Goal: Task Accomplishment & Management: Manage account settings

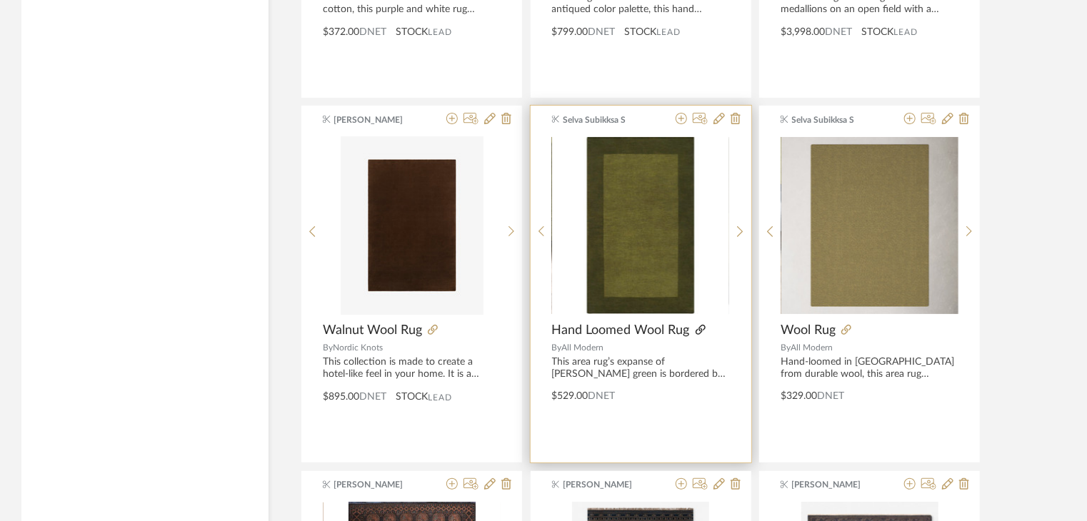
click at [700, 325] on icon at bounding box center [701, 330] width 10 height 10
click at [679, 113] on icon at bounding box center [681, 118] width 11 height 11
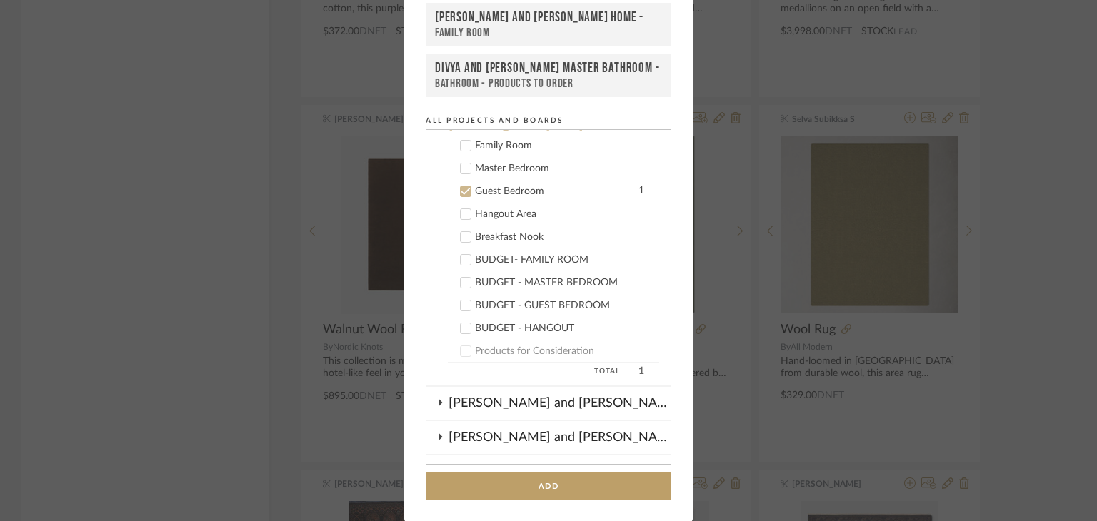
scroll to position [338, 0]
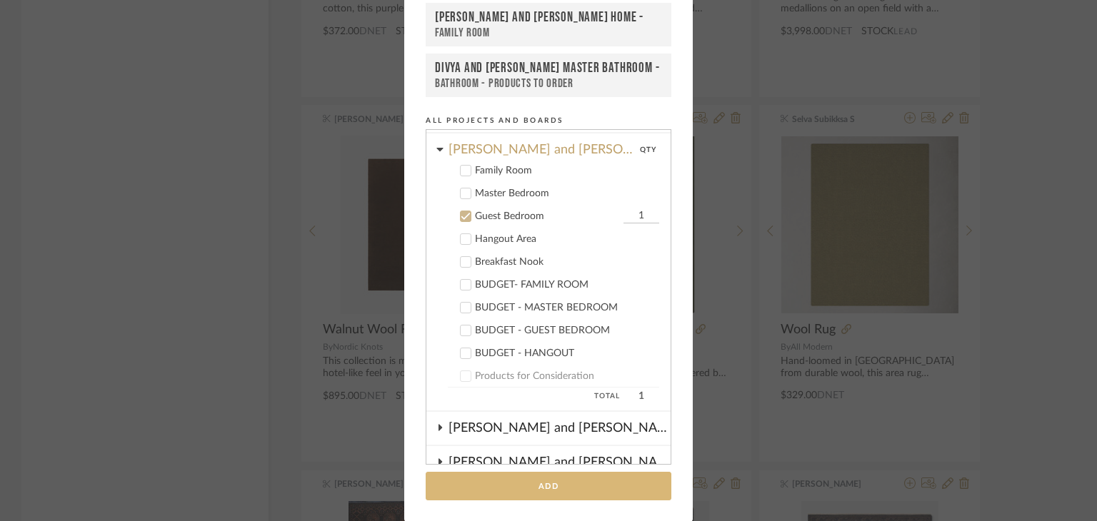
click at [533, 488] on button "Add" at bounding box center [549, 486] width 246 height 29
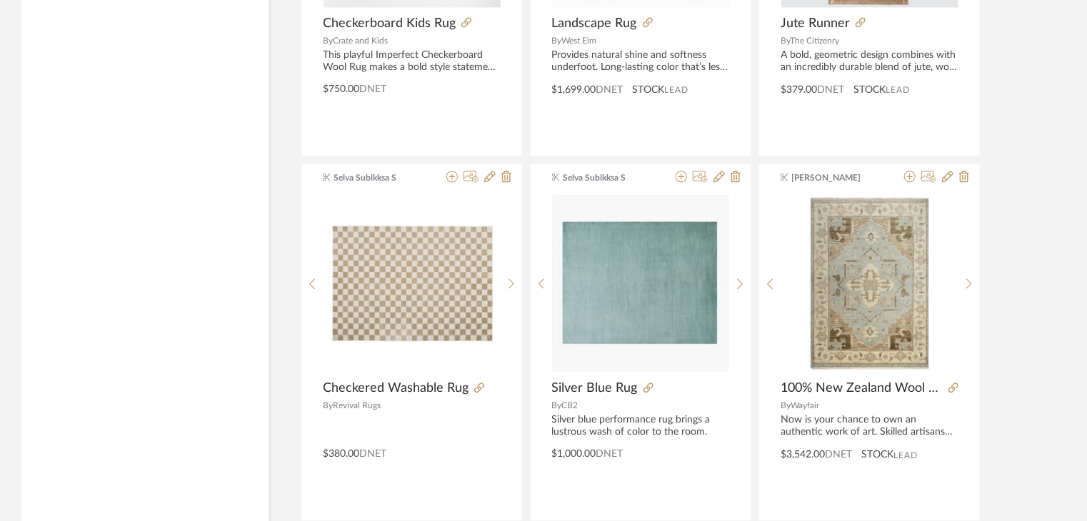
scroll to position [9695, 0]
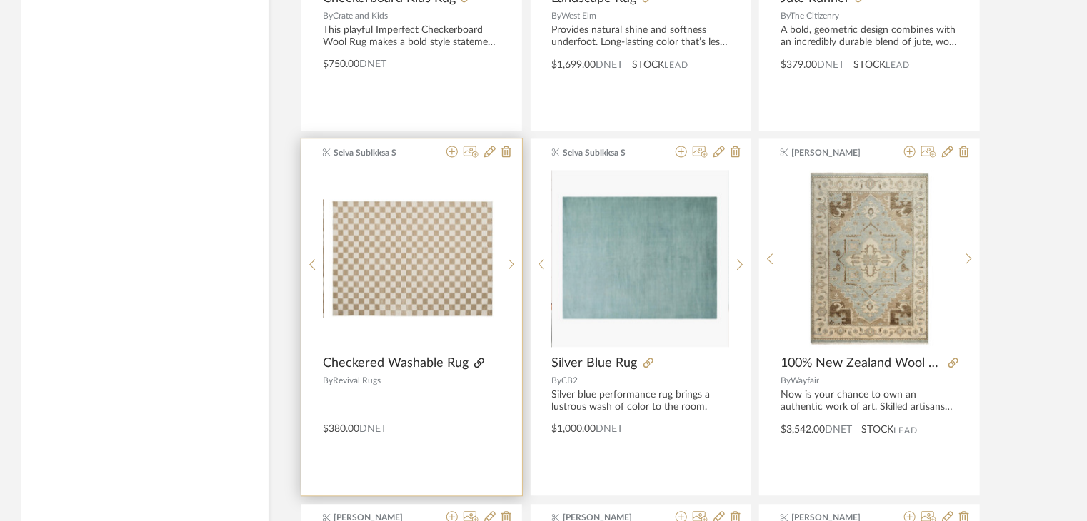
click at [476, 358] on icon at bounding box center [479, 363] width 10 height 10
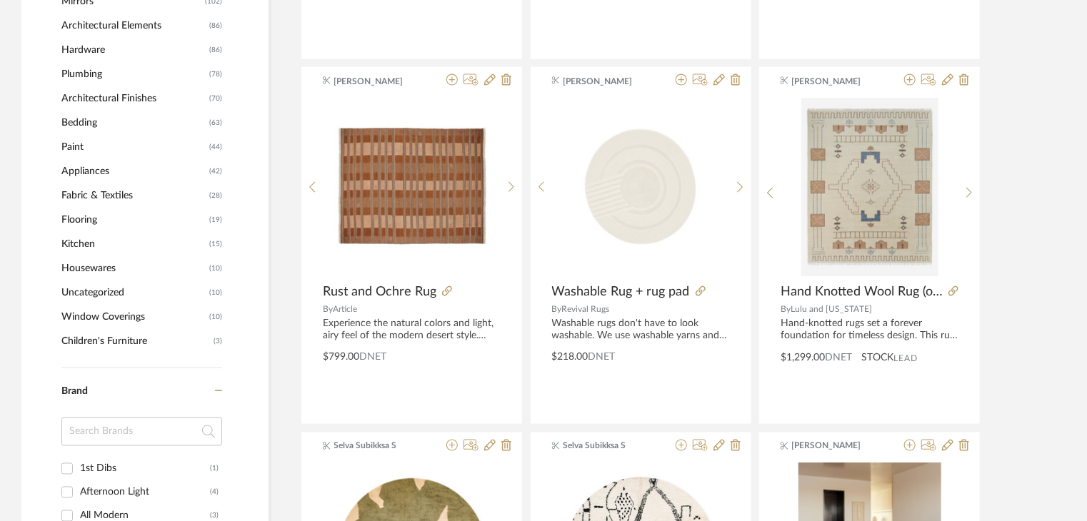
scroll to position [928, 0]
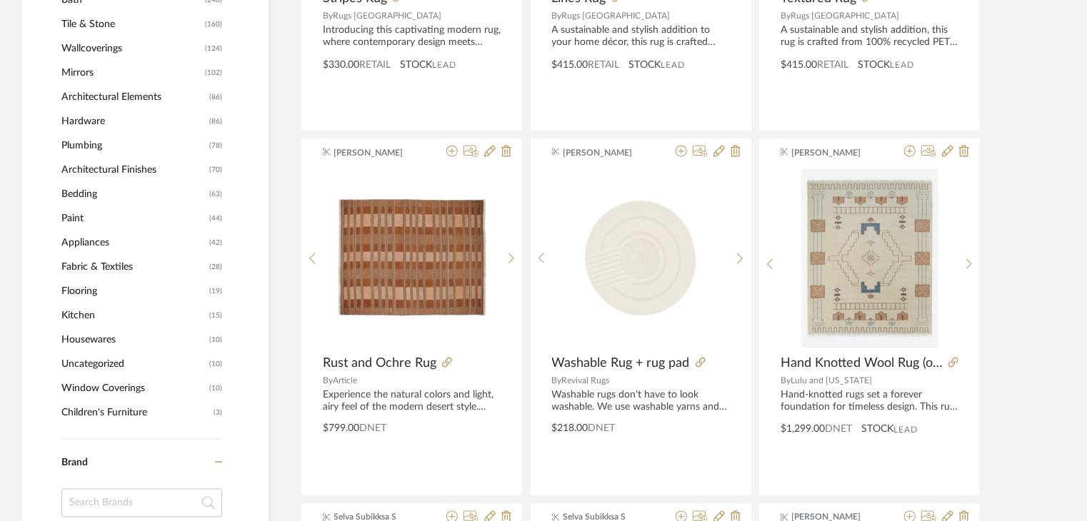
click at [123, 169] on span "Architectural Finishes" at bounding box center [133, 170] width 144 height 24
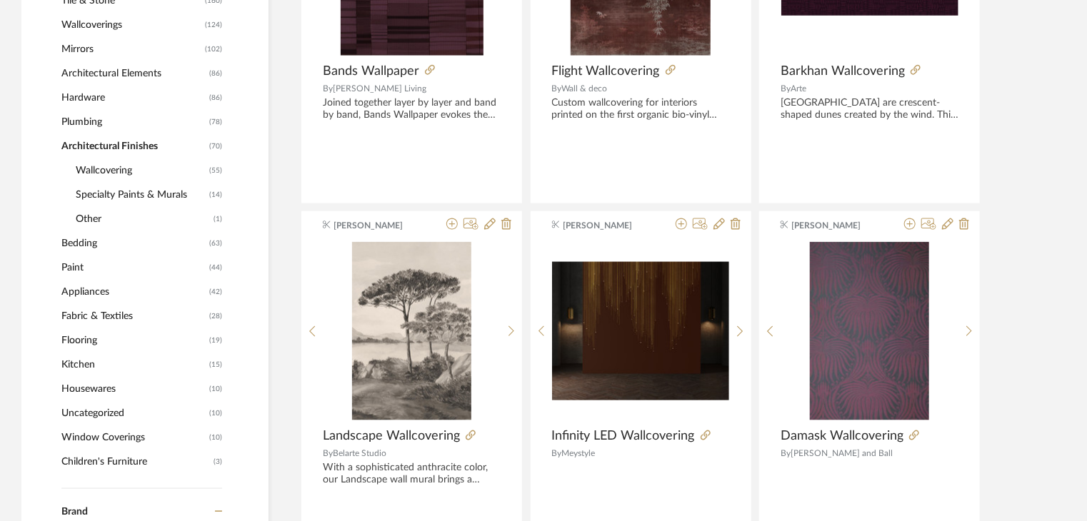
scroll to position [831, 0]
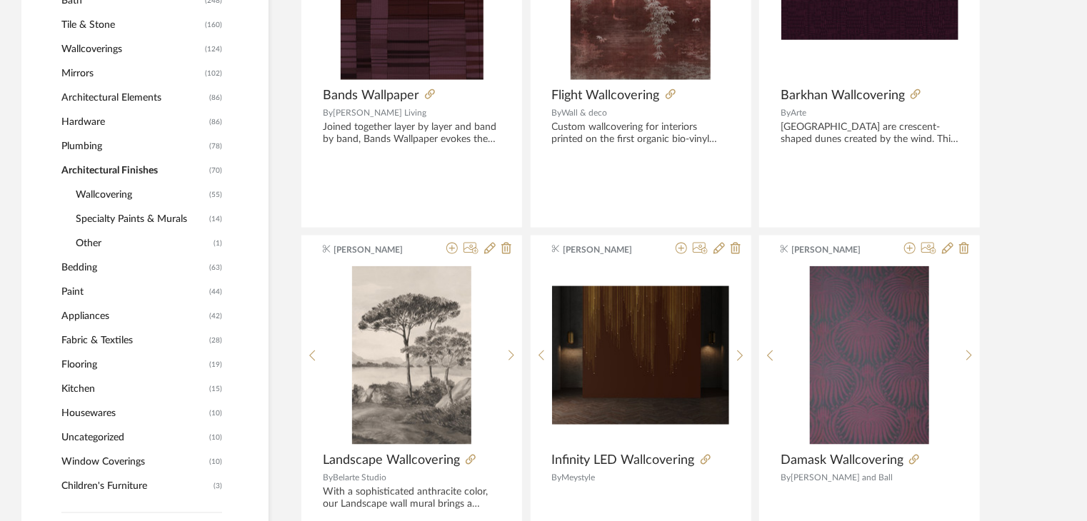
click at [124, 196] on span "Wallcovering" at bounding box center [141, 195] width 130 height 24
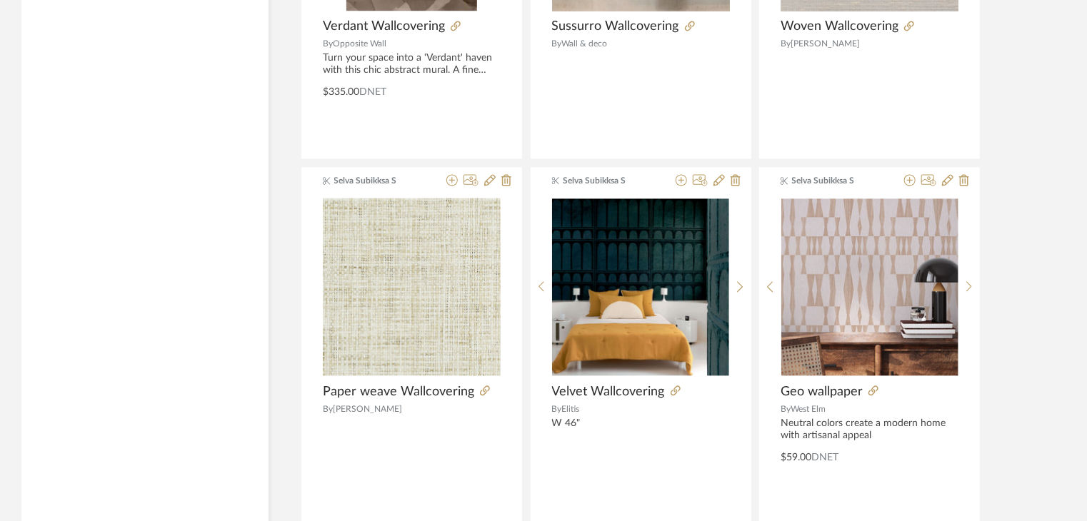
scroll to position [4339, 0]
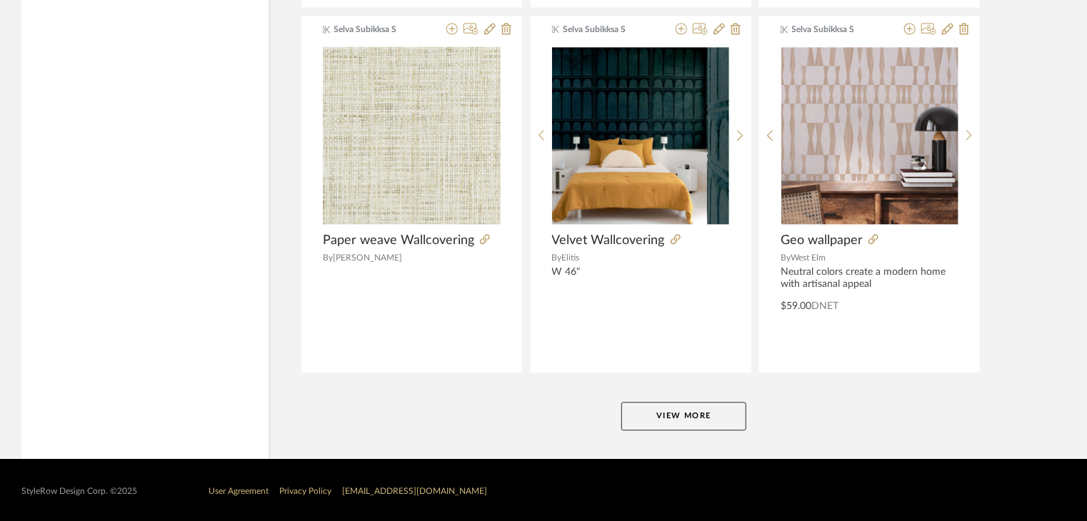
click at [677, 406] on button "View More" at bounding box center [683, 416] width 125 height 29
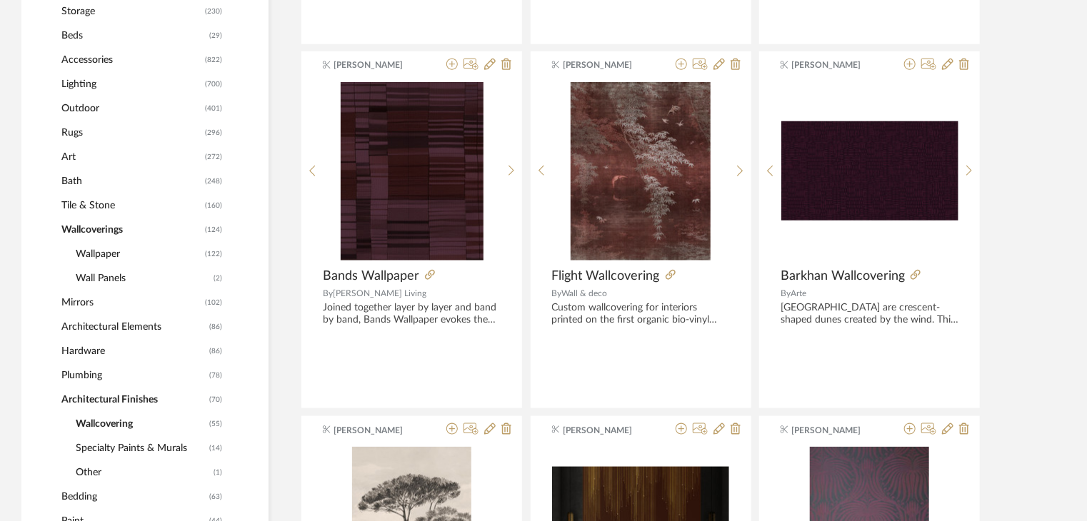
scroll to position [626, 0]
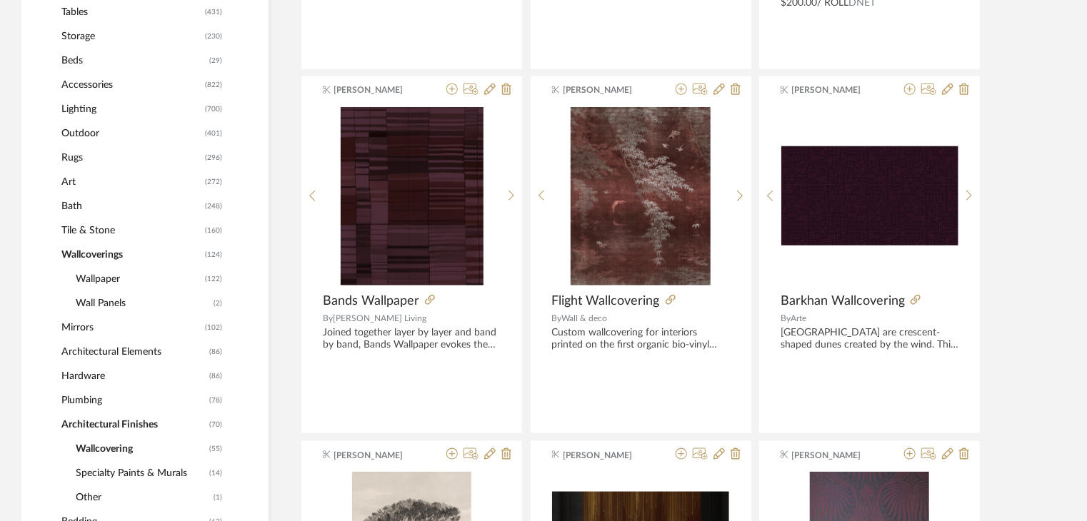
click at [93, 110] on span "Lighting" at bounding box center [131, 109] width 140 height 24
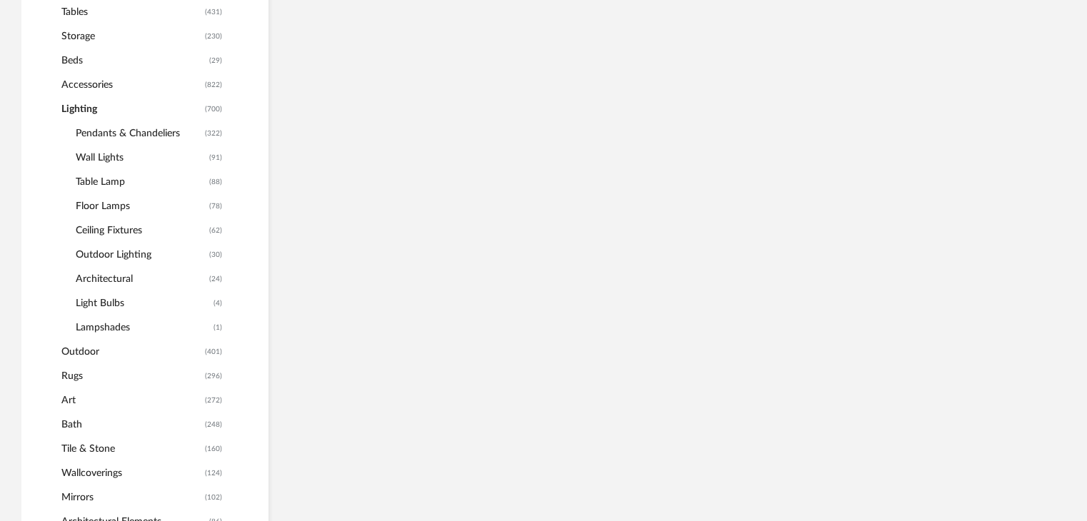
scroll to position [650, 0]
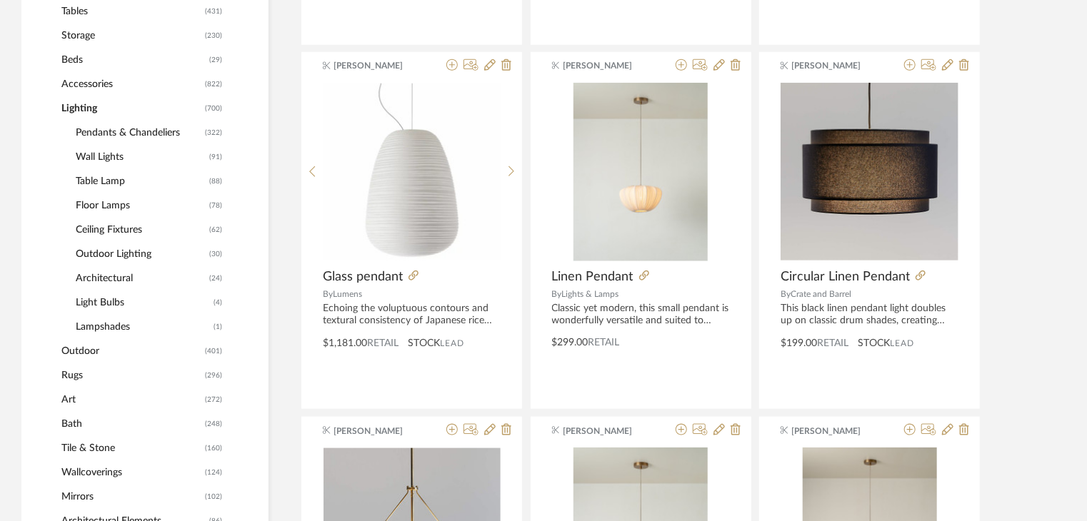
click at [97, 199] on span "Floor Lamps" at bounding box center [141, 206] width 130 height 24
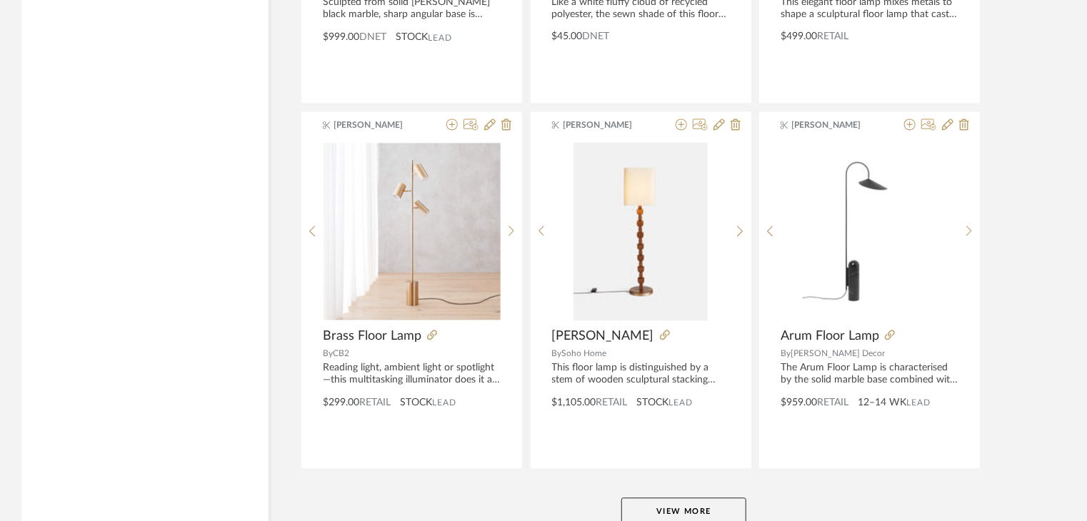
scroll to position [4267, 0]
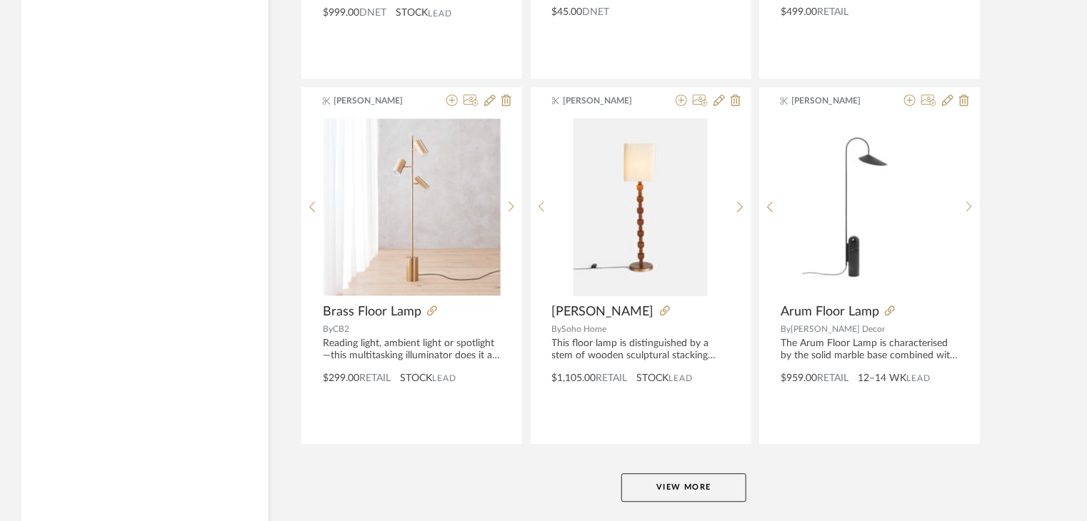
click at [723, 485] on button "View More" at bounding box center [683, 487] width 125 height 29
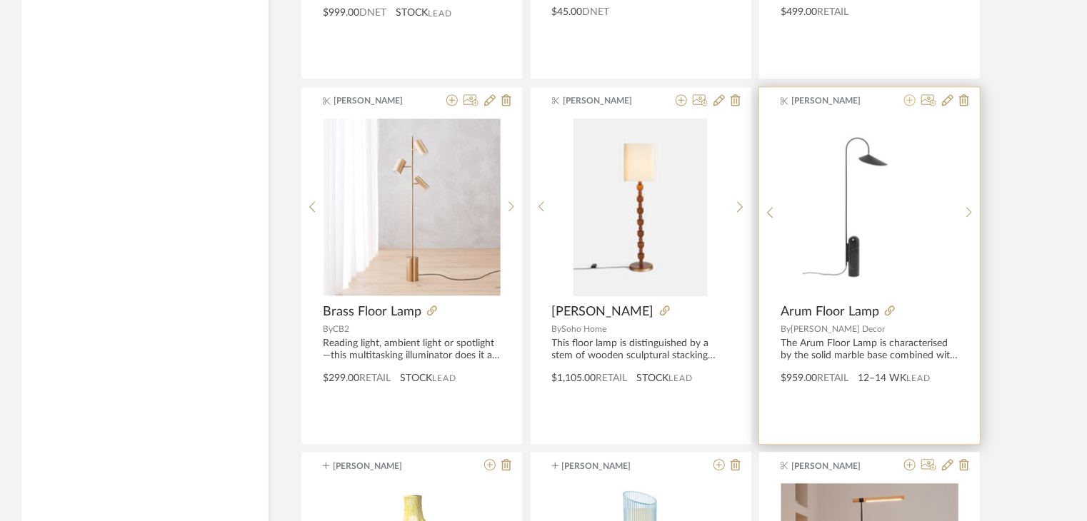
click at [908, 101] on icon at bounding box center [909, 99] width 11 height 11
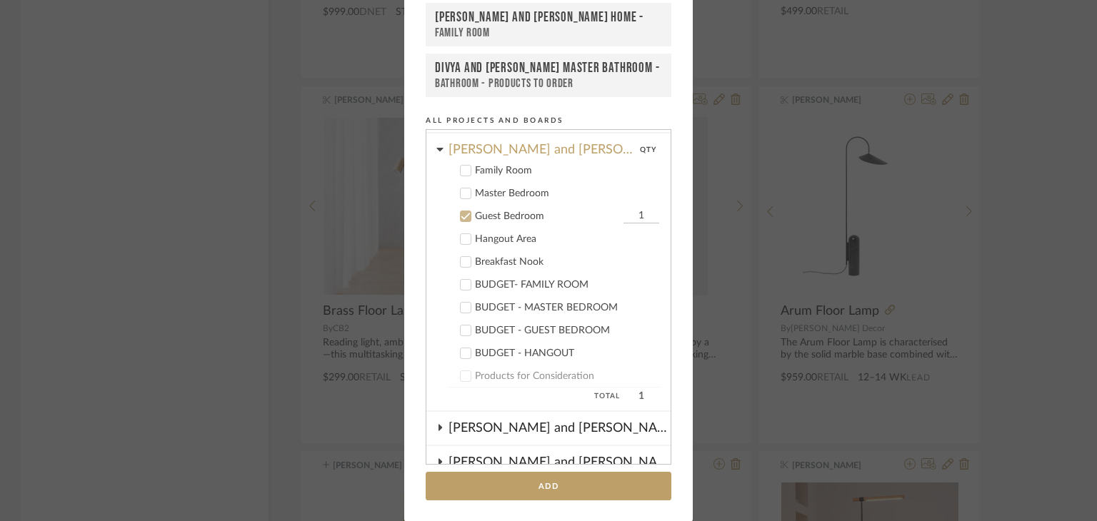
scroll to position [266, 0]
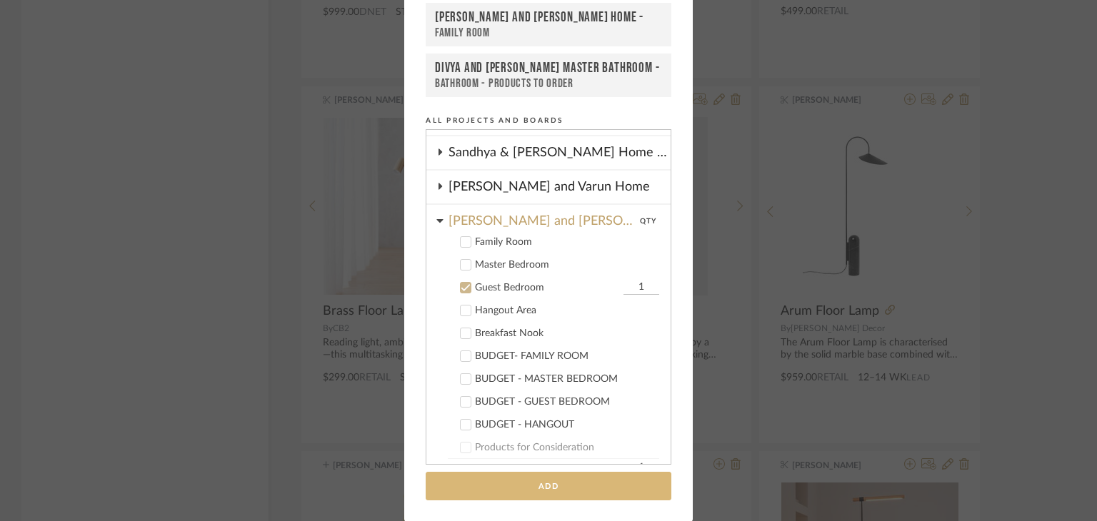
click at [537, 492] on button "Add" at bounding box center [549, 486] width 246 height 29
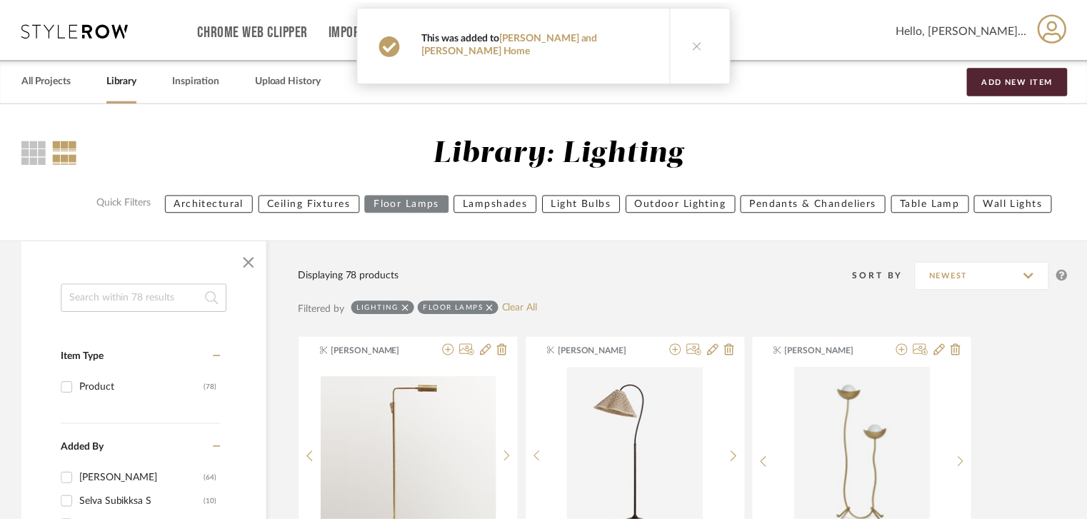
scroll to position [4267, 0]
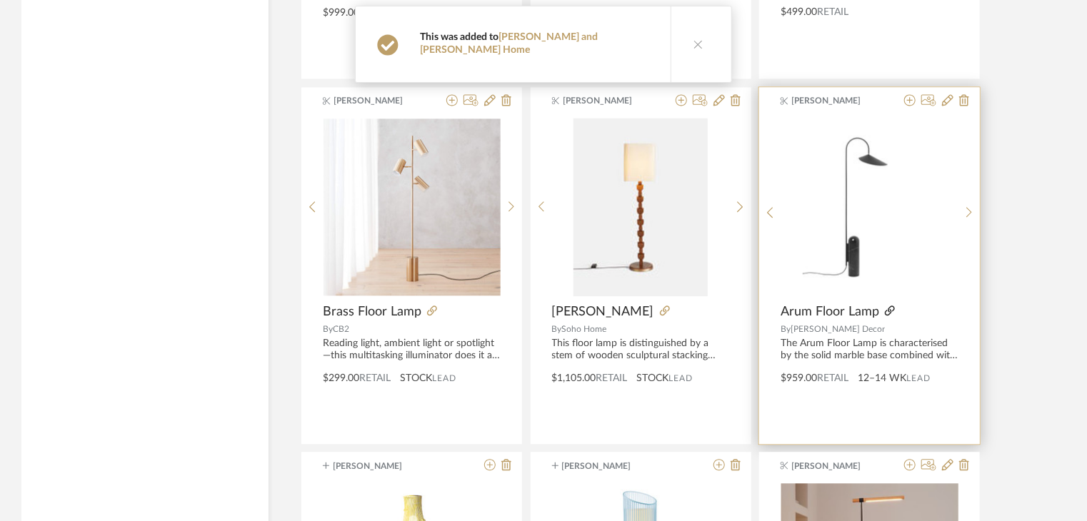
click at [888, 306] on icon at bounding box center [890, 311] width 10 height 10
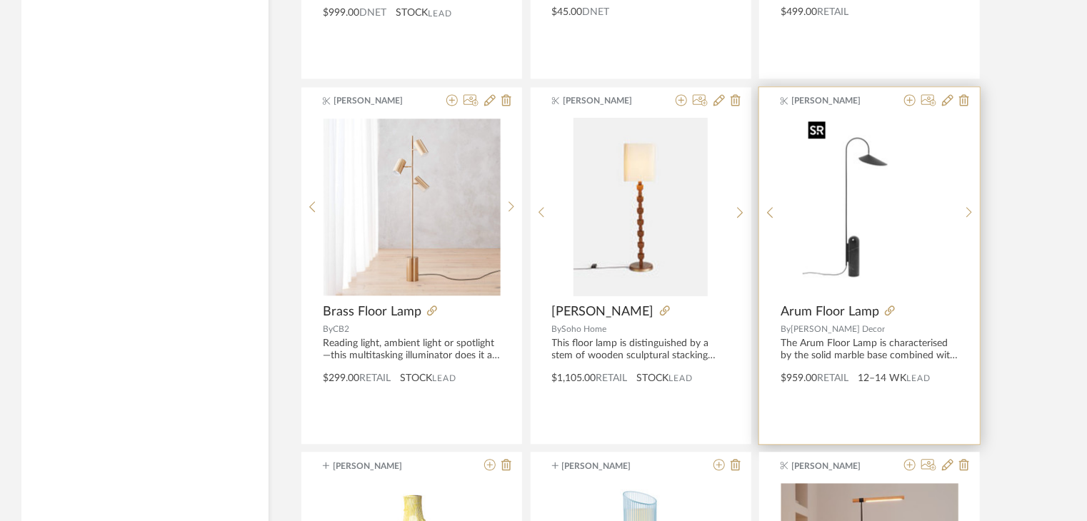
click at [831, 237] on img "0" at bounding box center [870, 207] width 134 height 179
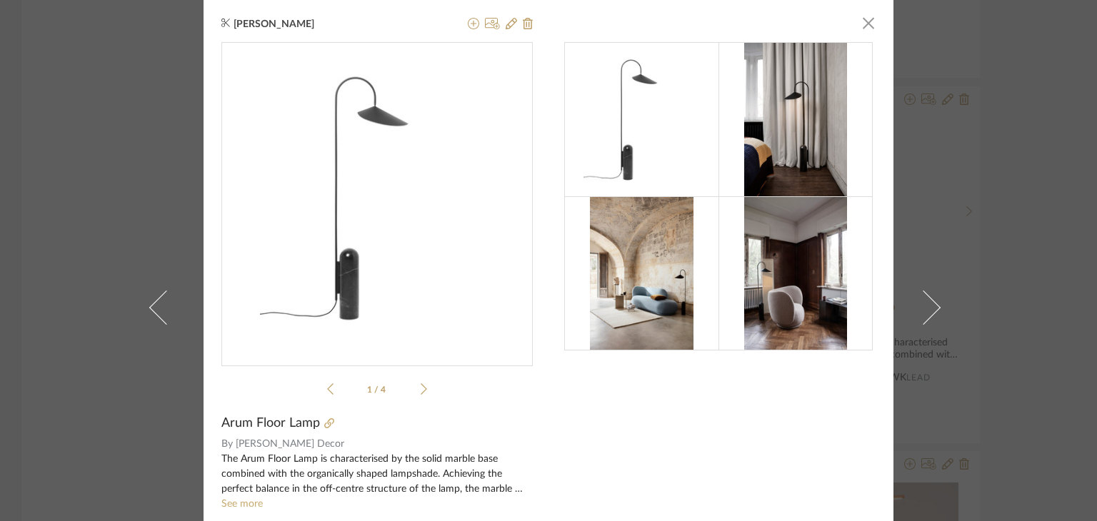
click at [729, 301] on div at bounding box center [795, 273] width 154 height 154
click at [780, 280] on img at bounding box center [795, 273] width 103 height 154
click at [783, 153] on img at bounding box center [795, 120] width 103 height 154
click at [691, 116] on img at bounding box center [641, 120] width 116 height 154
click at [676, 238] on img at bounding box center [641, 273] width 103 height 154
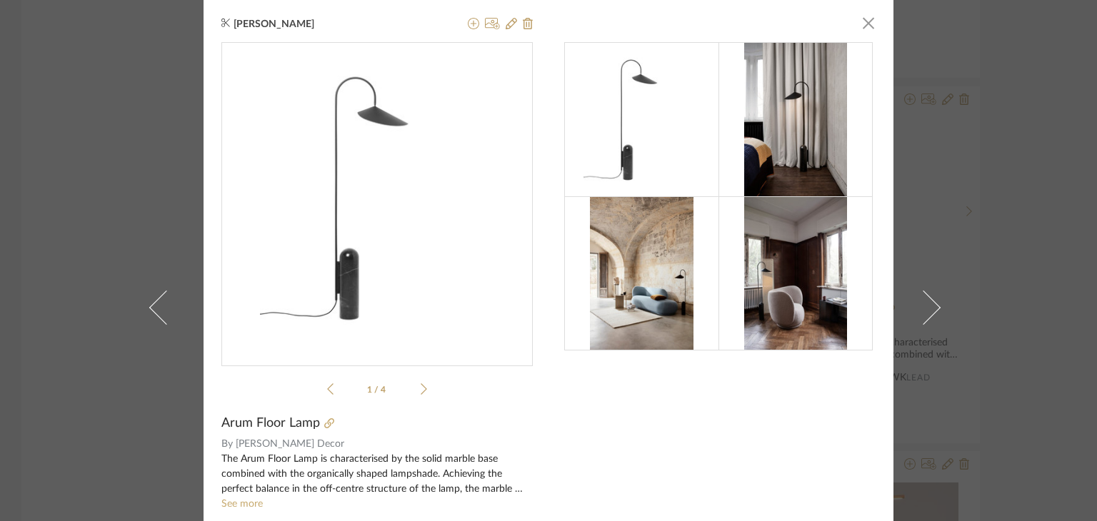
click at [994, 308] on div "Anu Kurup × 1 / 4 Arum Floor Lamp By Burke Decor The Arum Floor Lamp is charact…" at bounding box center [548, 260] width 1097 height 521
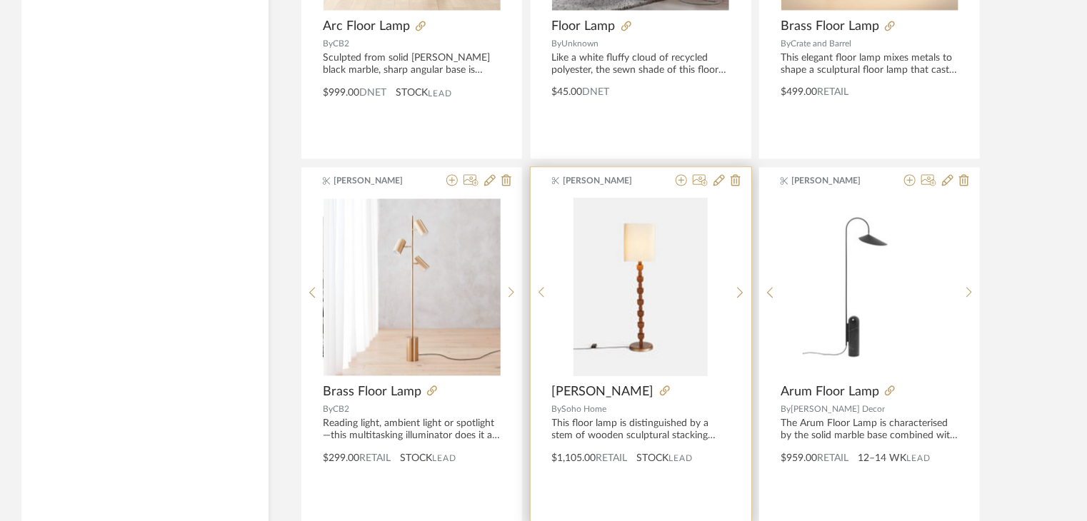
scroll to position [4196, 0]
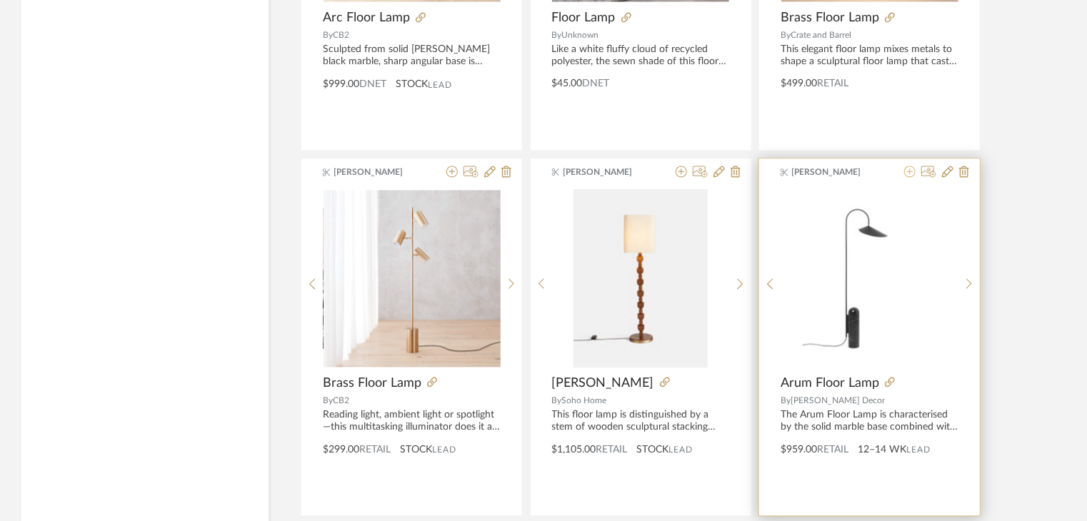
click at [910, 169] on icon at bounding box center [909, 171] width 11 height 11
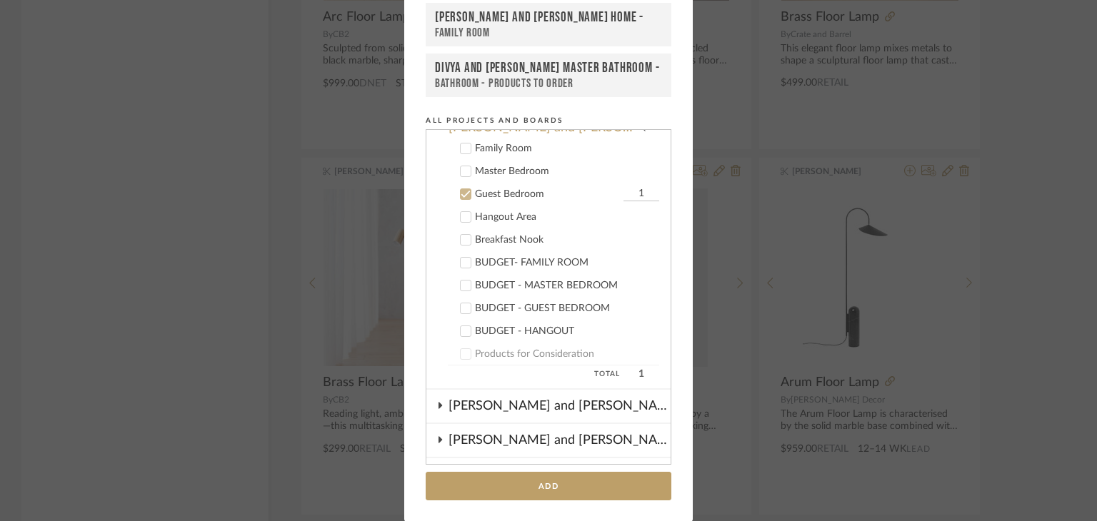
scroll to position [338, 0]
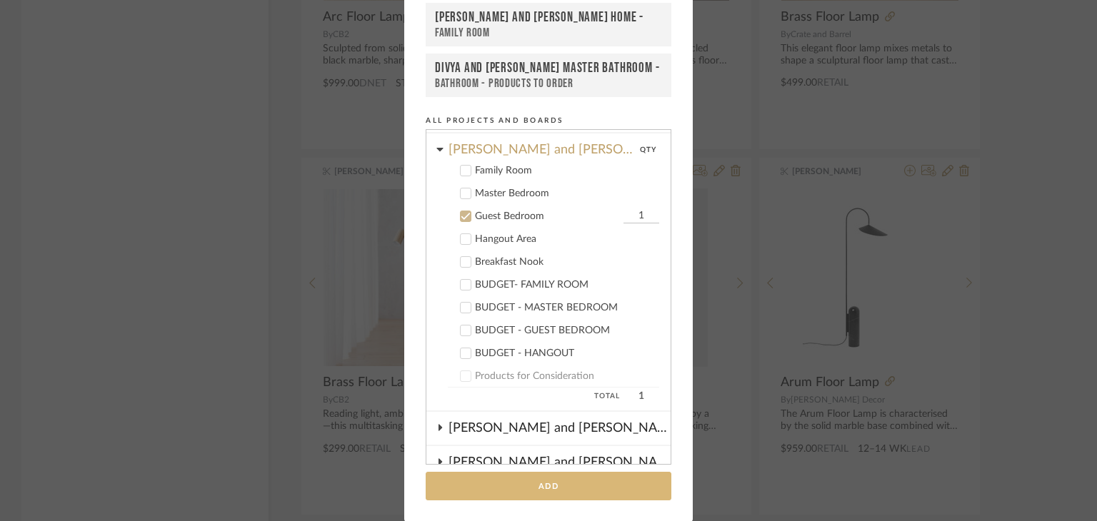
click at [518, 478] on button "Add" at bounding box center [549, 486] width 246 height 29
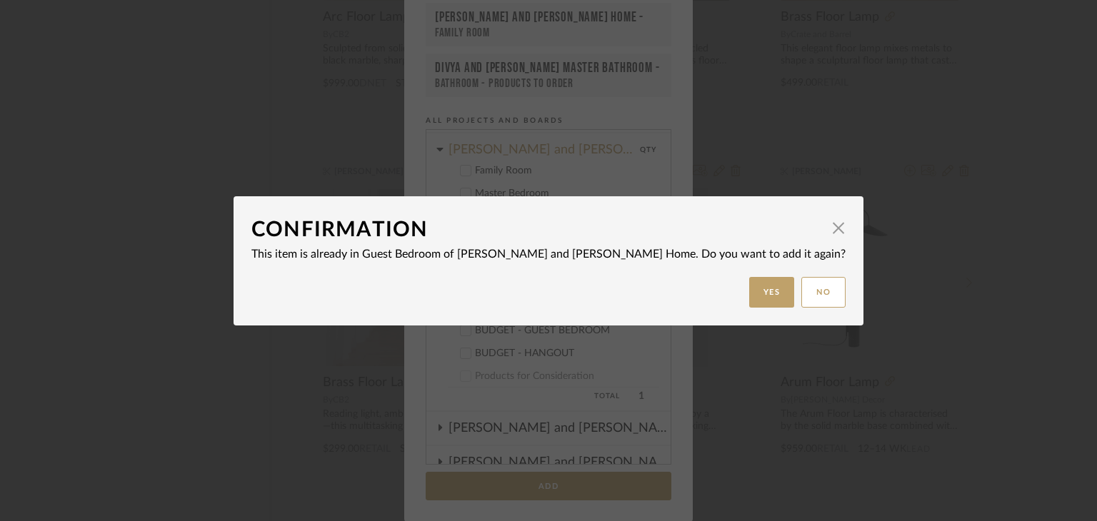
click at [314, 366] on div "Confirmation × This item is already in Guest Bedroom of Sharika and Ashish Home…" at bounding box center [548, 260] width 1097 height 521
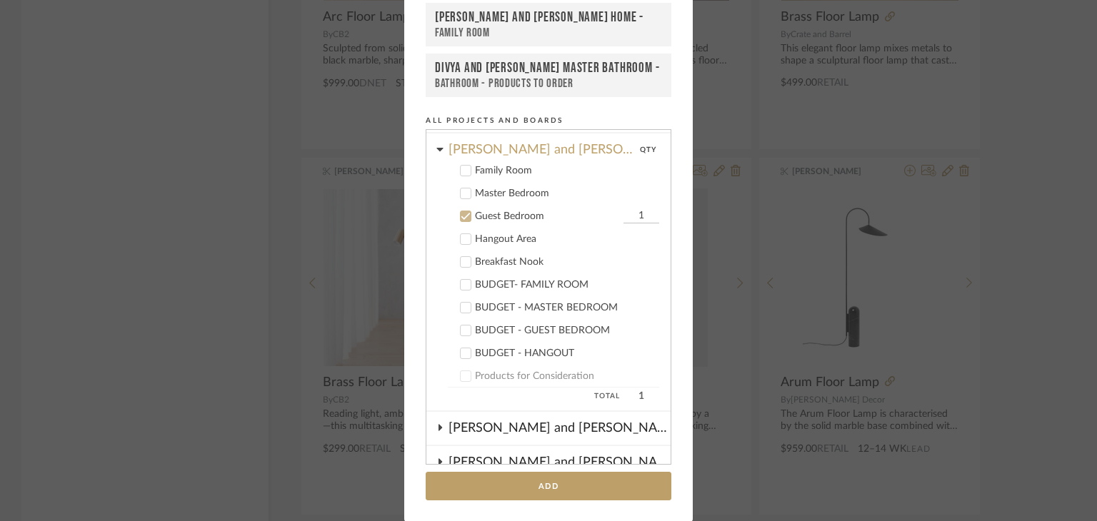
click at [1045, 279] on div "Add to Projects Recent Projects, Rooms, or Boards Sharika and Ashish Home - Gue…" at bounding box center [548, 260] width 1097 height 521
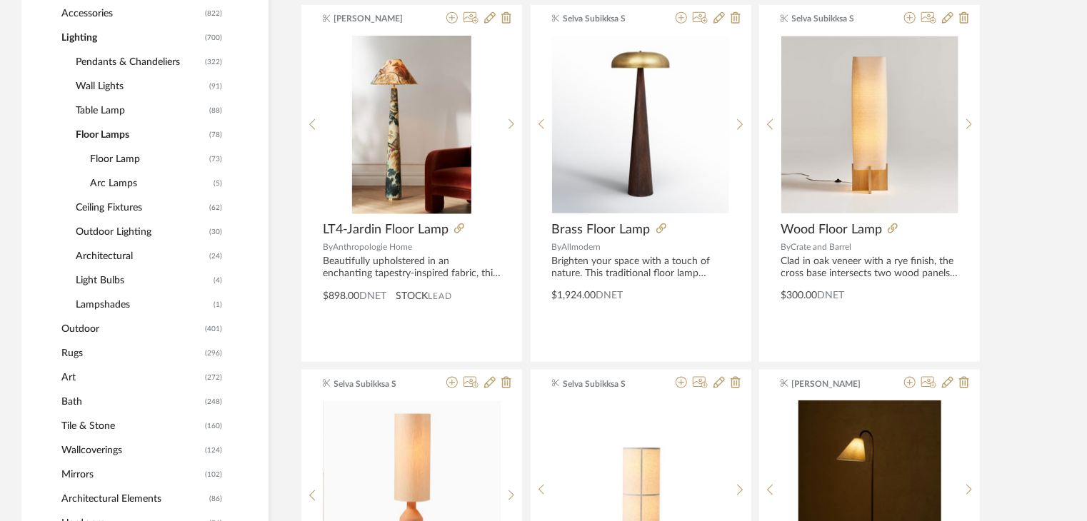
scroll to position [626, 0]
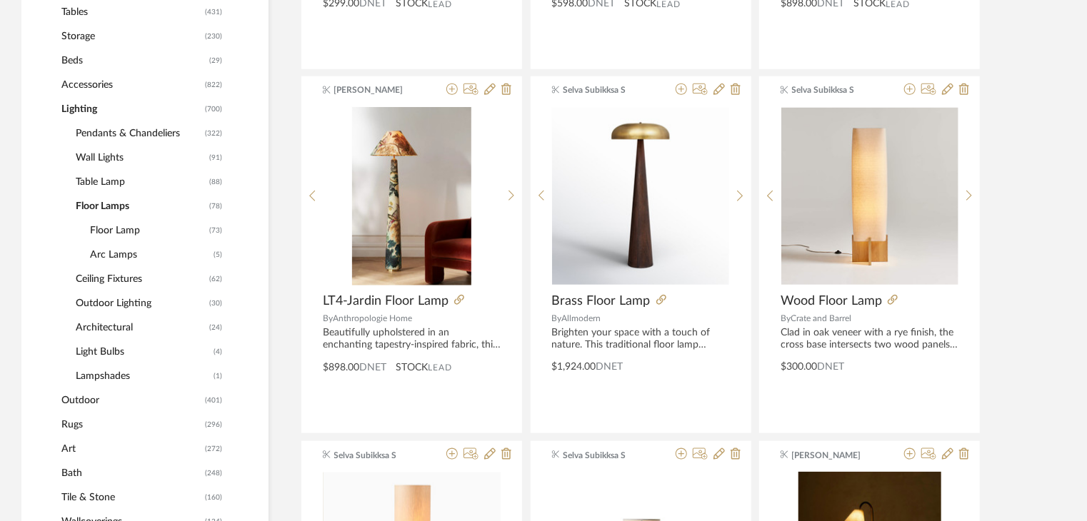
click at [95, 176] on span "Table Lamp" at bounding box center [141, 182] width 130 height 24
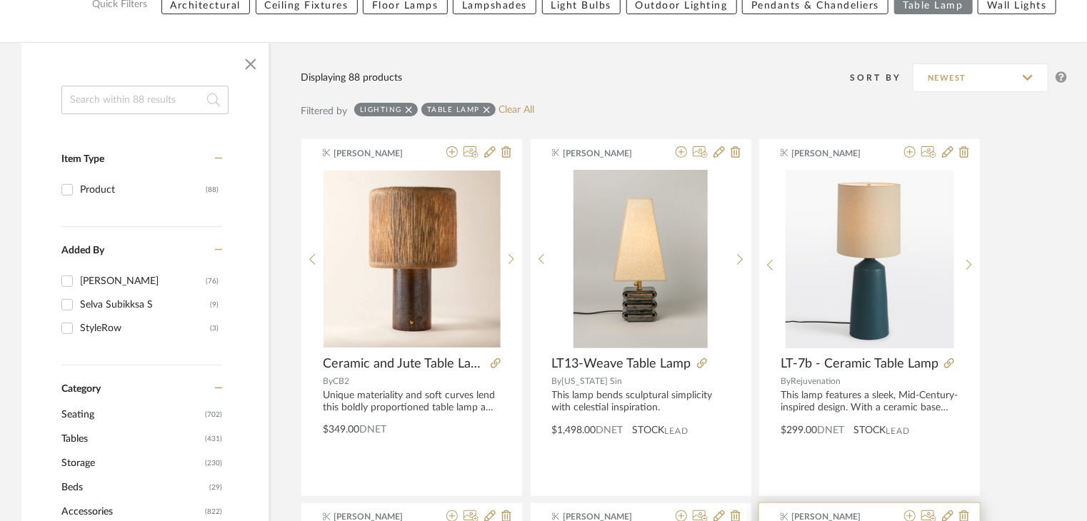
scroll to position [197, 0]
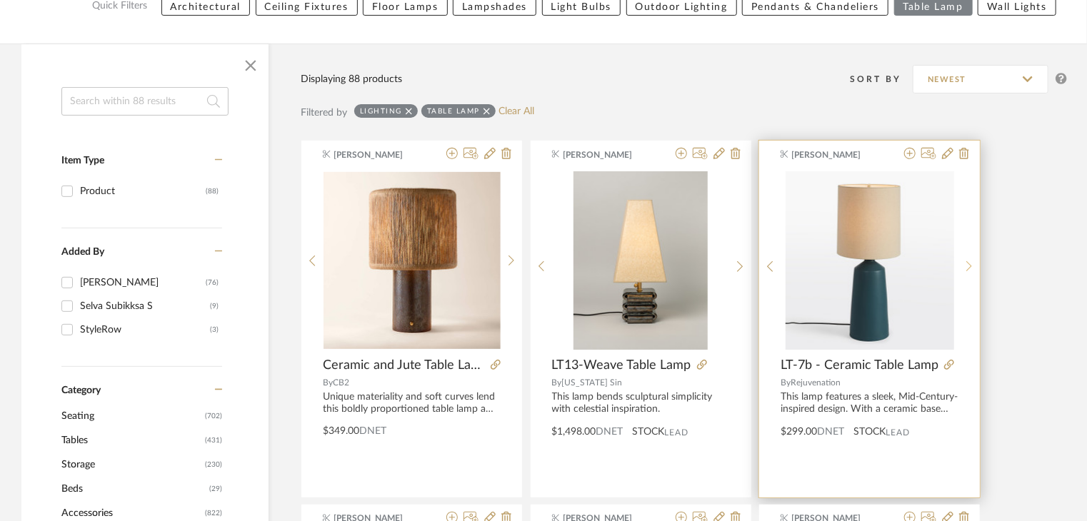
click at [970, 262] on icon at bounding box center [969, 267] width 6 height 12
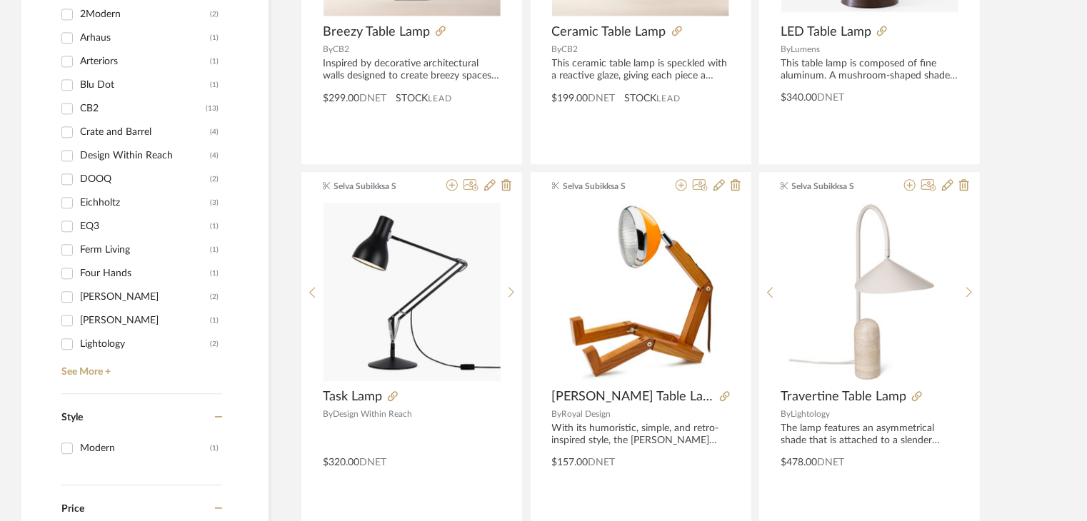
scroll to position [1697, 0]
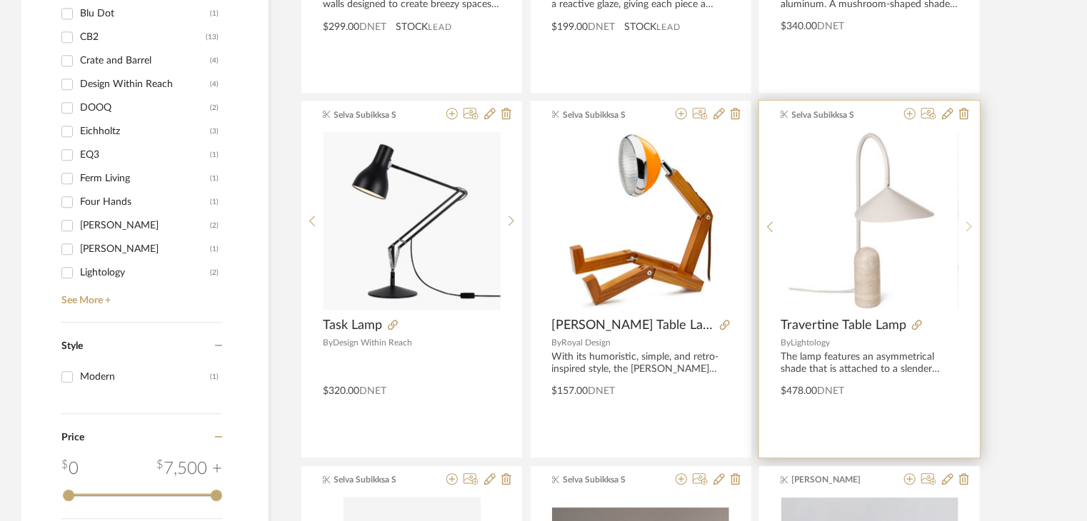
click at [974, 221] on sr-next-btn at bounding box center [969, 227] width 22 height 12
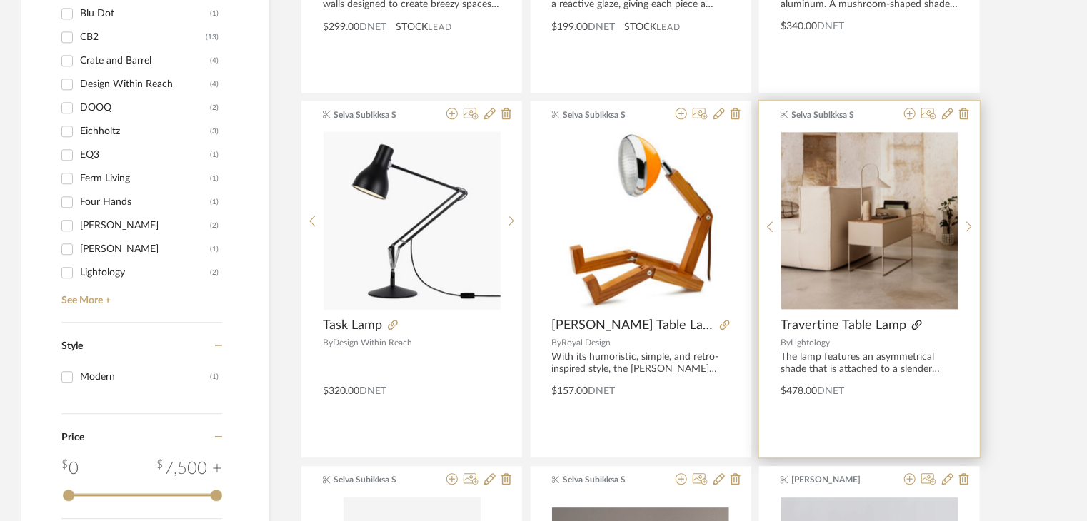
click at [915, 320] on icon at bounding box center [917, 325] width 10 height 10
click at [818, 241] on img "1" at bounding box center [869, 220] width 177 height 177
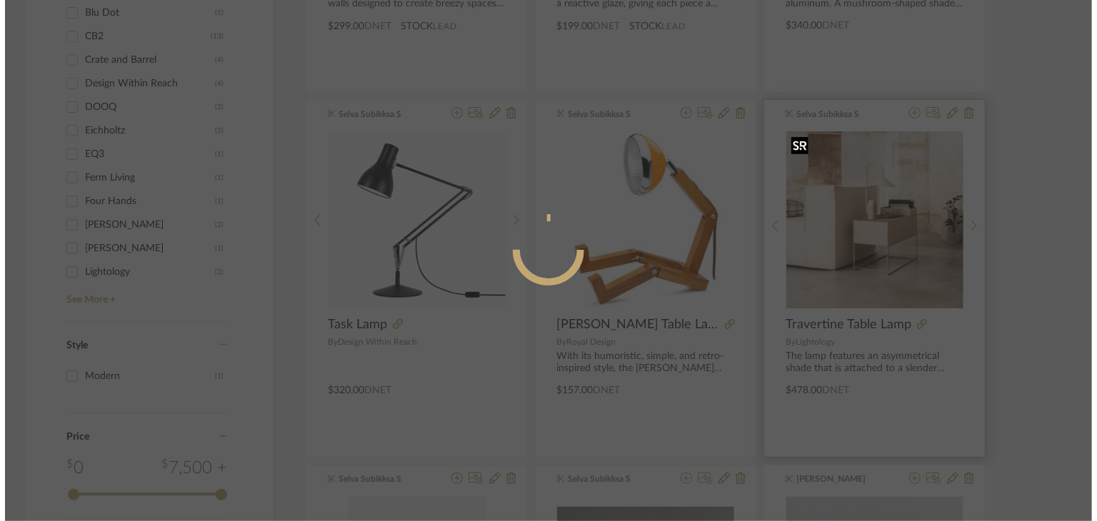
scroll to position [0, 0]
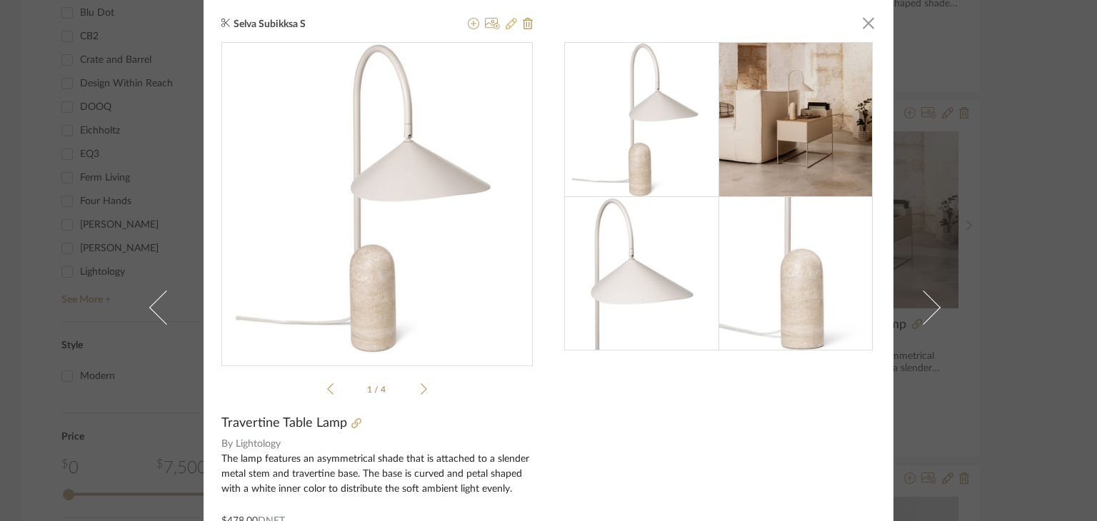
click at [506, 25] on icon at bounding box center [511, 23] width 11 height 11
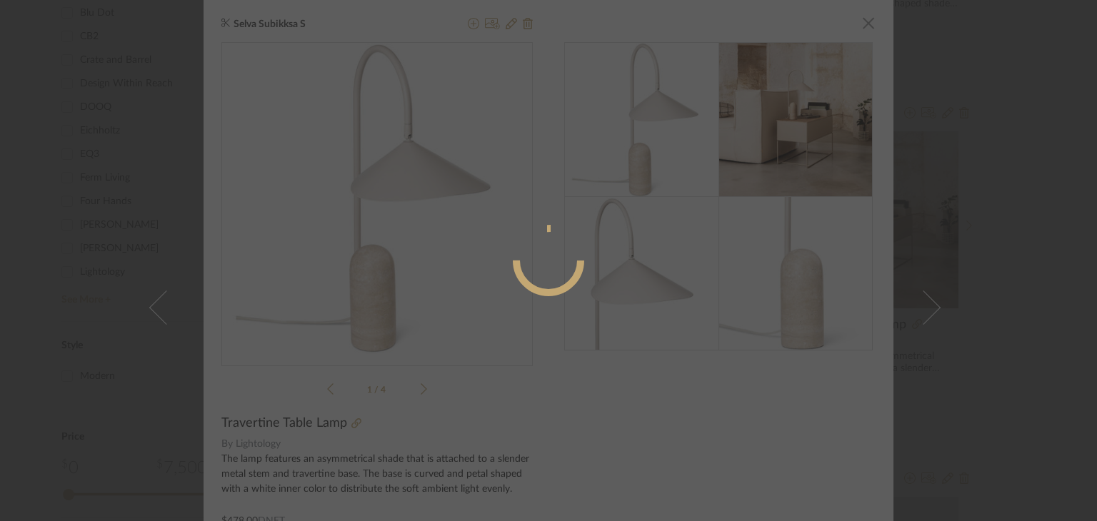
radio input "true"
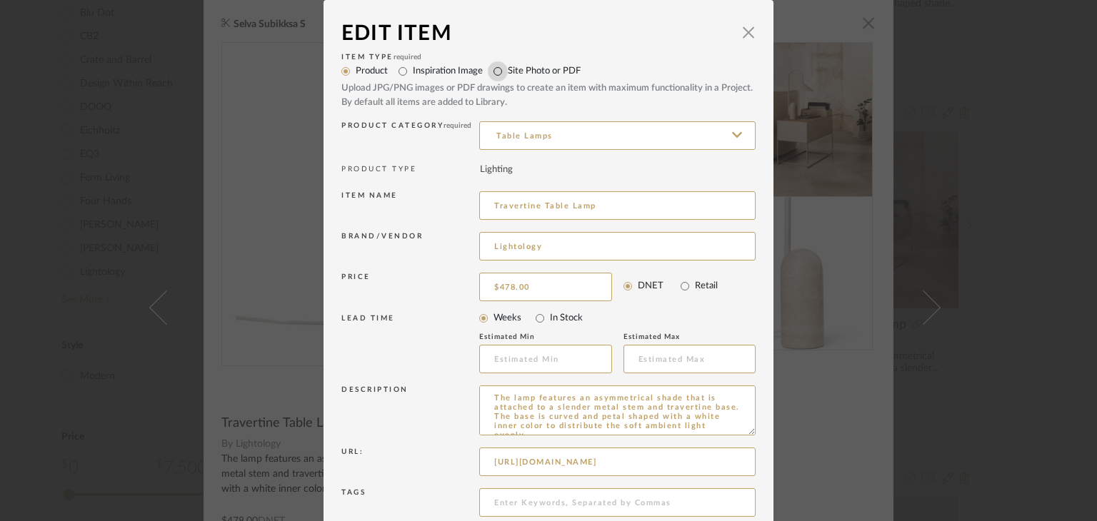
click at [497, 72] on input "Site Photo or PDF" at bounding box center [498, 71] width 20 height 20
radio input "true"
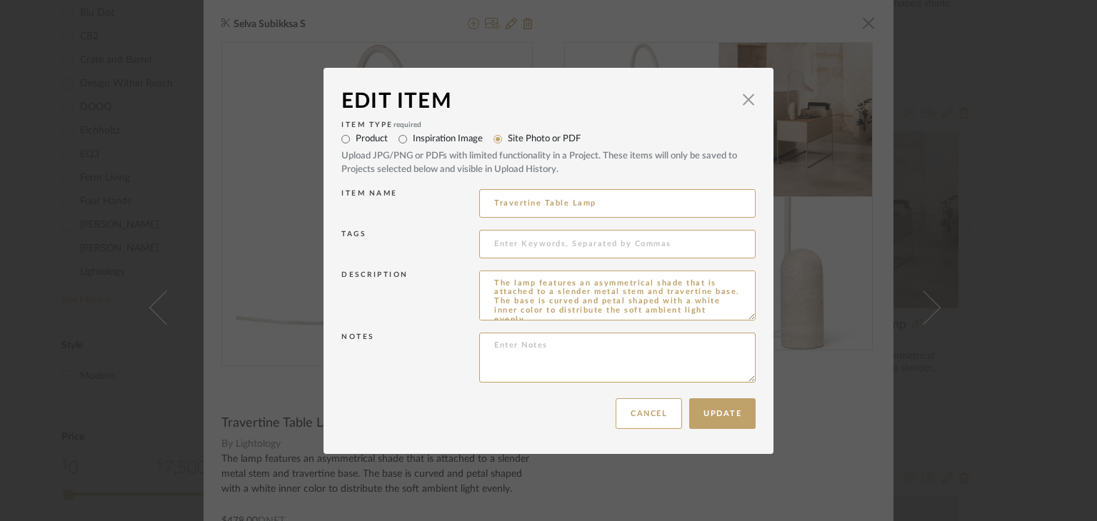
click at [424, 138] on label "Inspiration Image" at bounding box center [448, 139] width 70 height 14
click at [413, 138] on input "Inspiration Image" at bounding box center [403, 139] width 20 height 20
radio input "true"
click at [508, 140] on label "Site Photo or PDF" at bounding box center [544, 139] width 73 height 14
click at [503, 140] on input "Site Photo or PDF" at bounding box center [498, 139] width 20 height 20
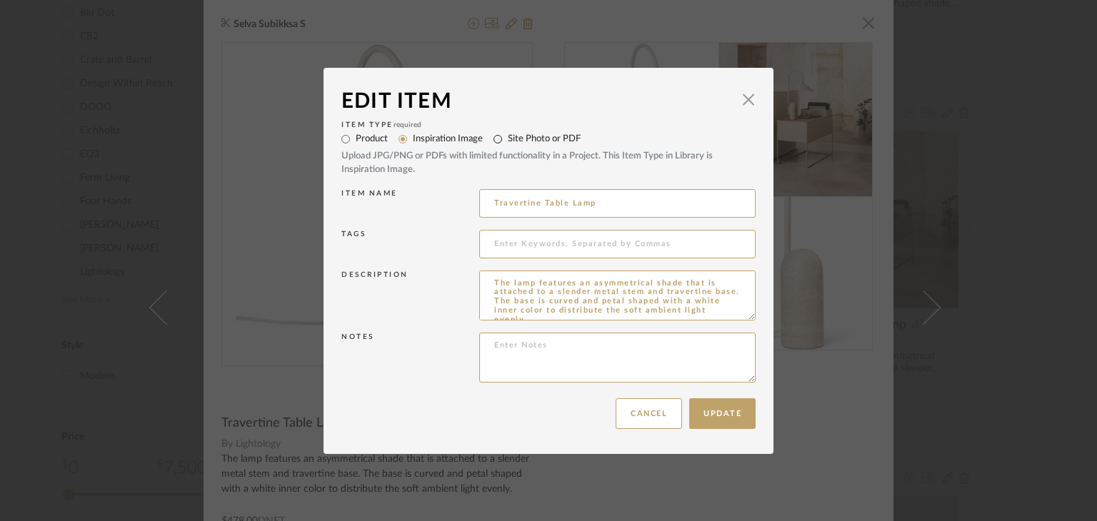
radio input "true"
click at [734, 98] on span "button" at bounding box center [748, 100] width 29 height 29
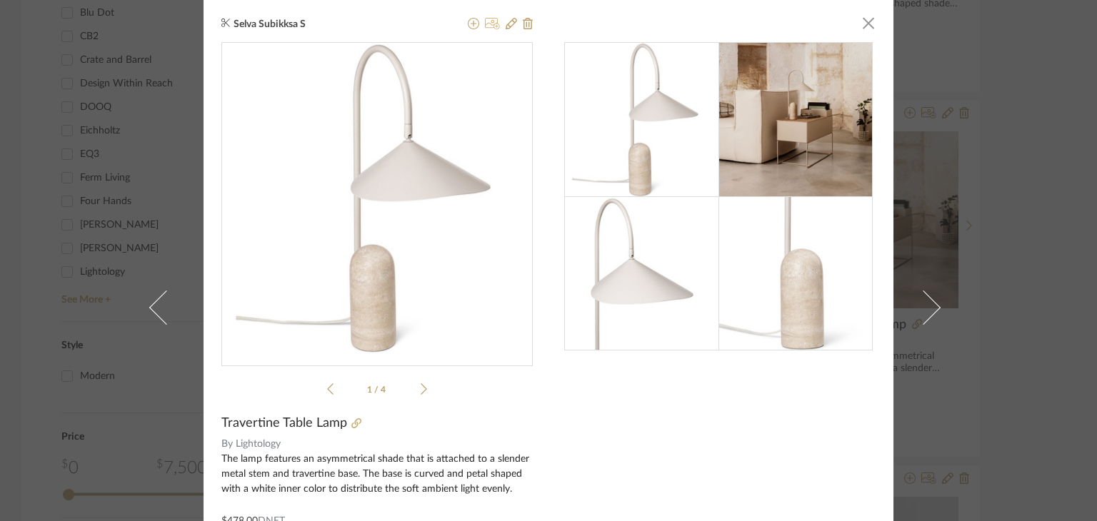
click at [485, 26] on icon at bounding box center [492, 23] width 15 height 11
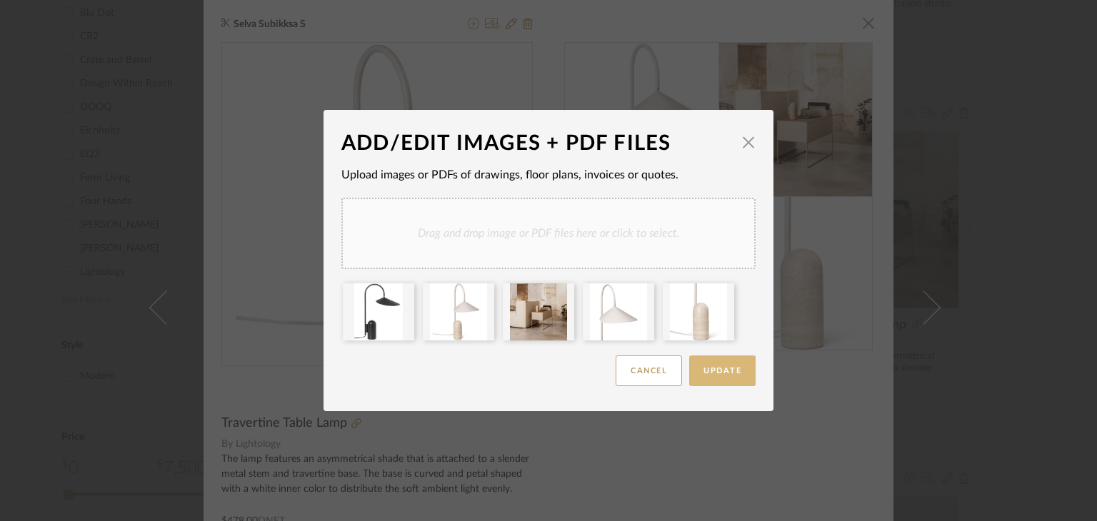
click at [696, 364] on button "Update" at bounding box center [722, 371] width 66 height 31
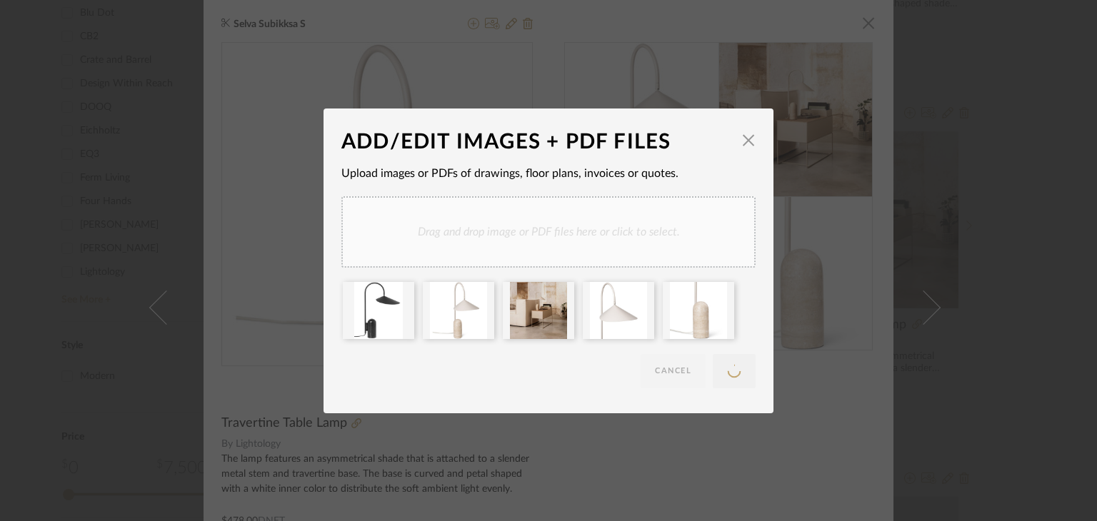
click at [1017, 209] on div "ADD/EDIT IMAGES + PDF FILES × Upload images or PDFs of drawings, floor plans, i…" at bounding box center [548, 260] width 1097 height 521
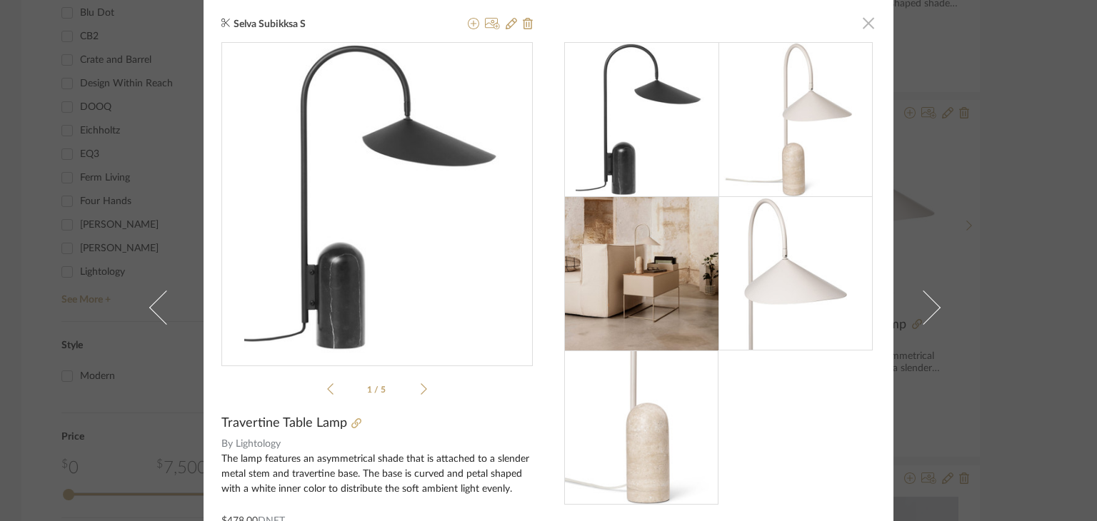
click at [854, 34] on span "button" at bounding box center [868, 23] width 29 height 29
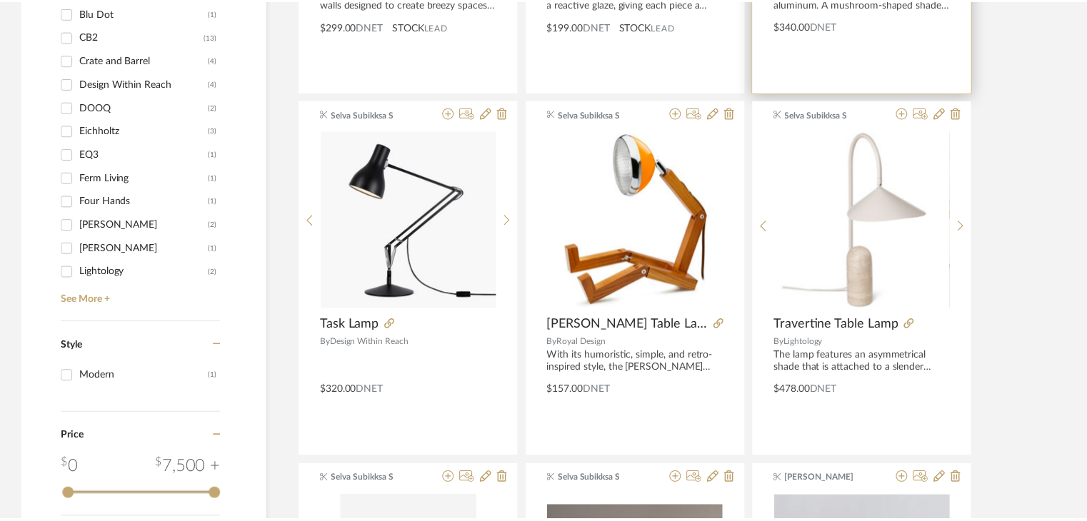
scroll to position [1697, 0]
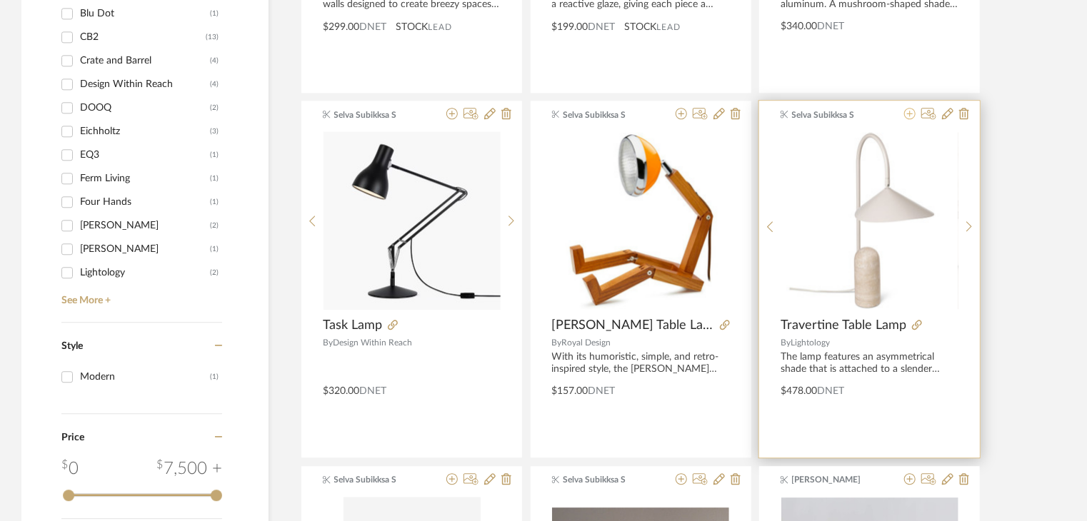
click at [904, 116] on icon at bounding box center [909, 113] width 11 height 11
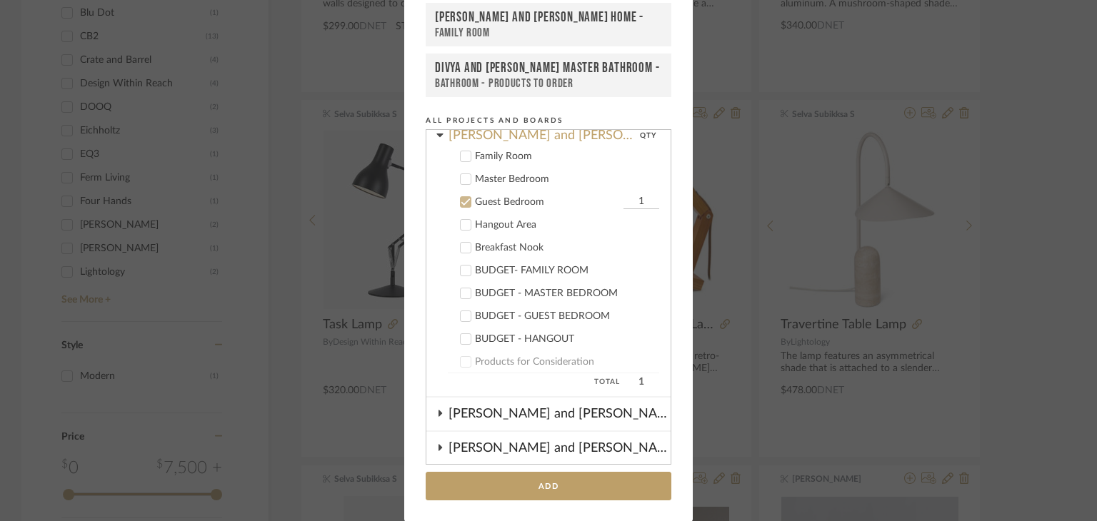
scroll to position [266, 0]
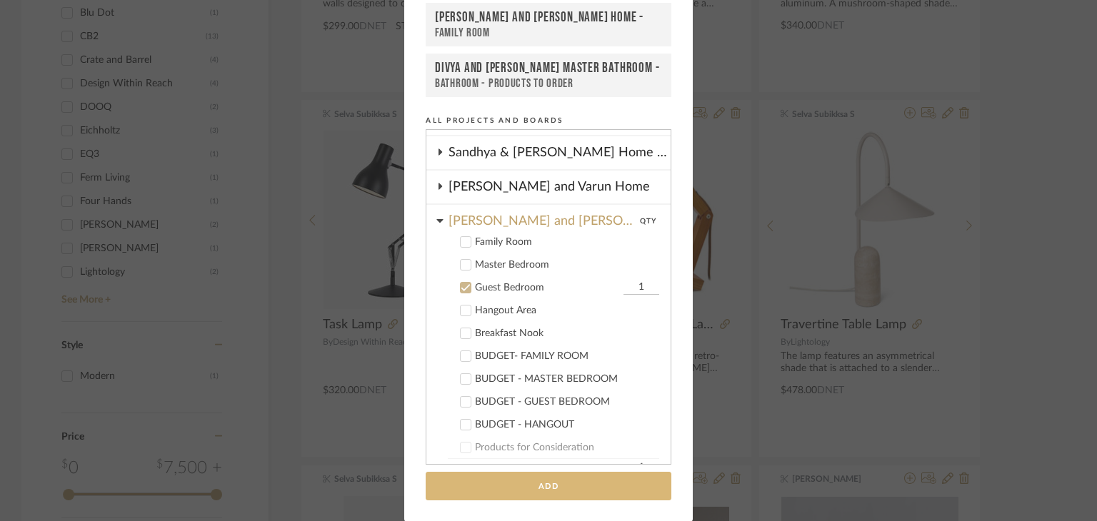
click at [573, 492] on button "Add" at bounding box center [549, 486] width 246 height 29
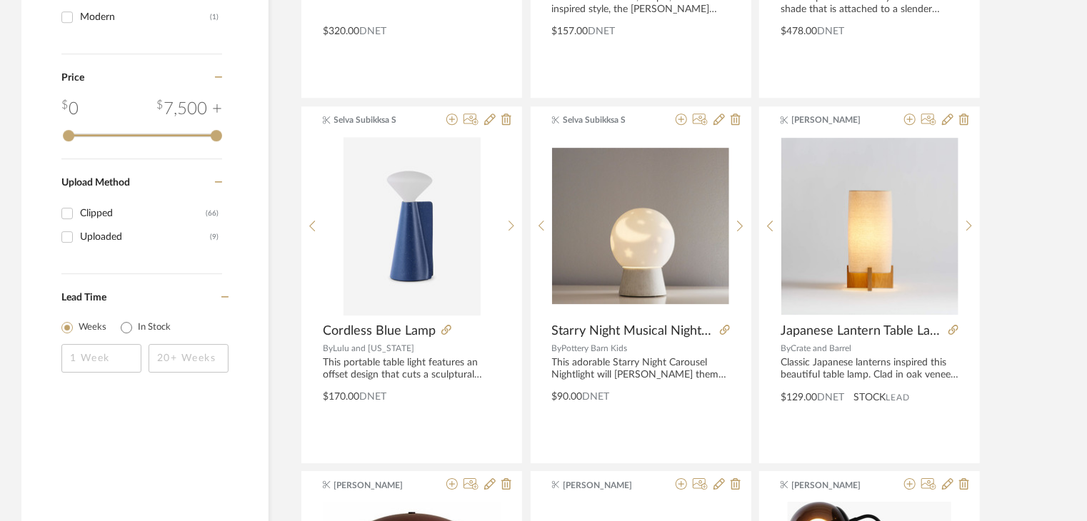
scroll to position [2054, 0]
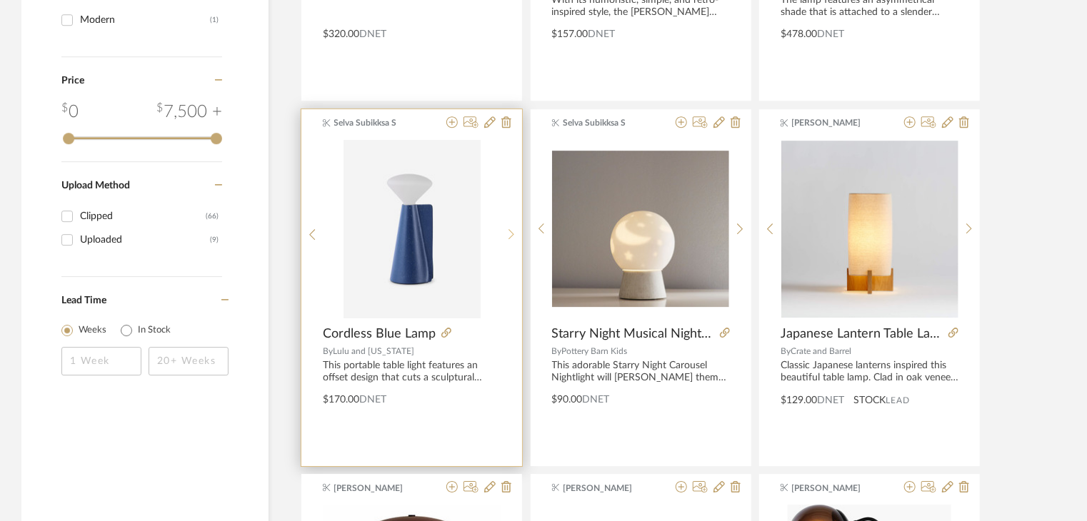
click at [507, 229] on sr-next-btn at bounding box center [512, 235] width 22 height 12
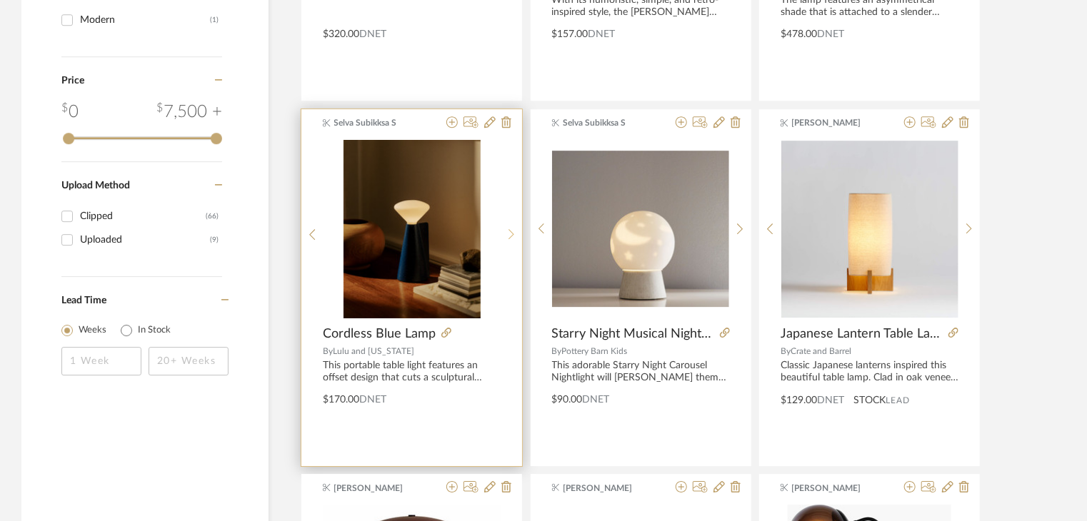
click at [507, 229] on sr-next-btn at bounding box center [512, 235] width 22 height 12
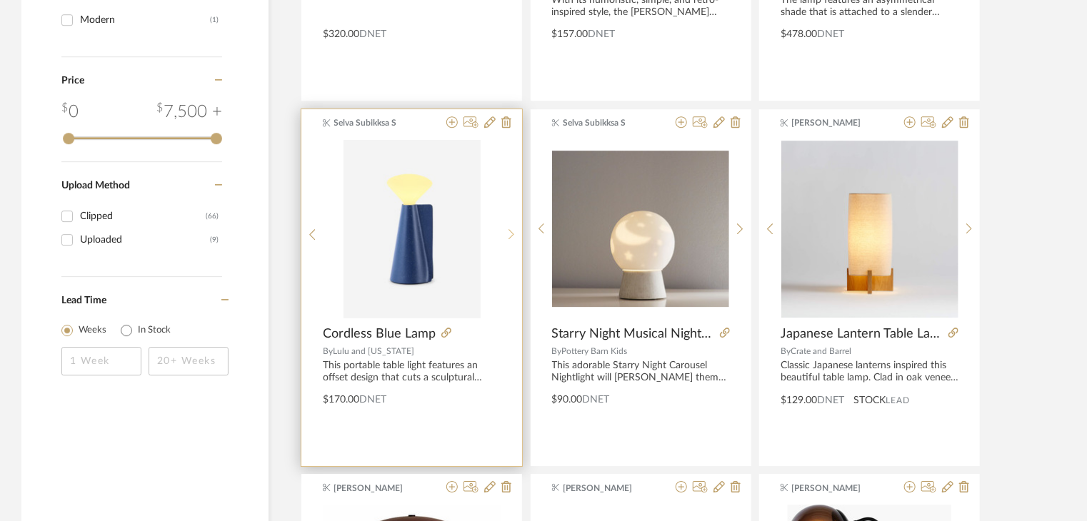
click at [507, 229] on sr-next-btn at bounding box center [512, 235] width 22 height 12
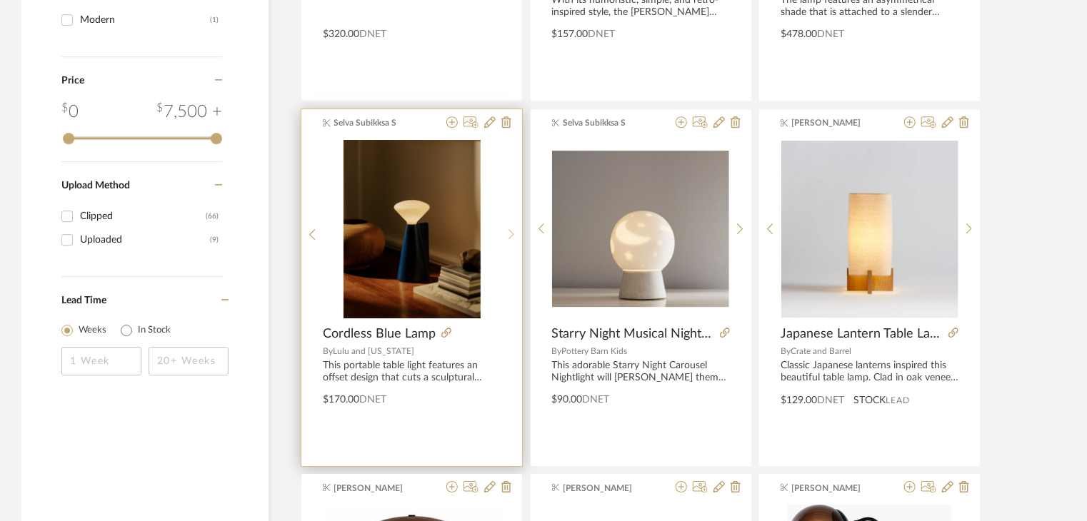
click at [507, 229] on sr-next-btn at bounding box center [512, 235] width 22 height 12
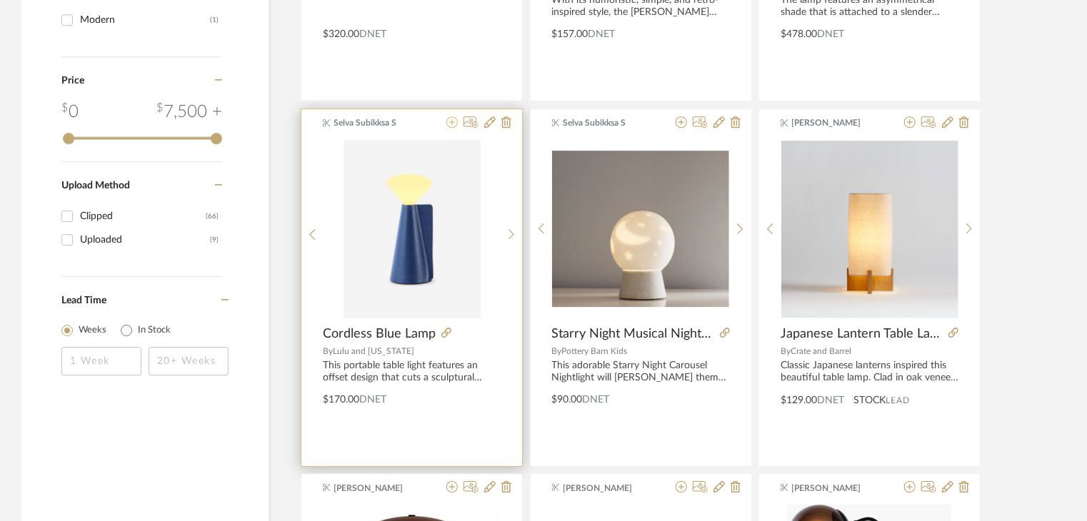
click at [451, 120] on icon at bounding box center [451, 121] width 11 height 11
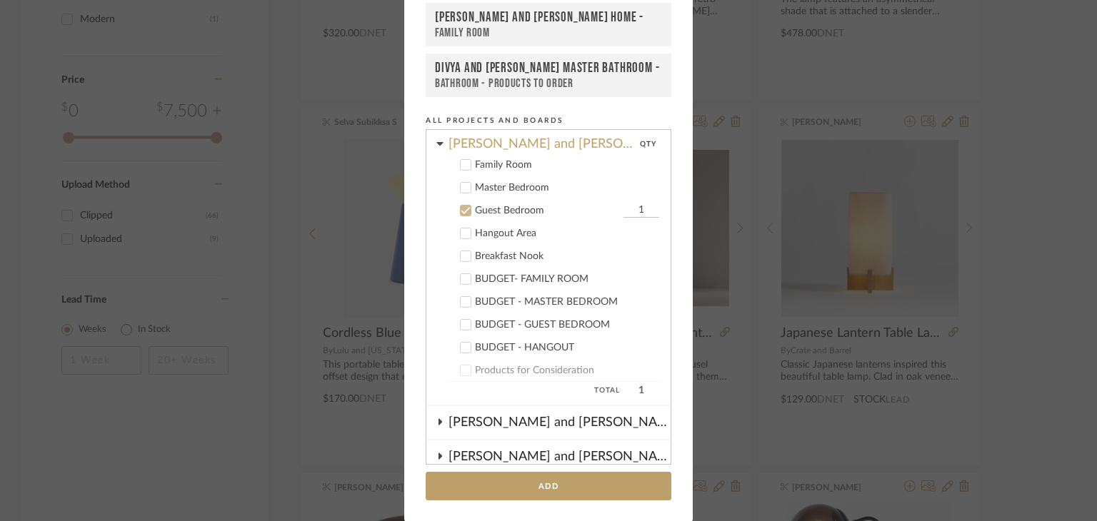
scroll to position [266, 0]
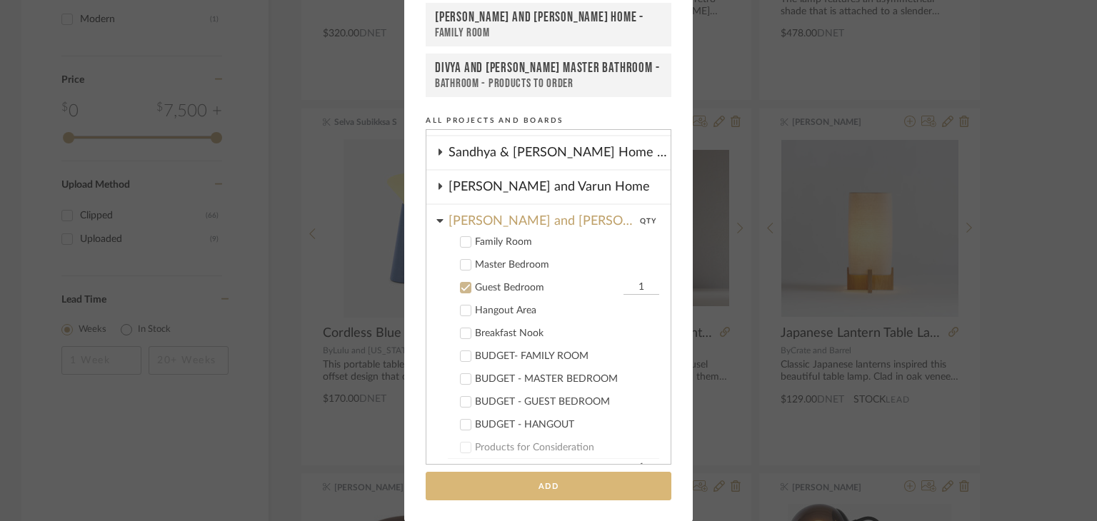
click at [567, 478] on button "Add" at bounding box center [549, 486] width 246 height 29
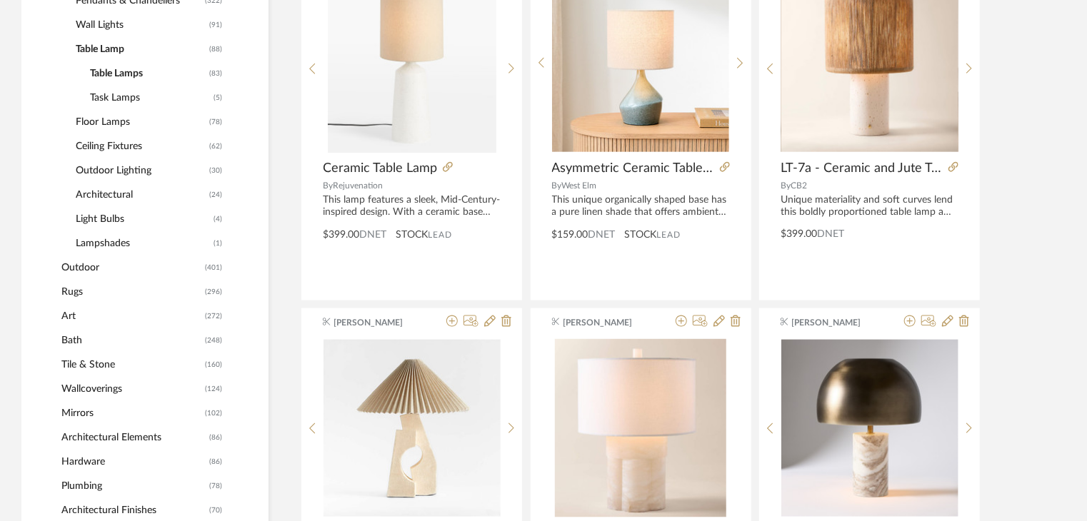
scroll to position [483, 0]
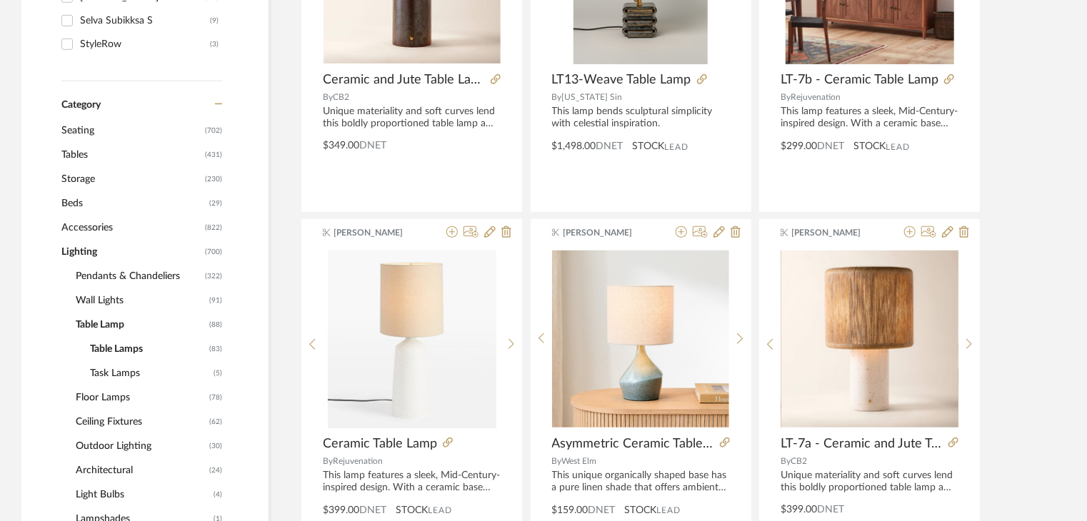
click at [97, 146] on span "Tables" at bounding box center [131, 155] width 140 height 24
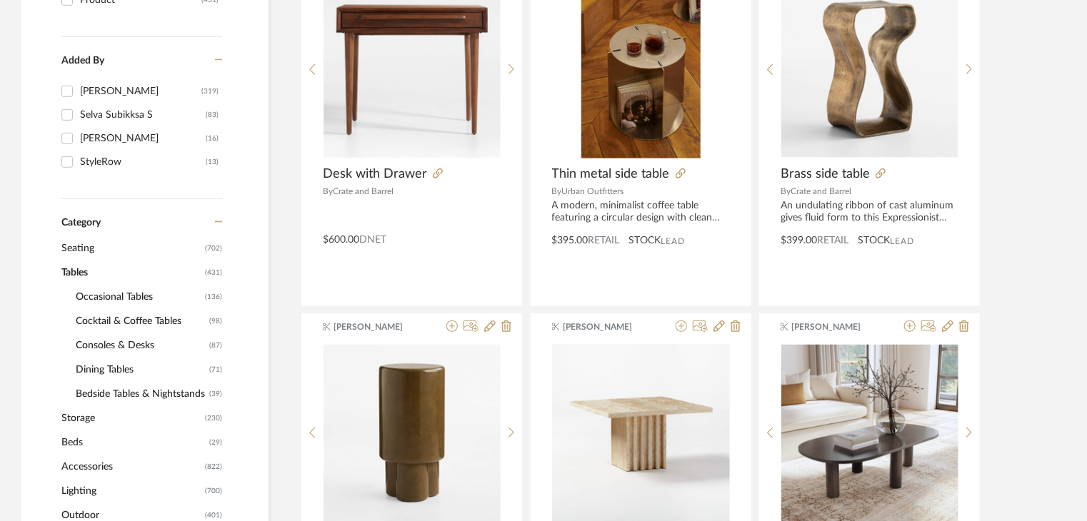
scroll to position [126, 0]
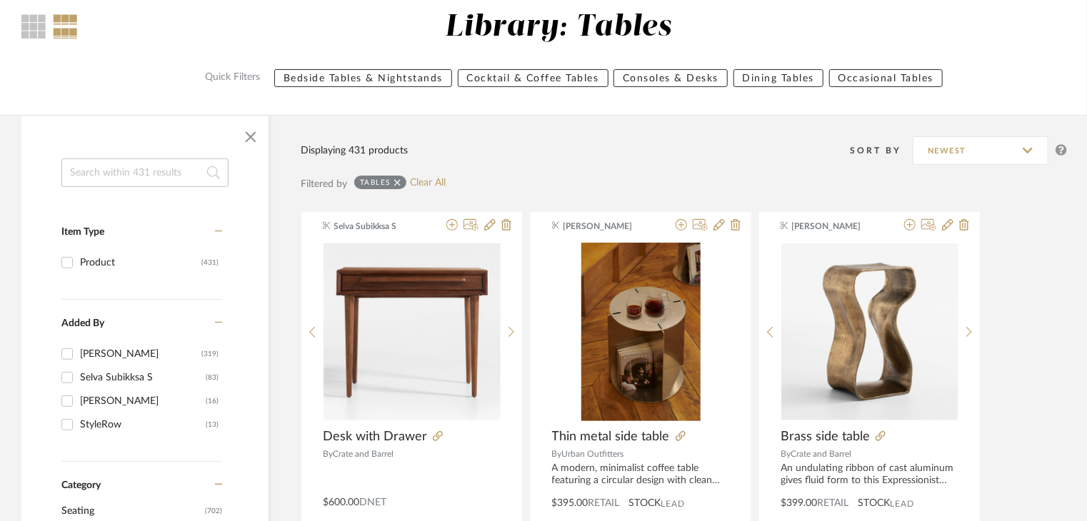
click at [134, 167] on input at bounding box center [144, 173] width 167 height 29
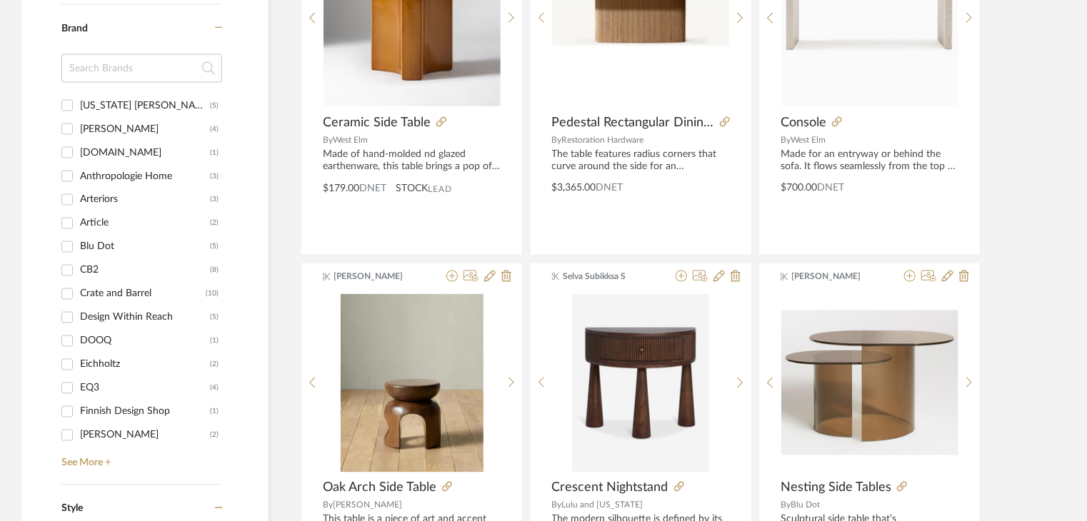
scroll to position [1411, 0]
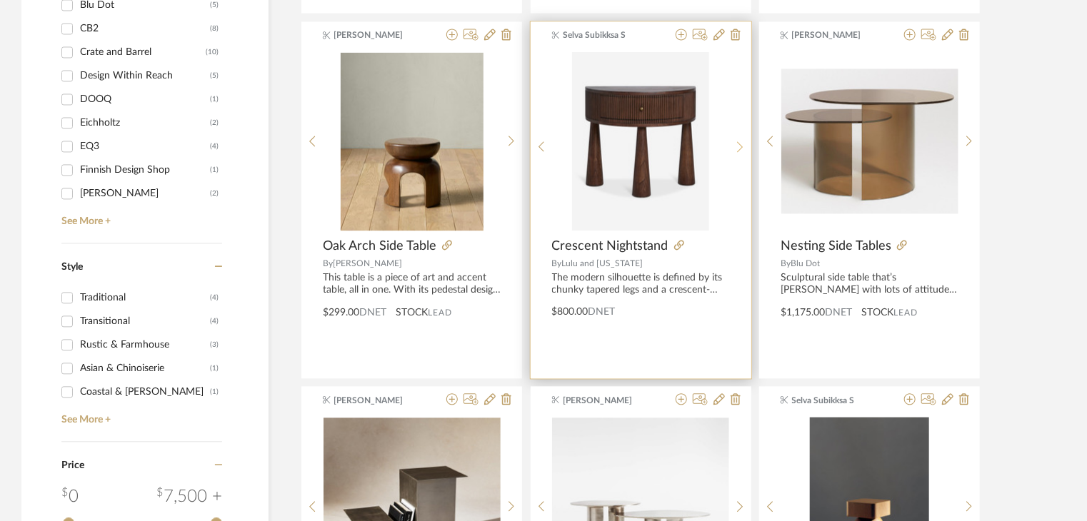
type input "side"
click at [735, 138] on div at bounding box center [740, 147] width 22 height 190
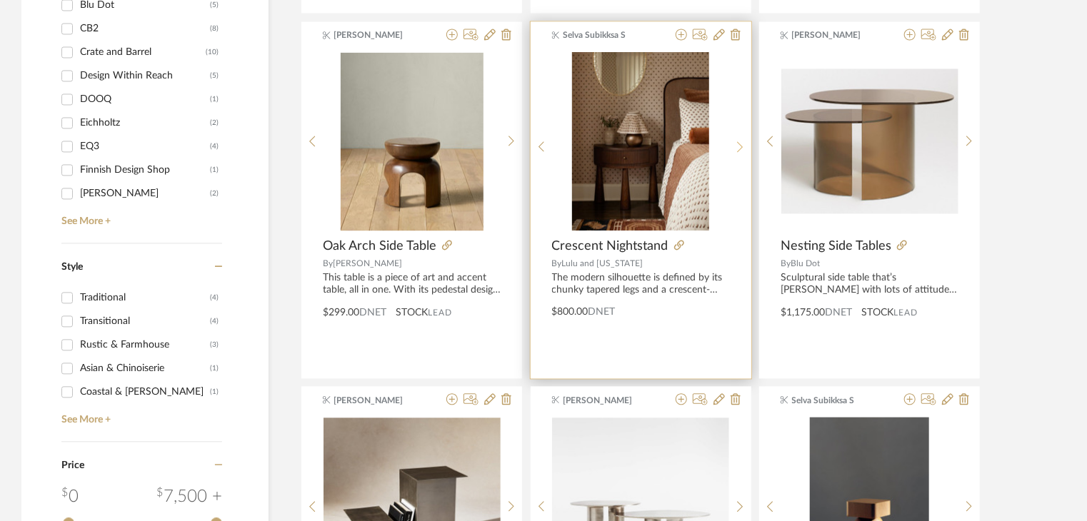
click at [735, 138] on div at bounding box center [740, 147] width 22 height 190
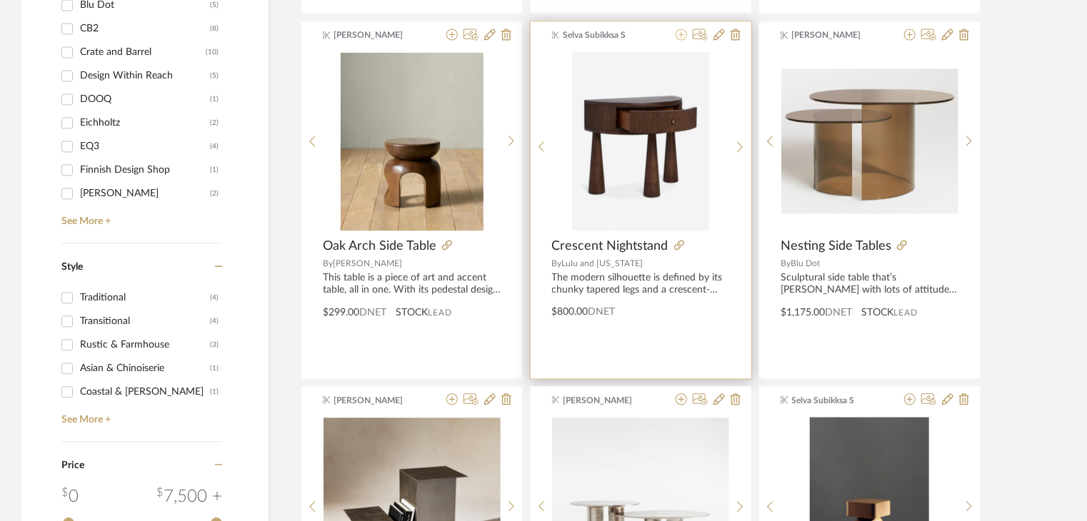
click at [685, 34] on icon at bounding box center [681, 34] width 11 height 11
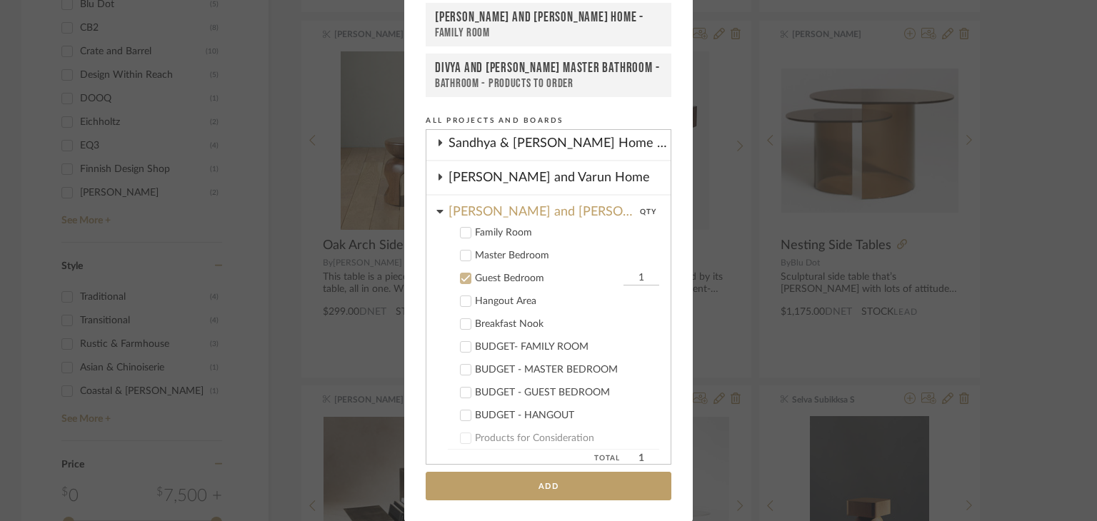
scroll to position [266, 0]
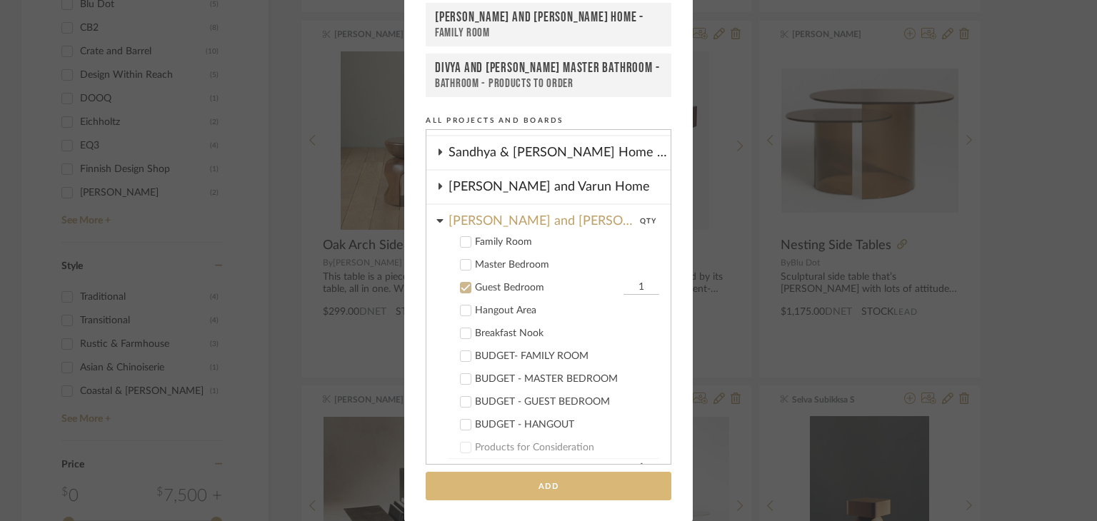
click at [475, 472] on button "Add" at bounding box center [549, 486] width 246 height 29
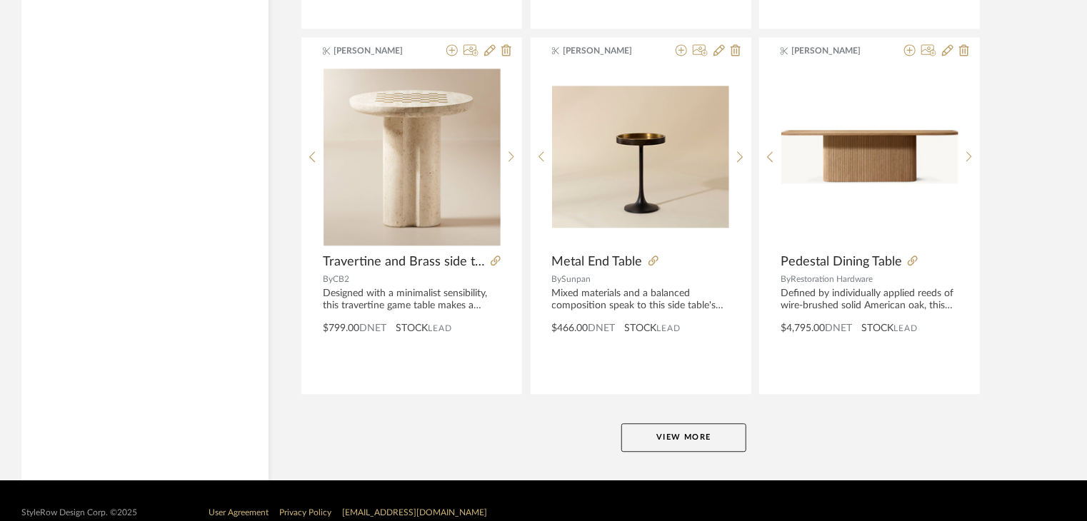
scroll to position [4339, 0]
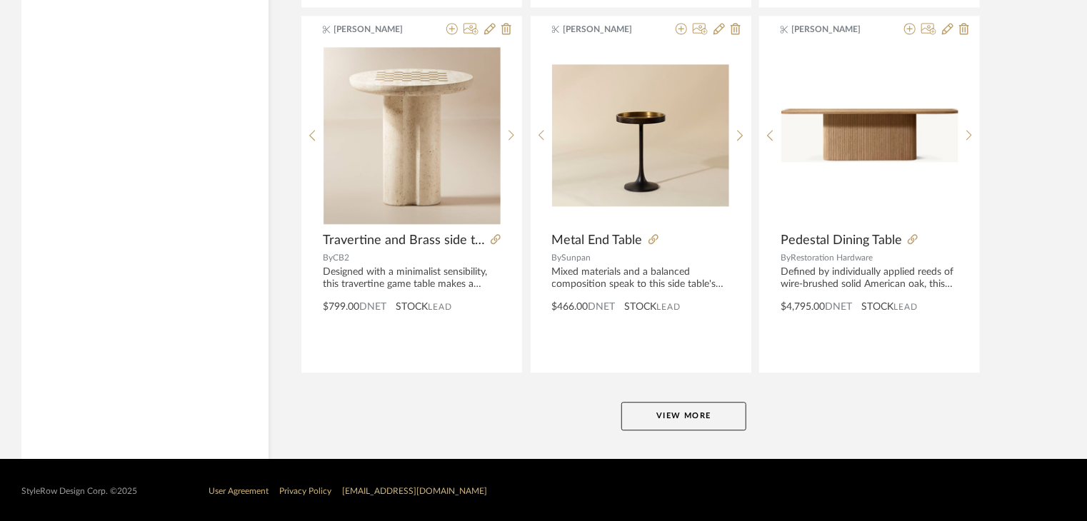
click at [694, 419] on button "View More" at bounding box center [683, 416] width 125 height 29
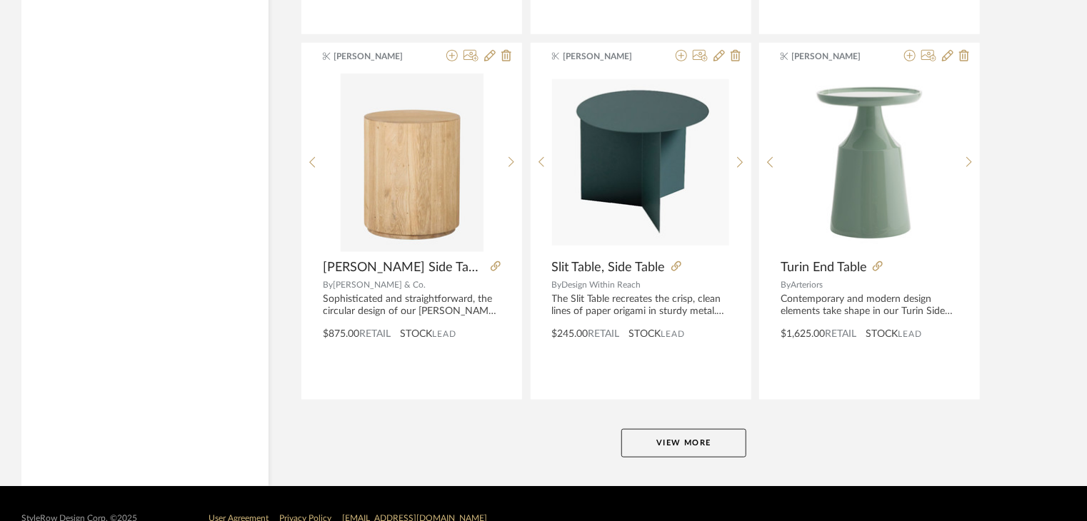
scroll to position [8719, 0]
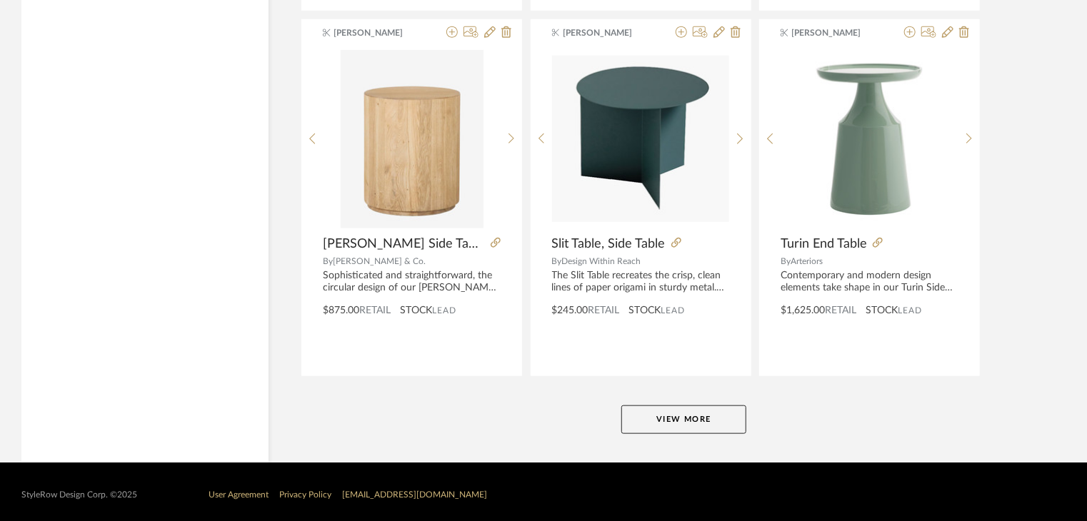
click at [702, 420] on button "View More" at bounding box center [683, 420] width 125 height 29
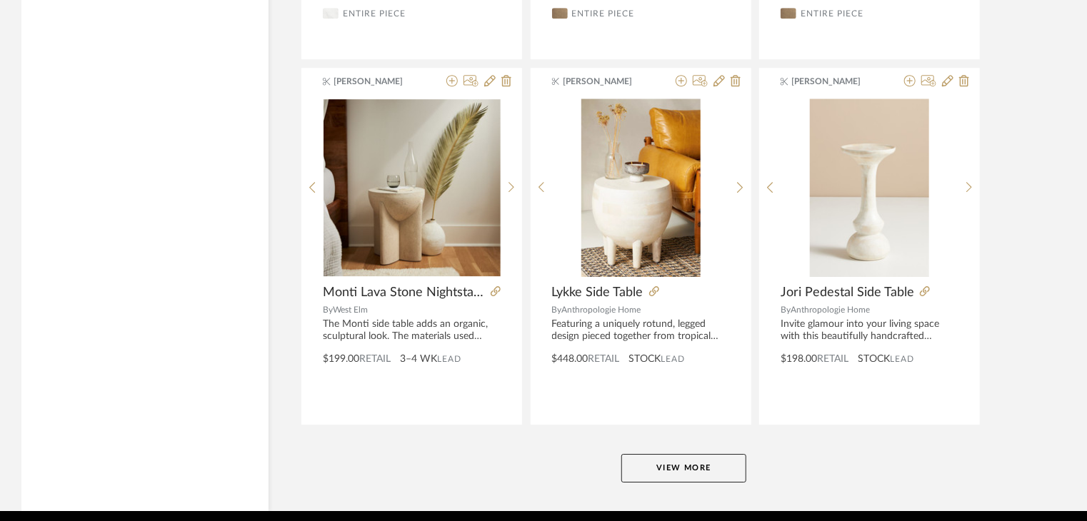
scroll to position [13099, 0]
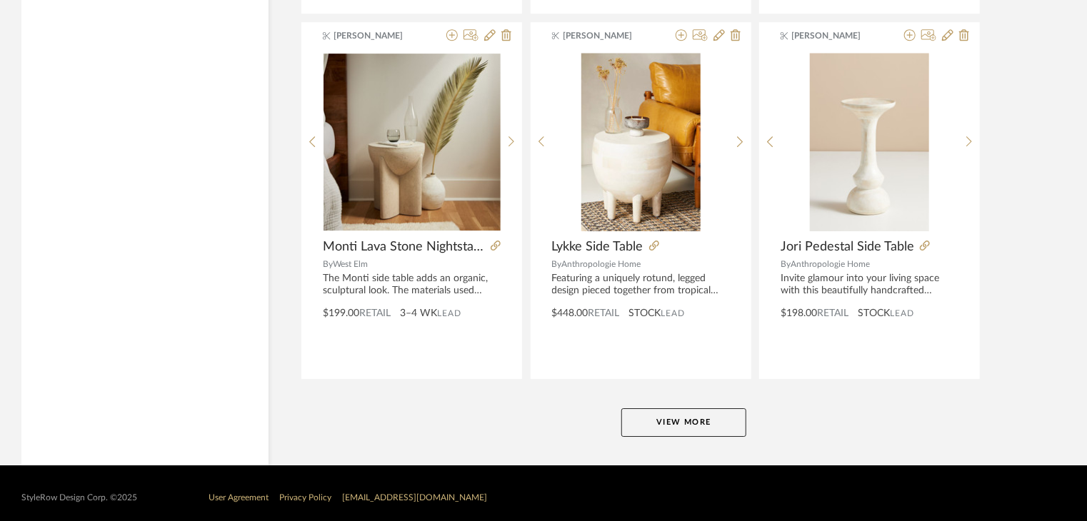
click at [698, 408] on button "View More" at bounding box center [683, 422] width 125 height 29
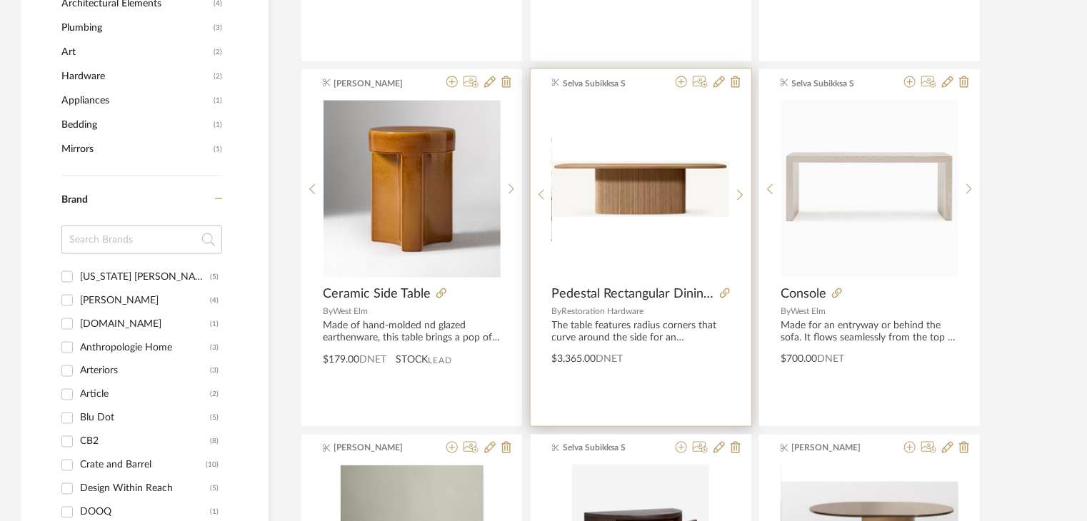
scroll to position [1285, 0]
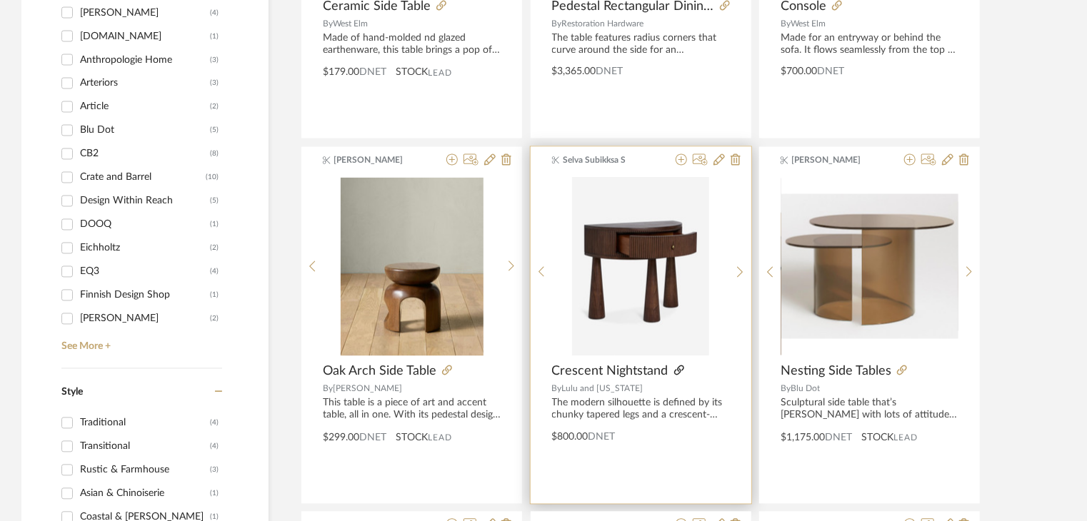
click at [677, 370] on icon at bounding box center [679, 371] width 10 height 10
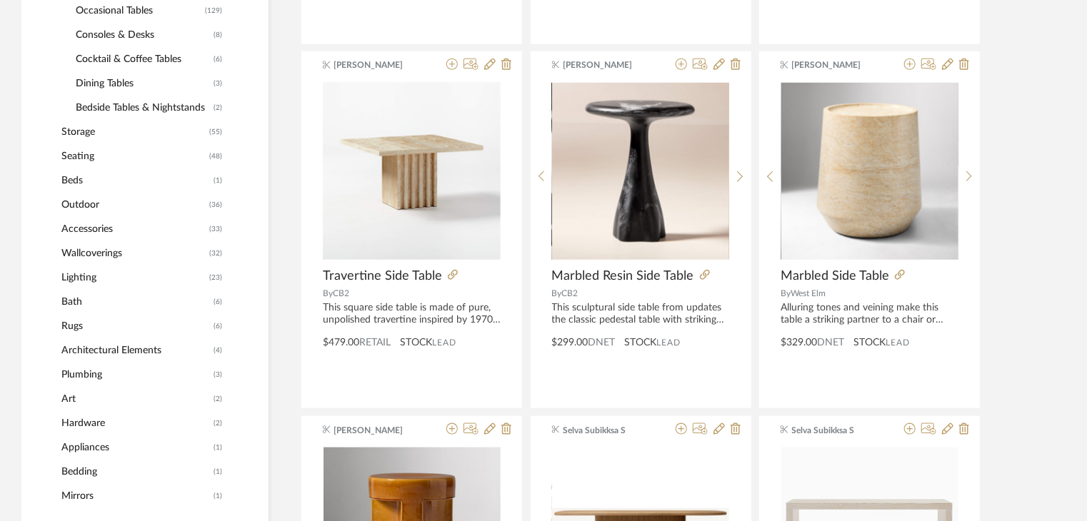
scroll to position [643, 0]
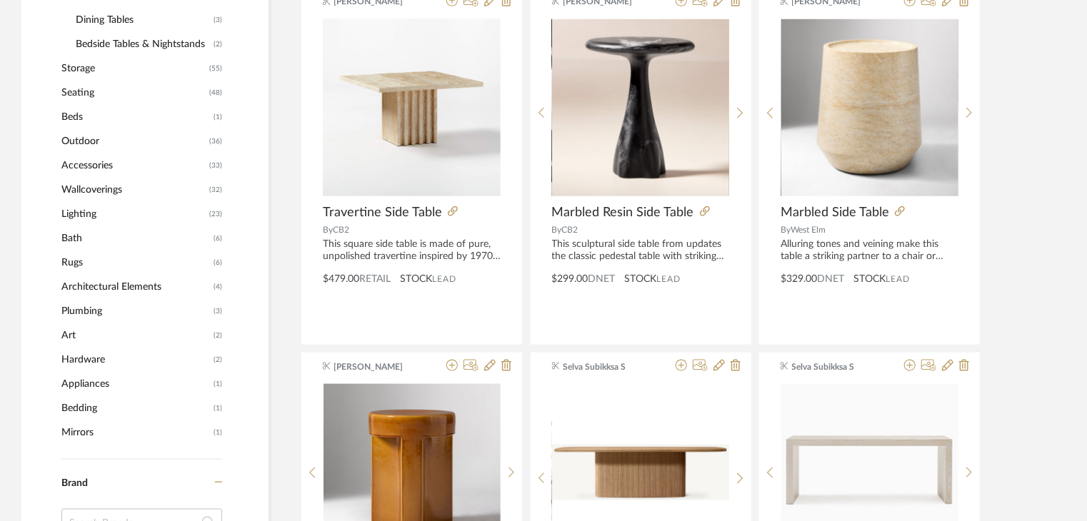
click at [88, 333] on span "Art" at bounding box center [135, 335] width 149 height 24
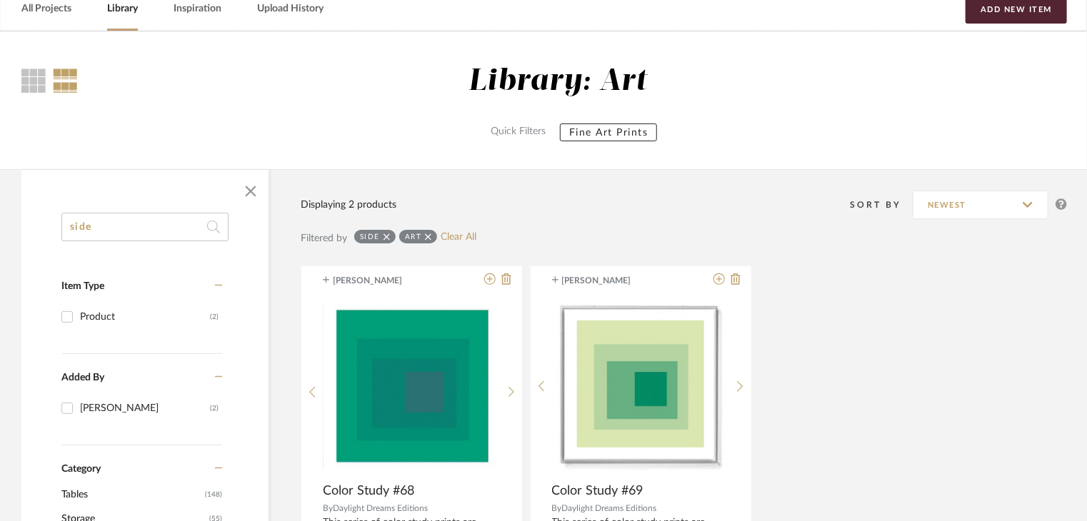
scroll to position [143, 0]
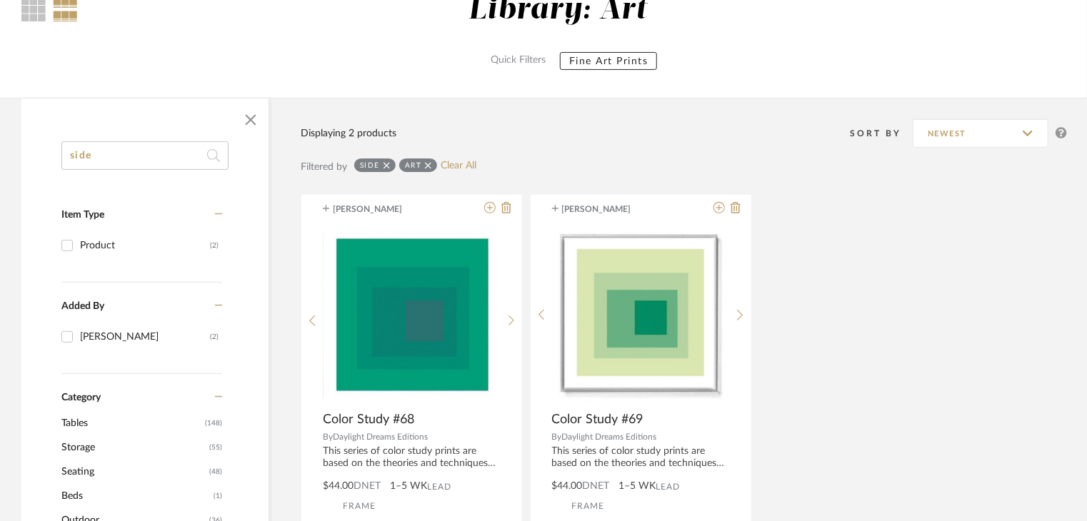
click at [189, 154] on input "side" at bounding box center [144, 155] width 167 height 29
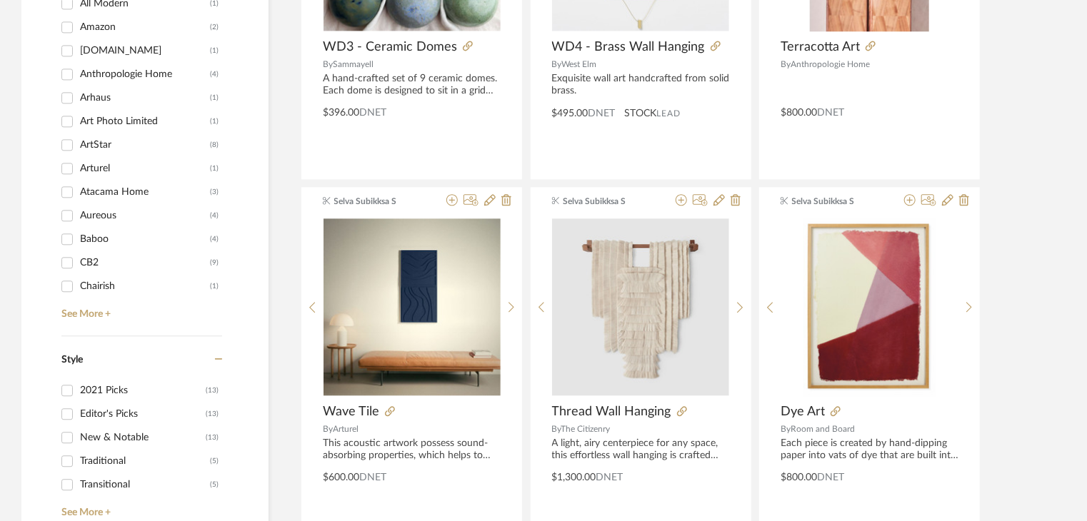
scroll to position [1571, 0]
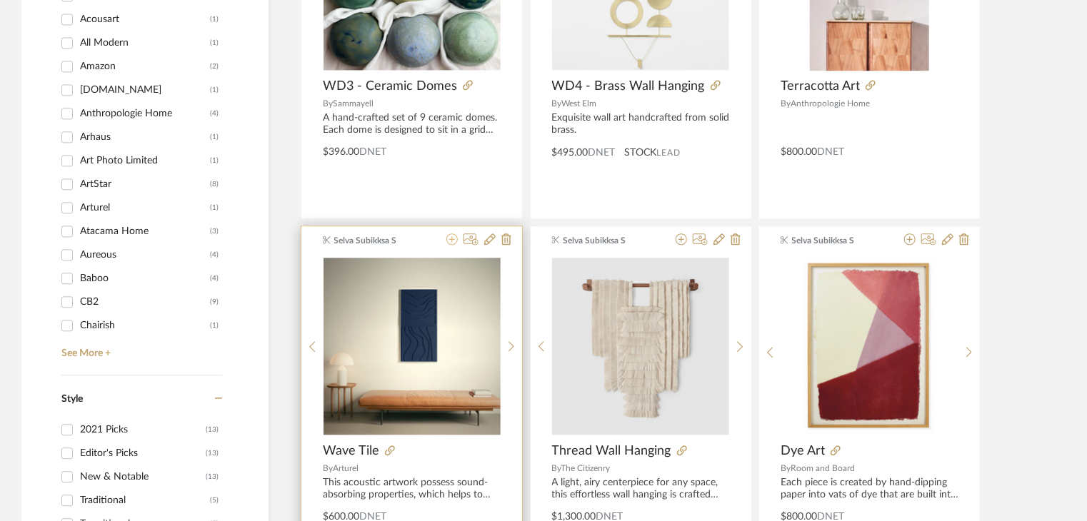
click at [448, 242] on icon at bounding box center [451, 239] width 11 height 11
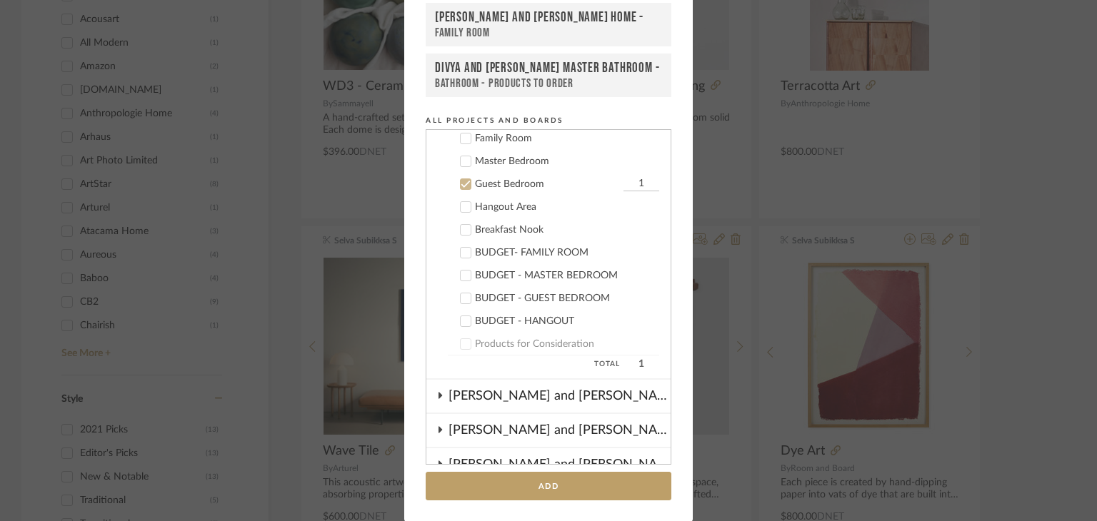
scroll to position [409, 0]
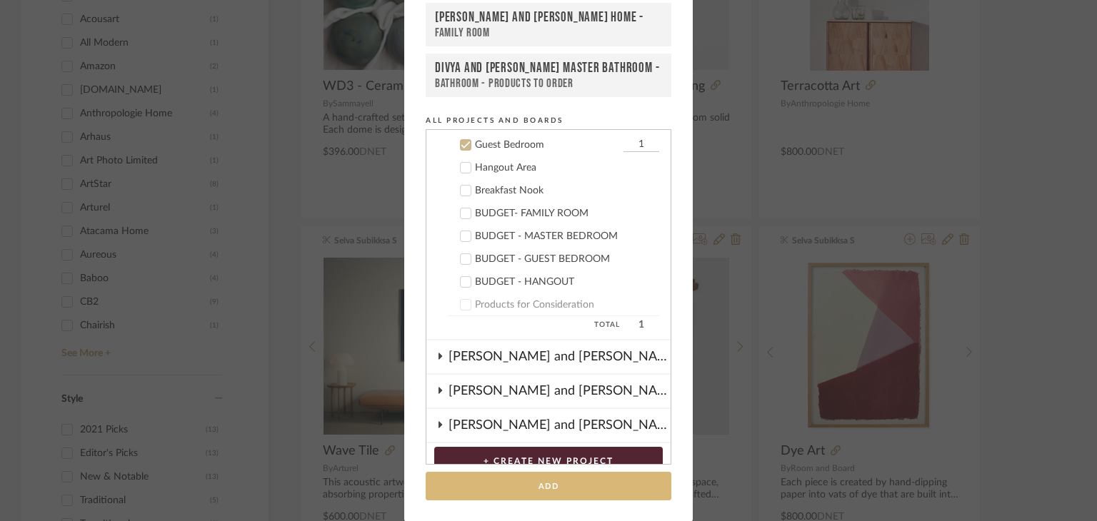
click at [518, 489] on button "Add" at bounding box center [549, 486] width 246 height 29
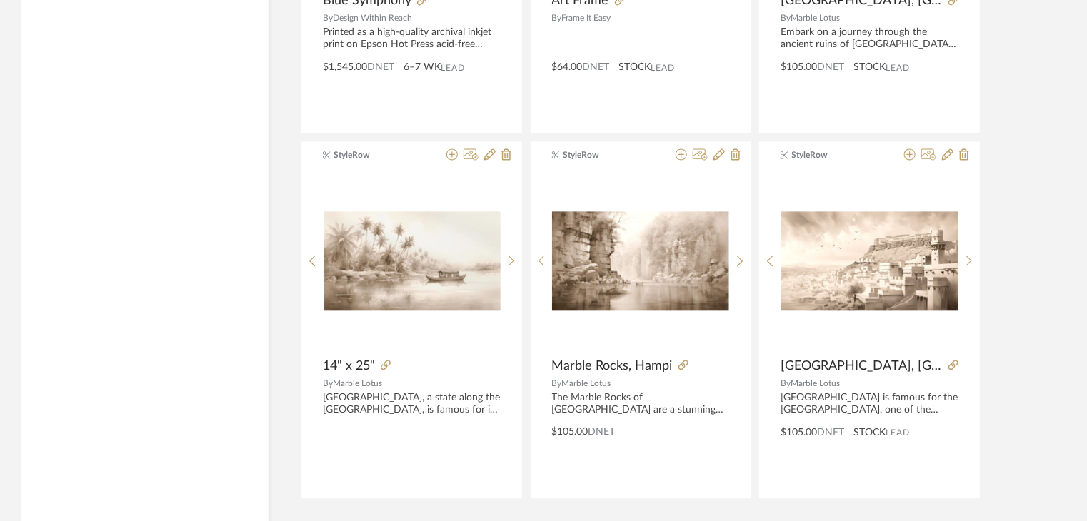
scroll to position [4339, 0]
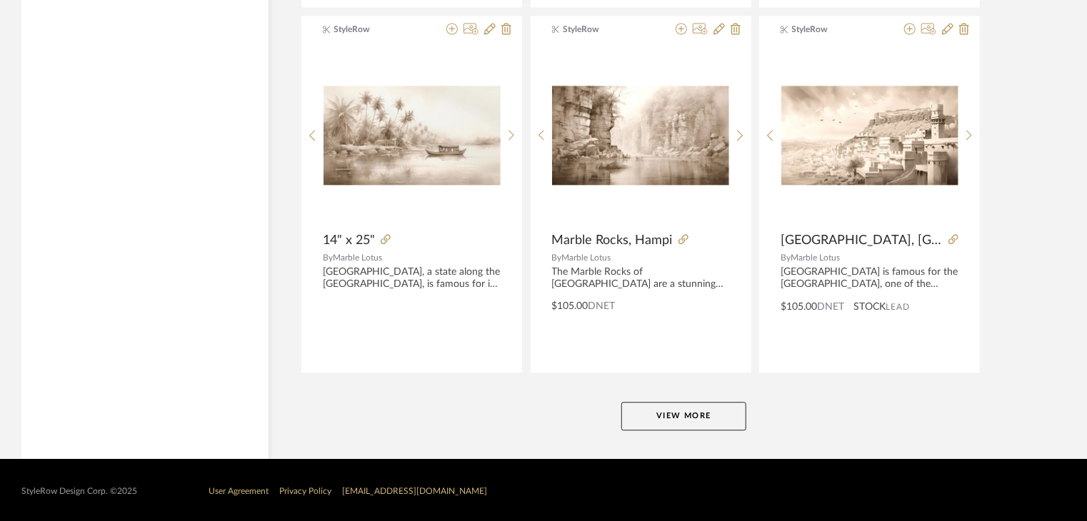
click at [703, 421] on button "View More" at bounding box center [683, 416] width 125 height 29
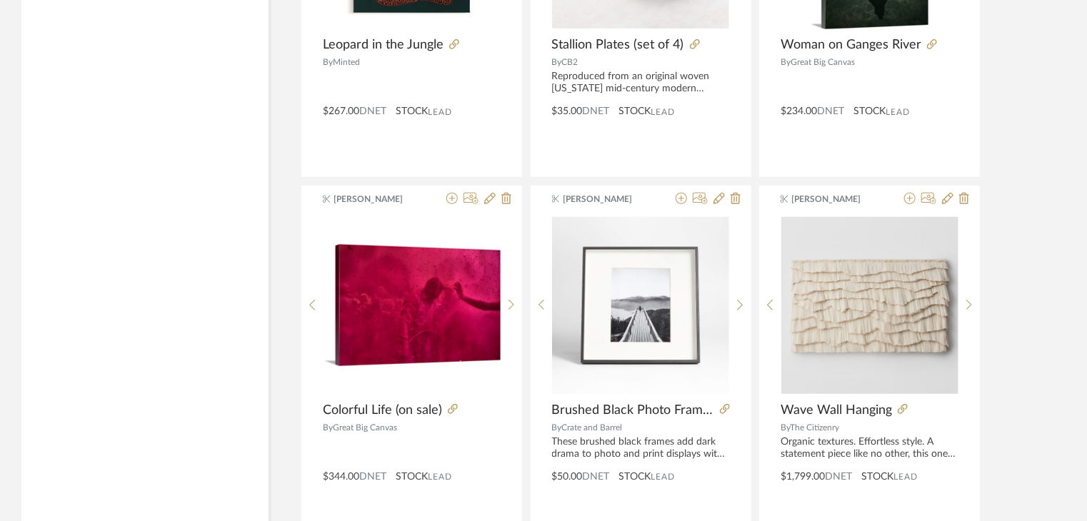
scroll to position [8719, 0]
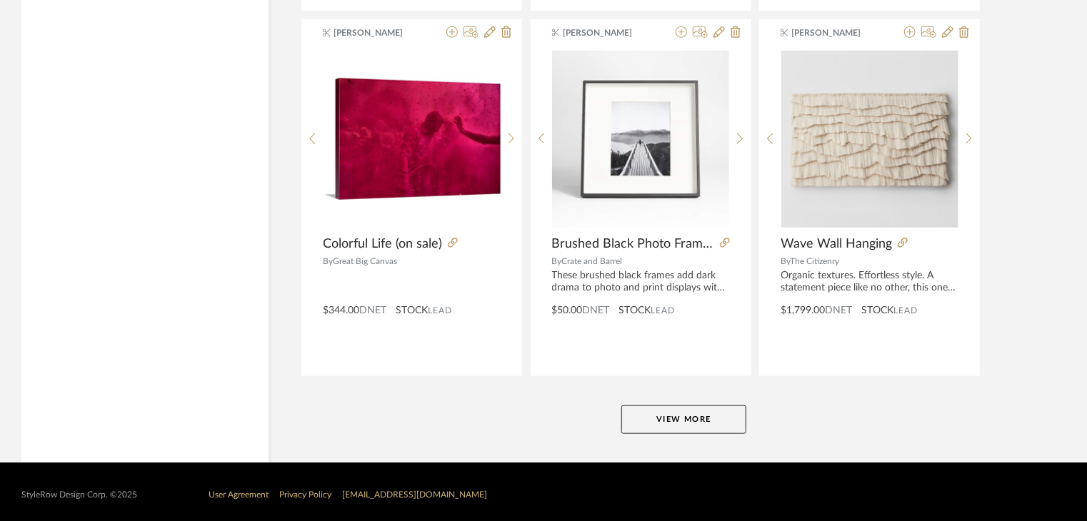
click at [726, 407] on button "View More" at bounding box center [683, 420] width 125 height 29
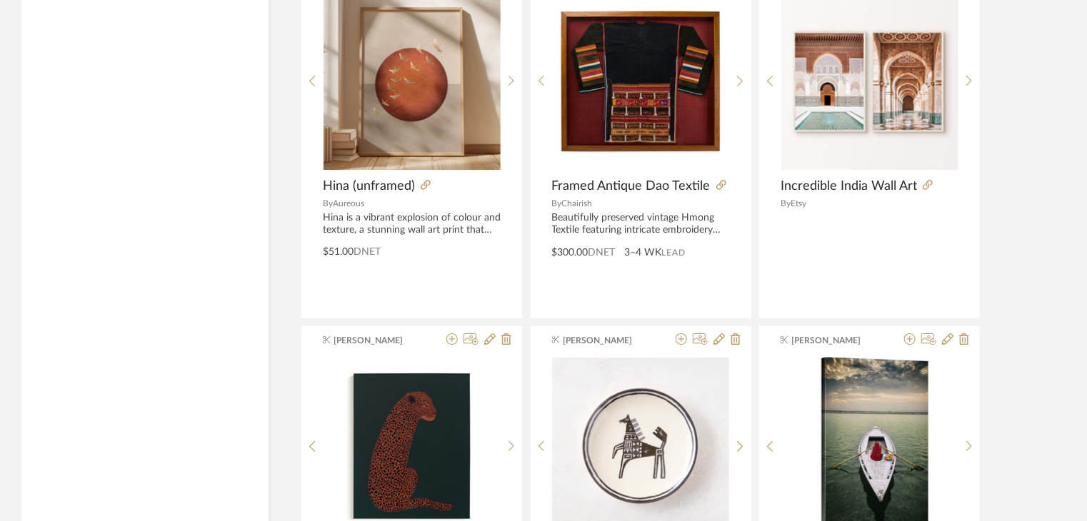
scroll to position [8147, 0]
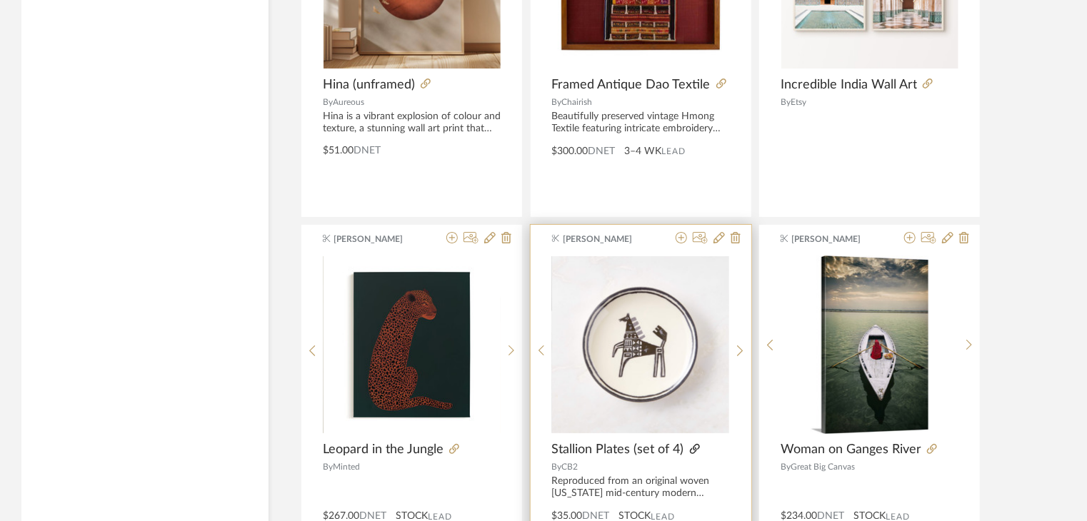
click at [693, 444] on icon at bounding box center [695, 449] width 10 height 10
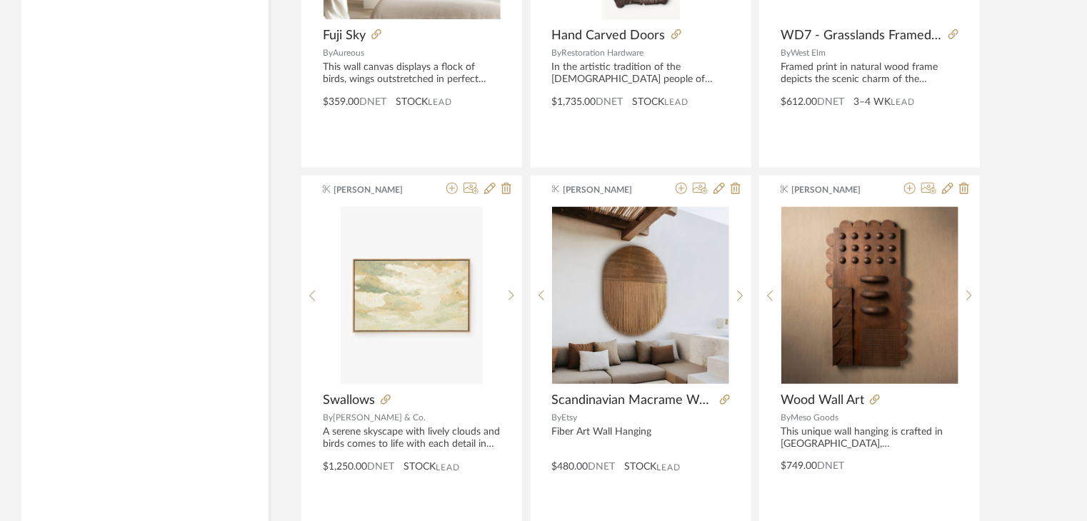
scroll to position [5862, 0]
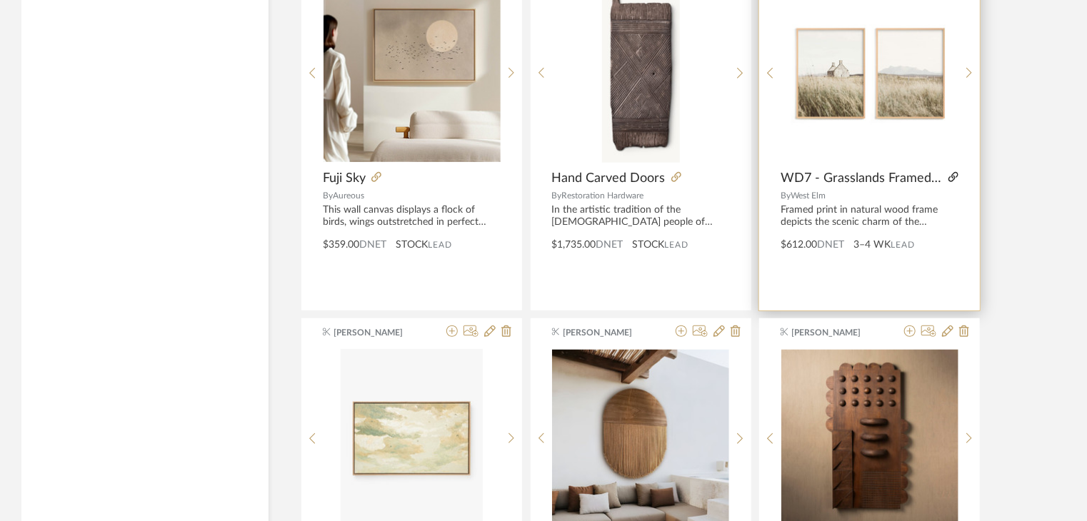
click at [954, 172] on icon at bounding box center [953, 177] width 10 height 10
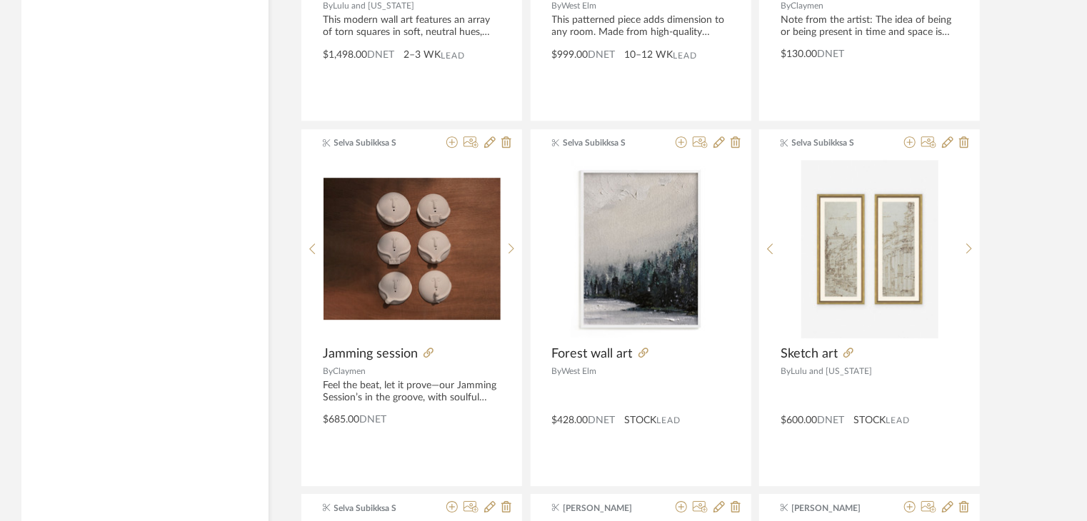
scroll to position [10075, 0]
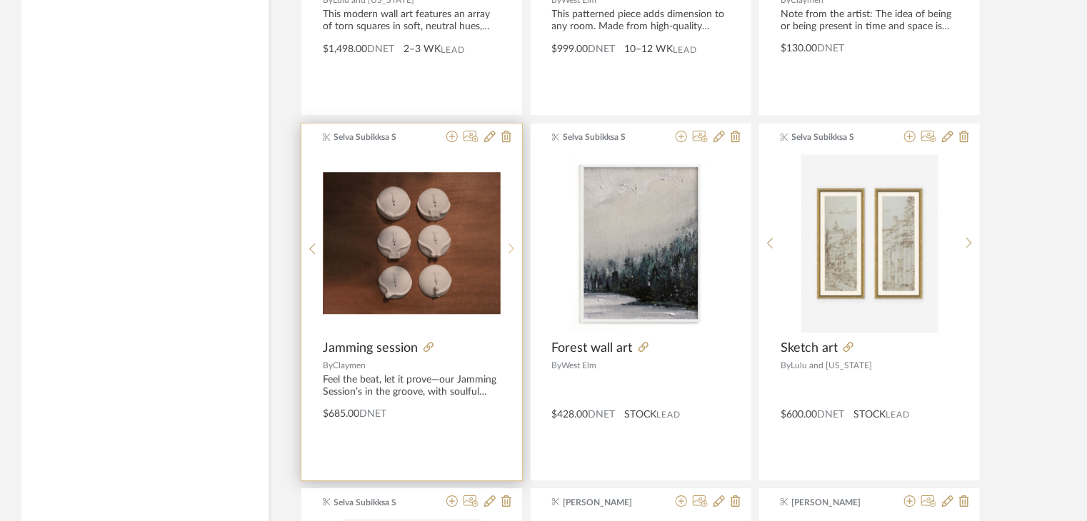
click at [511, 246] on icon at bounding box center [511, 249] width 6 height 12
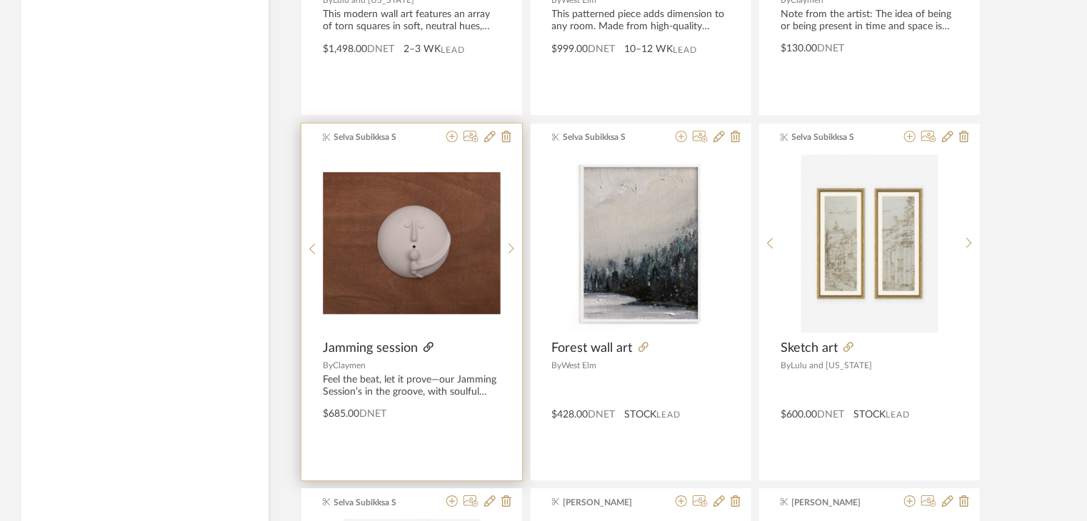
click at [426, 342] on icon at bounding box center [428, 347] width 10 height 10
click at [449, 131] on icon at bounding box center [451, 136] width 11 height 11
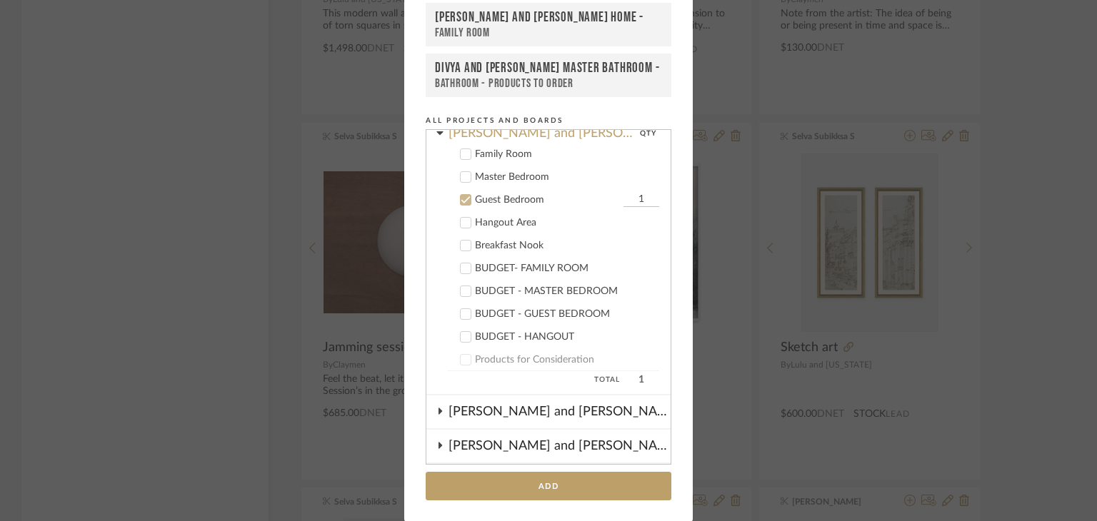
scroll to position [266, 0]
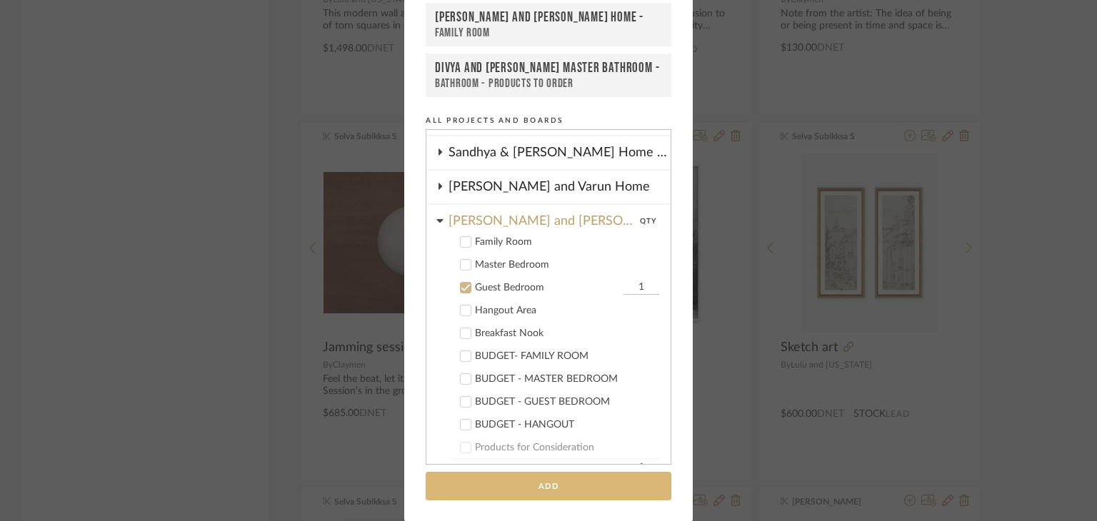
click at [498, 481] on button "Add" at bounding box center [549, 486] width 246 height 29
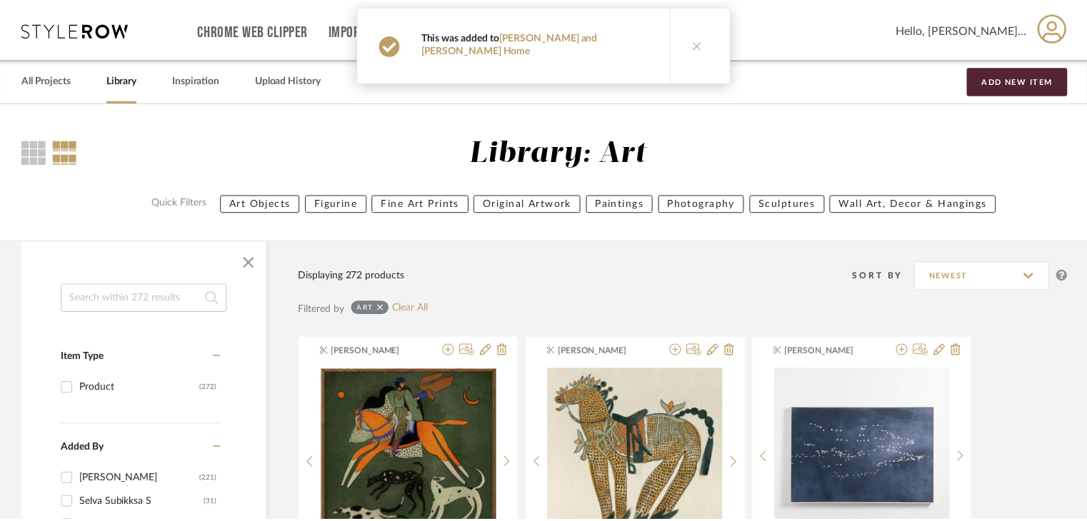
scroll to position [10075, 0]
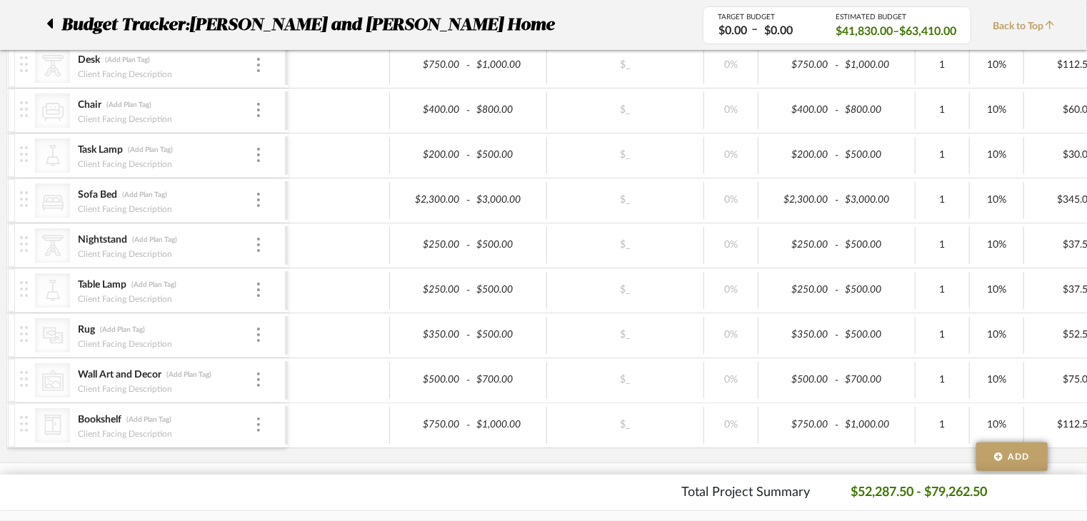
scroll to position [1963, 0]
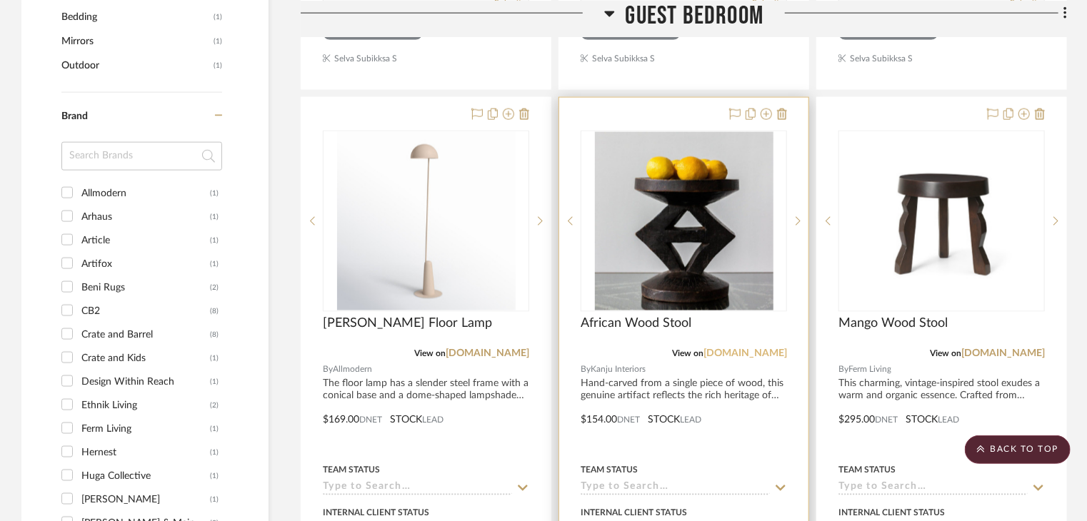
click at [753, 349] on link "kanjuinteriors.com" at bounding box center [745, 354] width 84 height 10
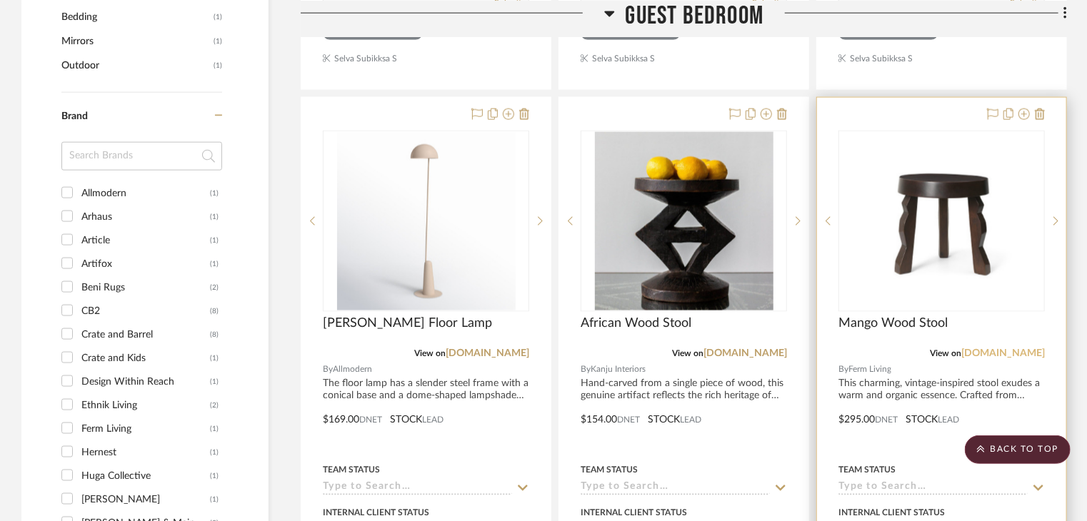
click at [1037, 349] on link "foromshop.com" at bounding box center [1003, 354] width 84 height 10
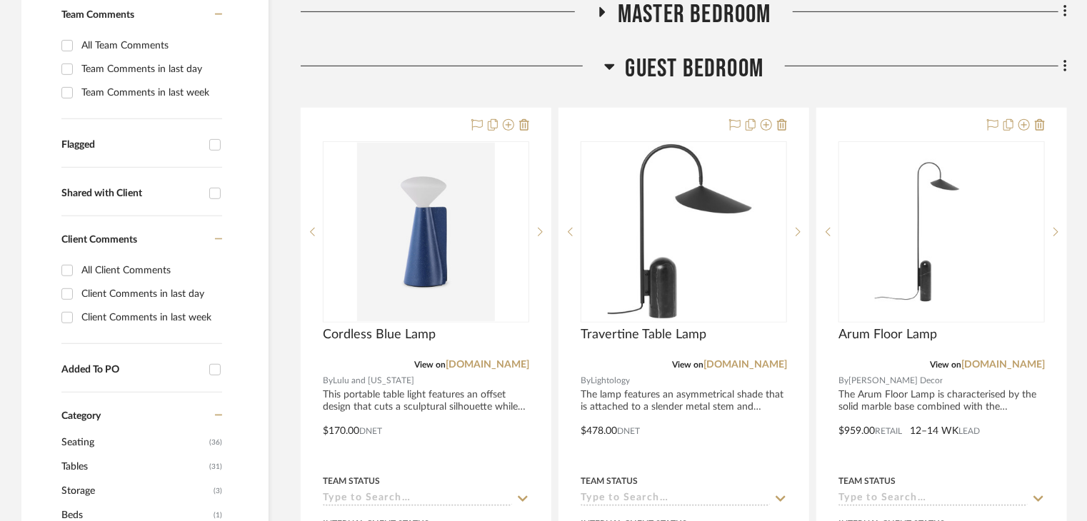
scroll to position [428, 0]
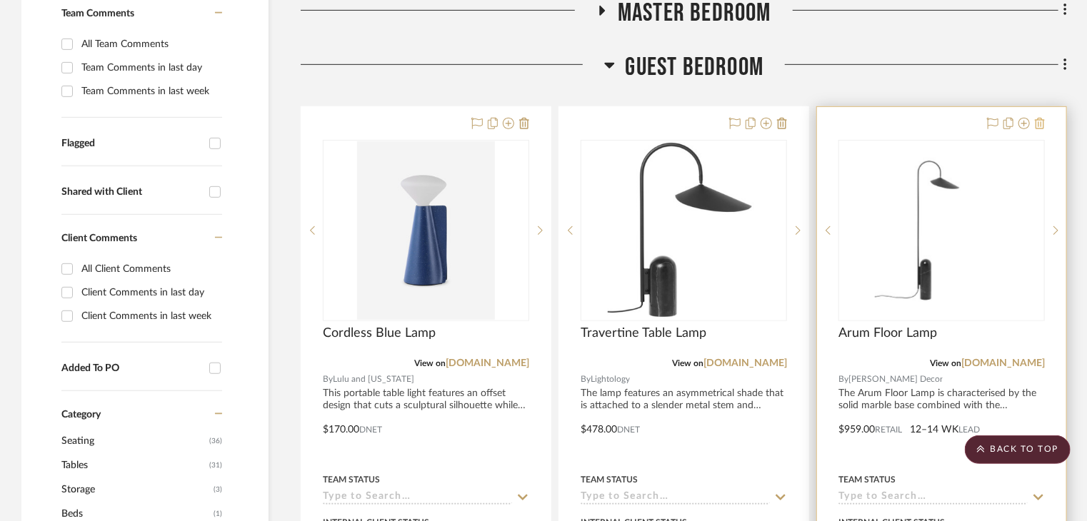
click at [1042, 118] on icon at bounding box center [1040, 123] width 10 height 11
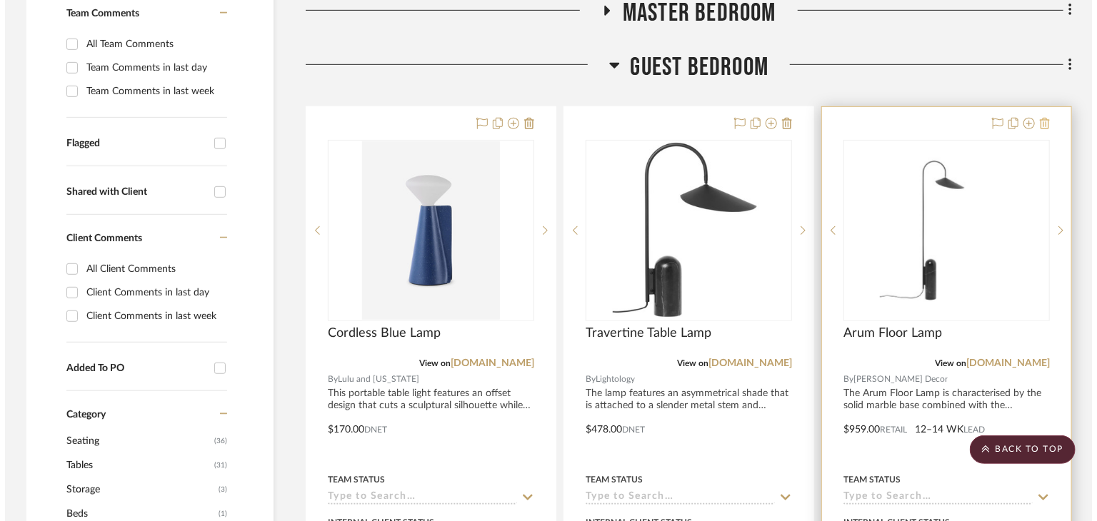
scroll to position [0, 0]
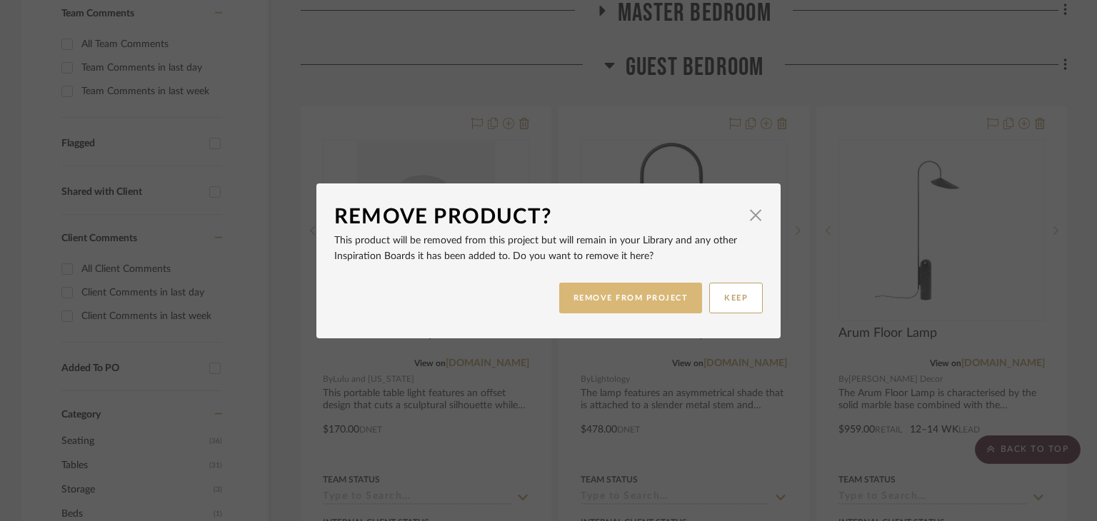
click at [648, 298] on button "REMOVE FROM PROJECT" at bounding box center [631, 298] width 144 height 31
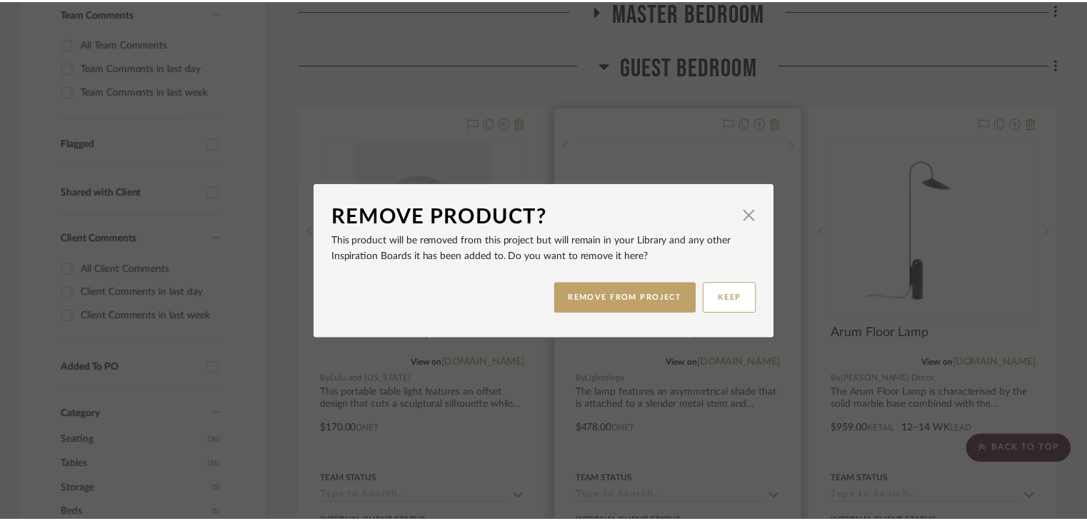
scroll to position [428, 0]
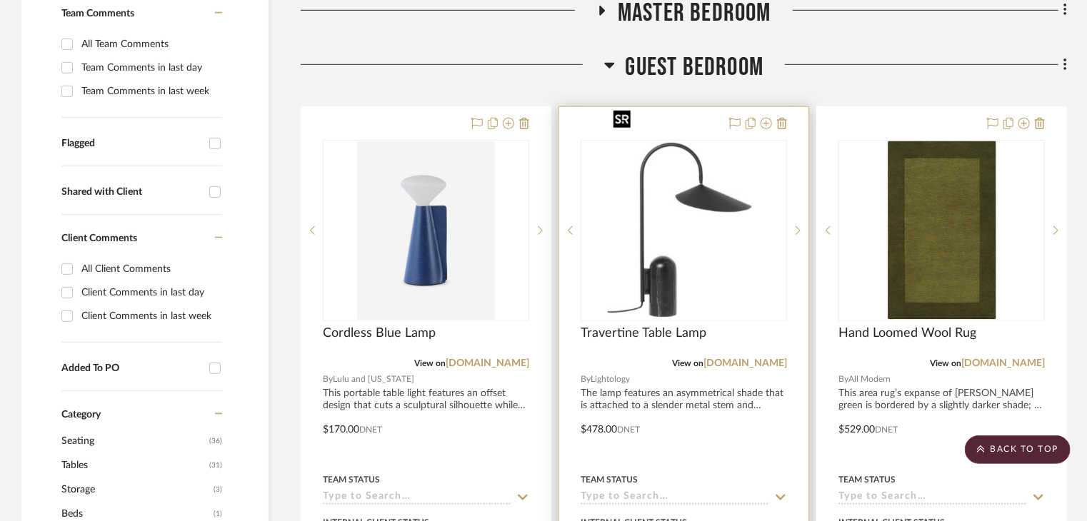
click at [660, 214] on img "0" at bounding box center [684, 230] width 153 height 179
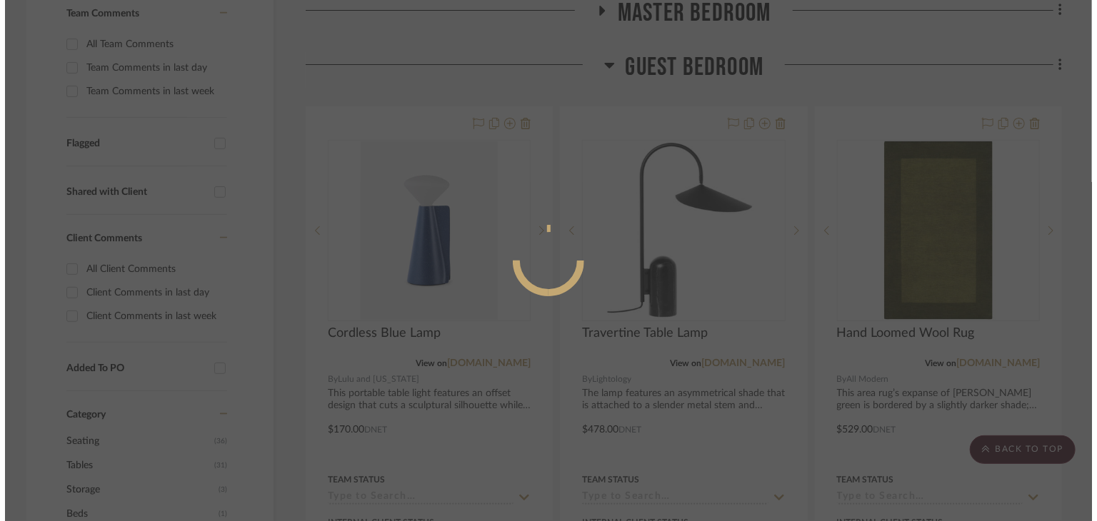
scroll to position [0, 0]
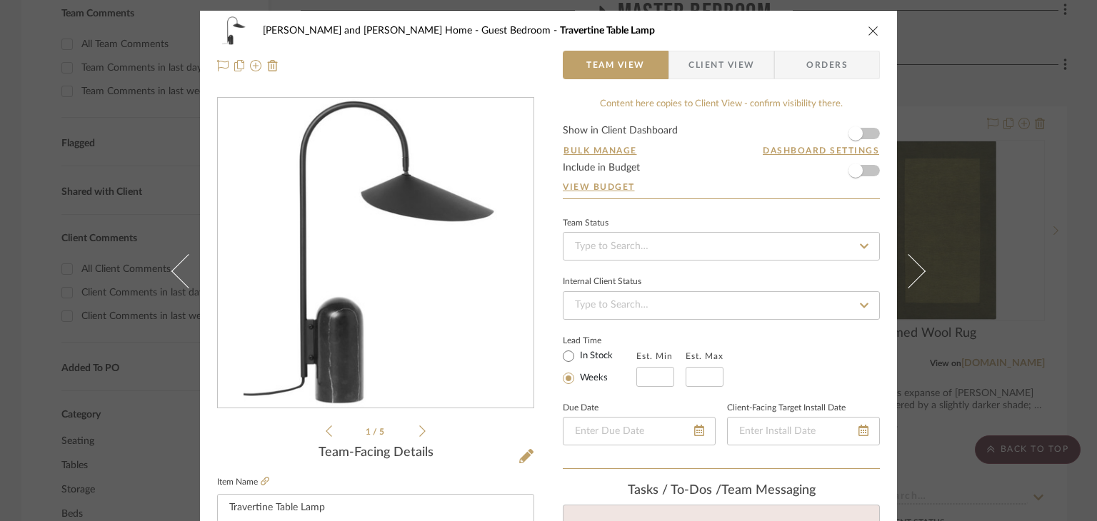
click at [972, 160] on div "Sharika and Ashish Home Guest Bedroom Travertine Table Lamp Team View Client Vi…" at bounding box center [548, 260] width 1097 height 521
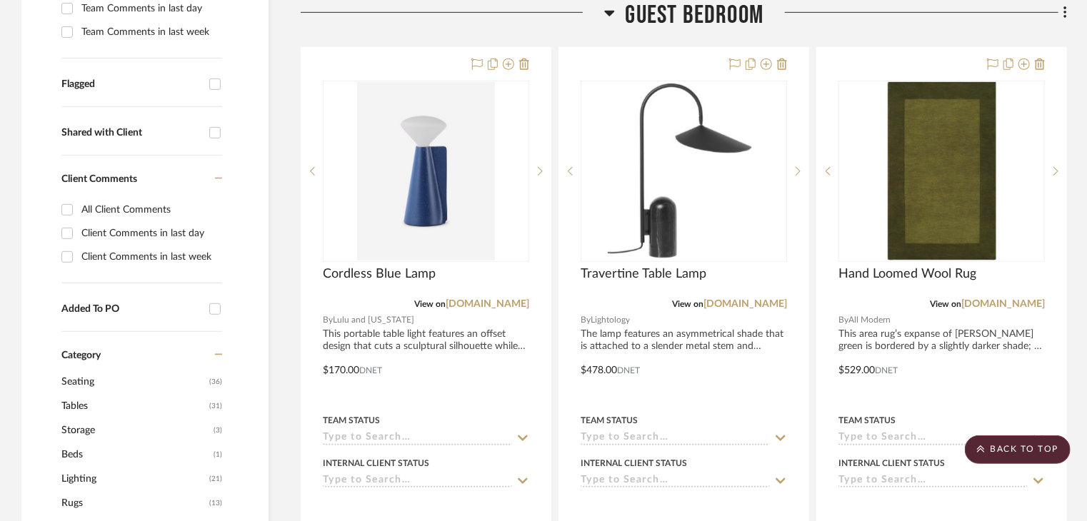
scroll to position [571, 0]
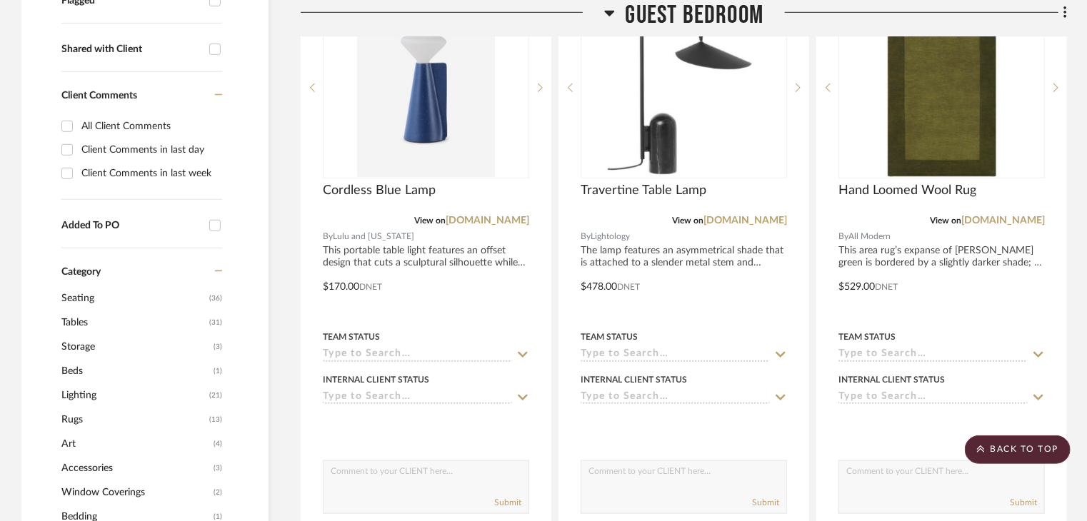
click at [91, 311] on span "Tables" at bounding box center [133, 323] width 144 height 24
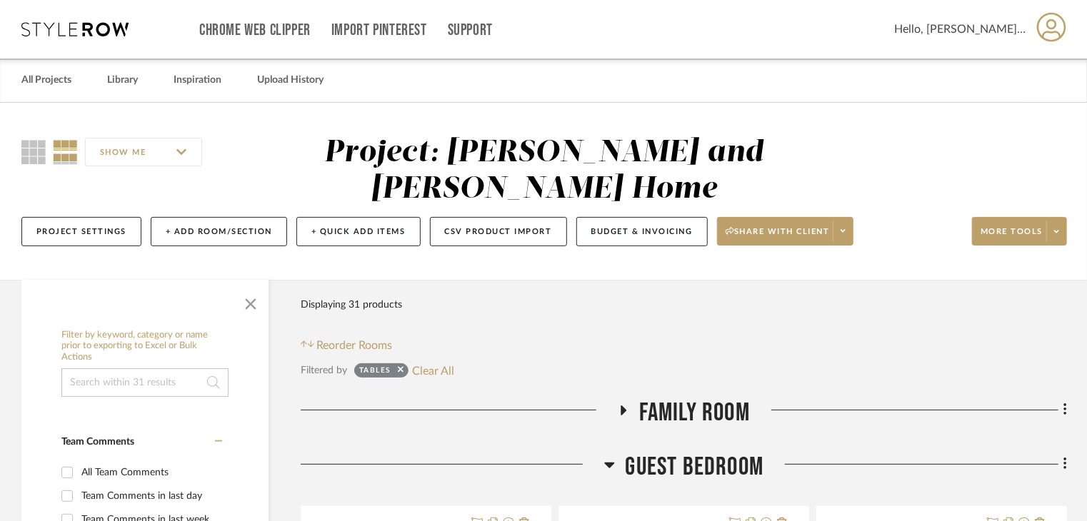
click at [109, 368] on input at bounding box center [144, 382] width 167 height 29
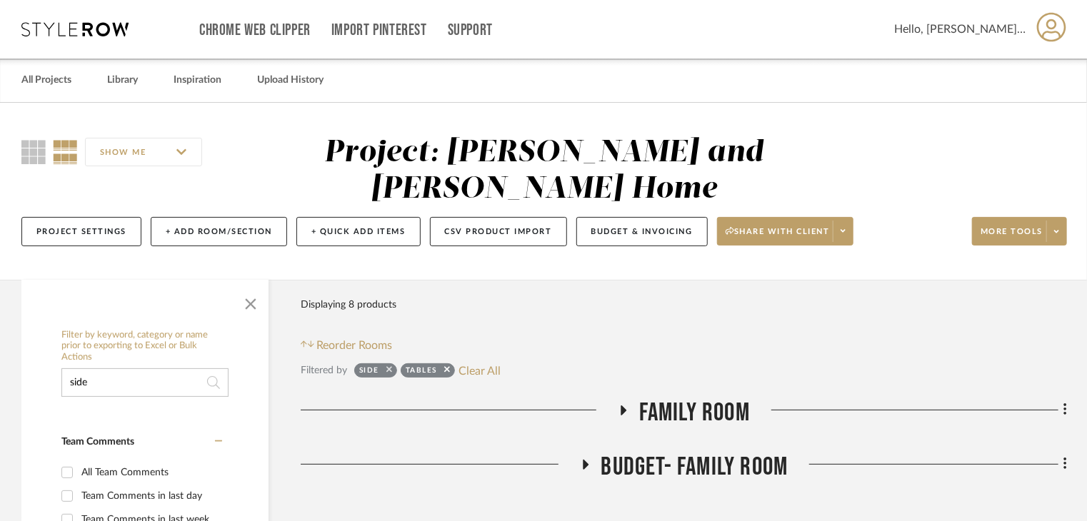
type input "side"
click at [387, 367] on icon at bounding box center [389, 370] width 6 height 6
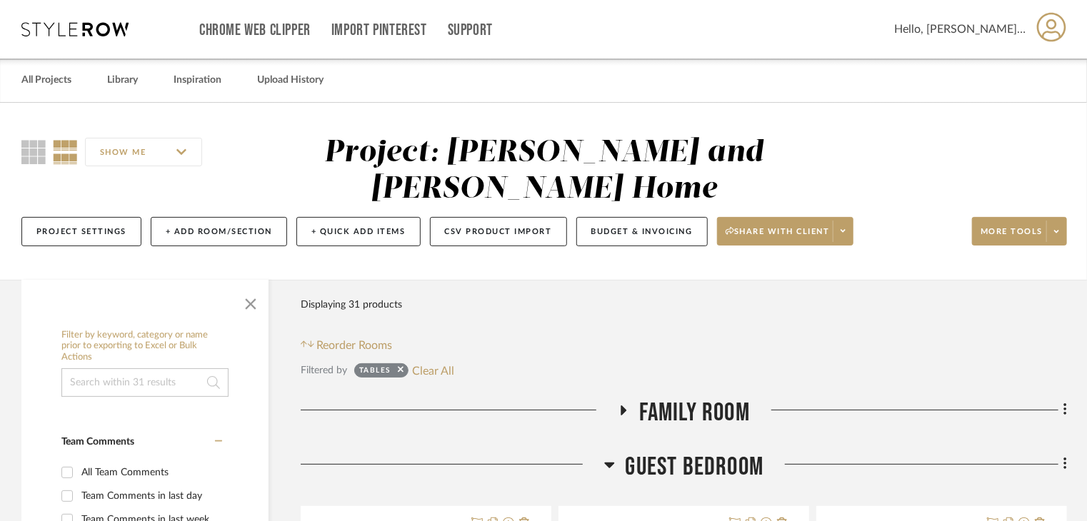
click at [404, 363] on sr-tag "Tables" at bounding box center [381, 370] width 54 height 14
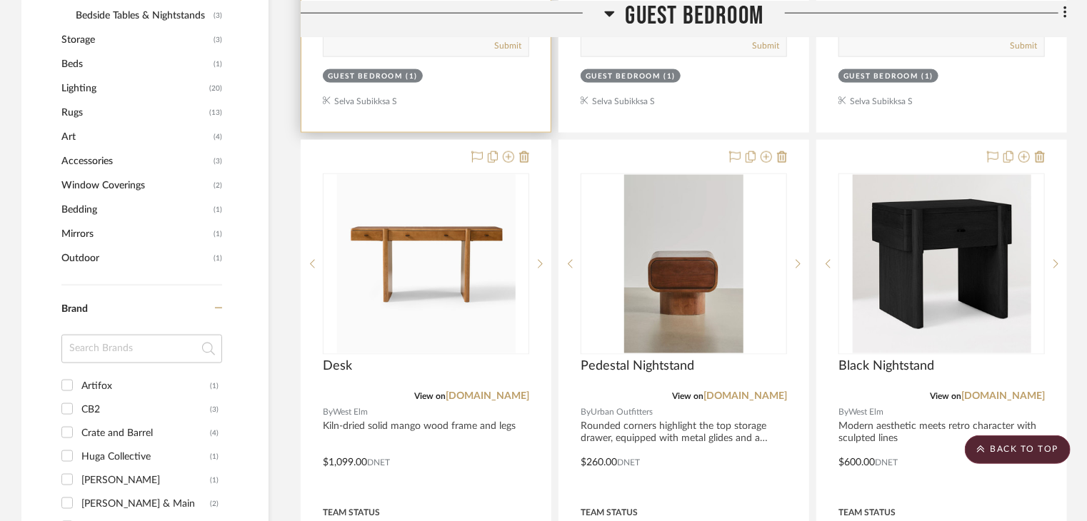
scroll to position [1214, 0]
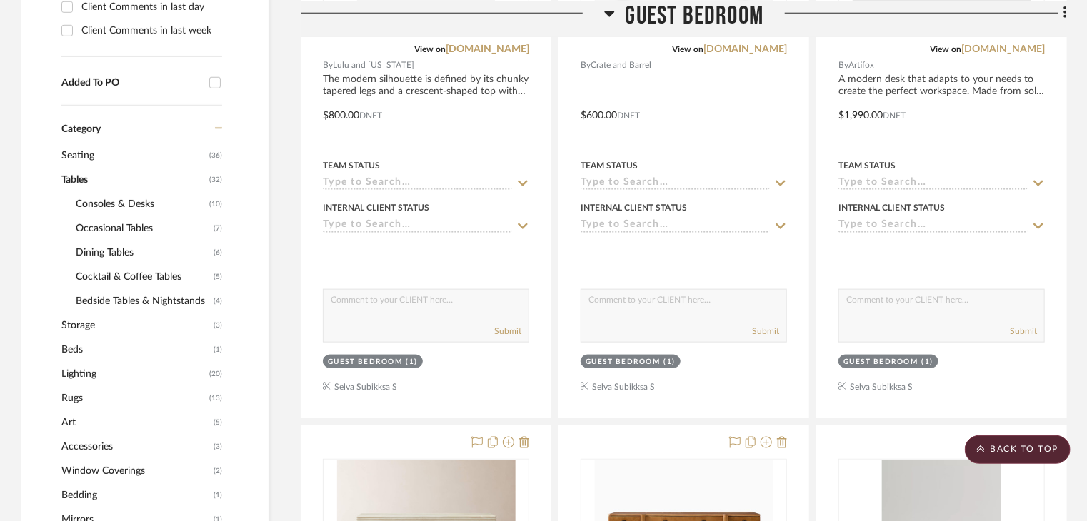
scroll to position [1000, 0]
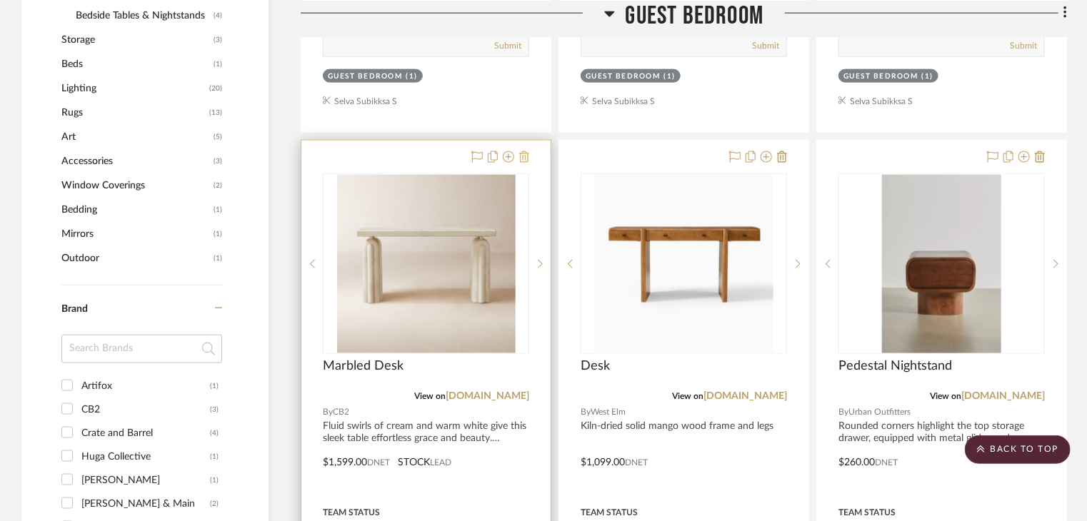
click at [524, 151] on icon at bounding box center [524, 156] width 10 height 11
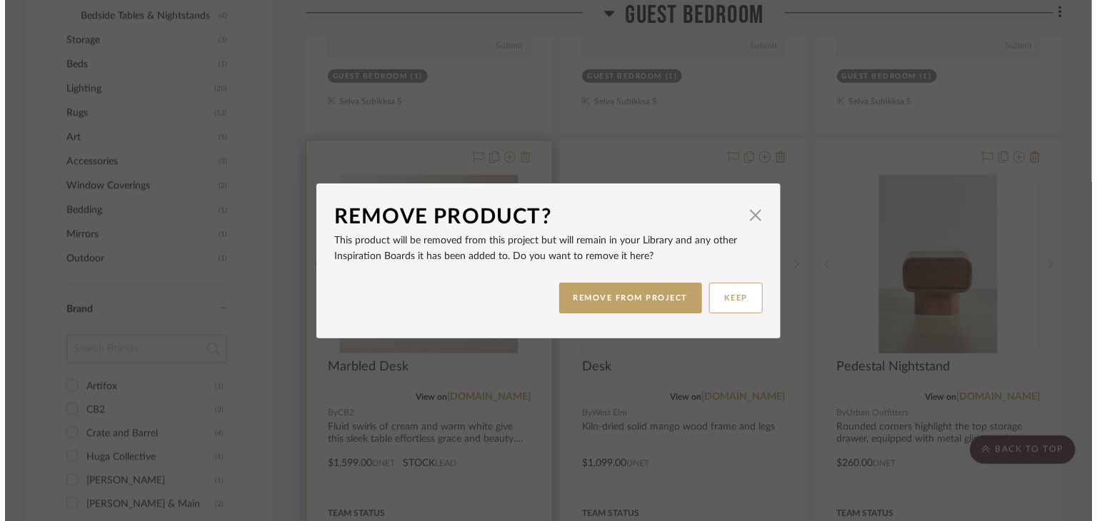
scroll to position [0, 0]
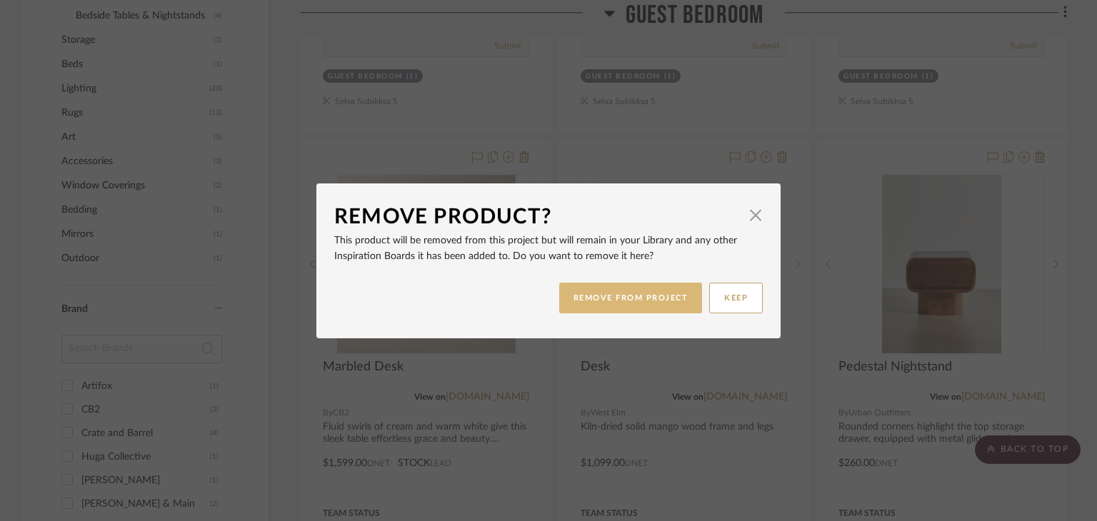
click at [657, 298] on button "REMOVE FROM PROJECT" at bounding box center [631, 298] width 144 height 31
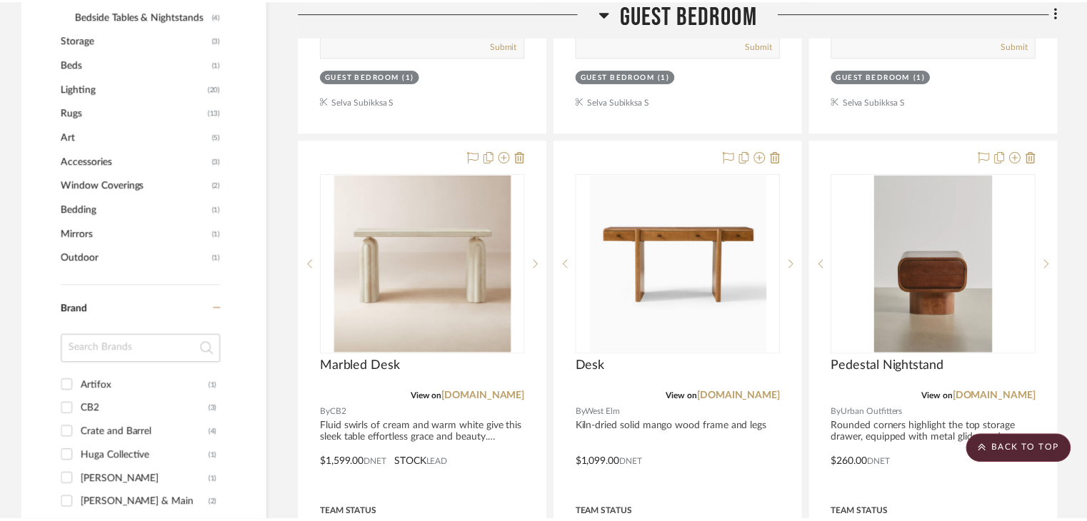
scroll to position [1000, 0]
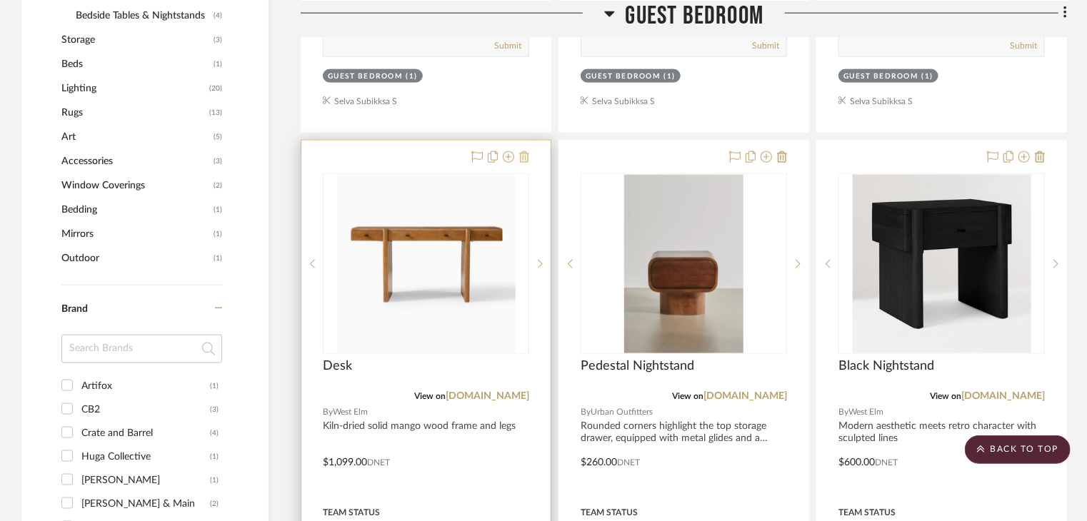
click at [519, 151] on icon at bounding box center [524, 156] width 10 height 11
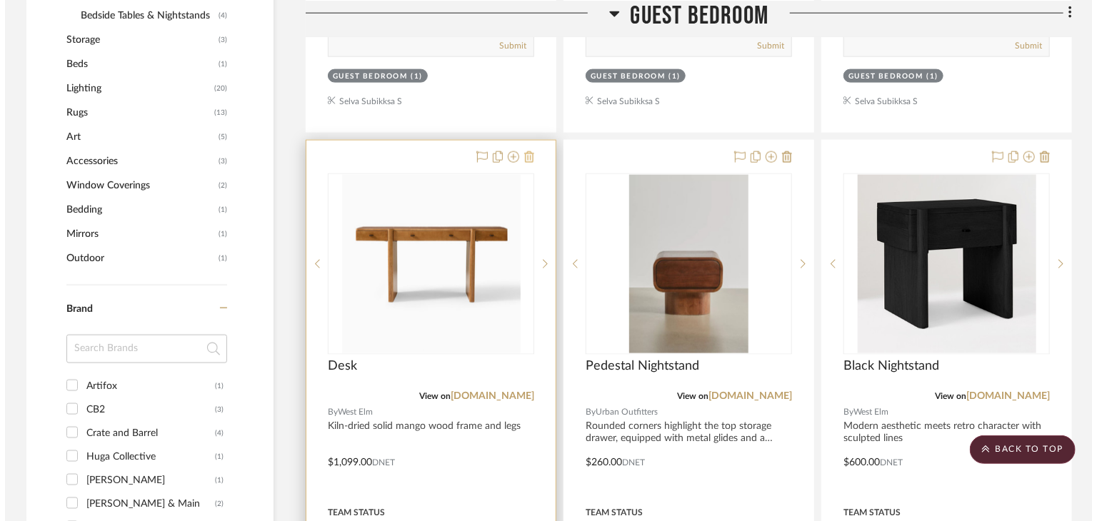
scroll to position [0, 0]
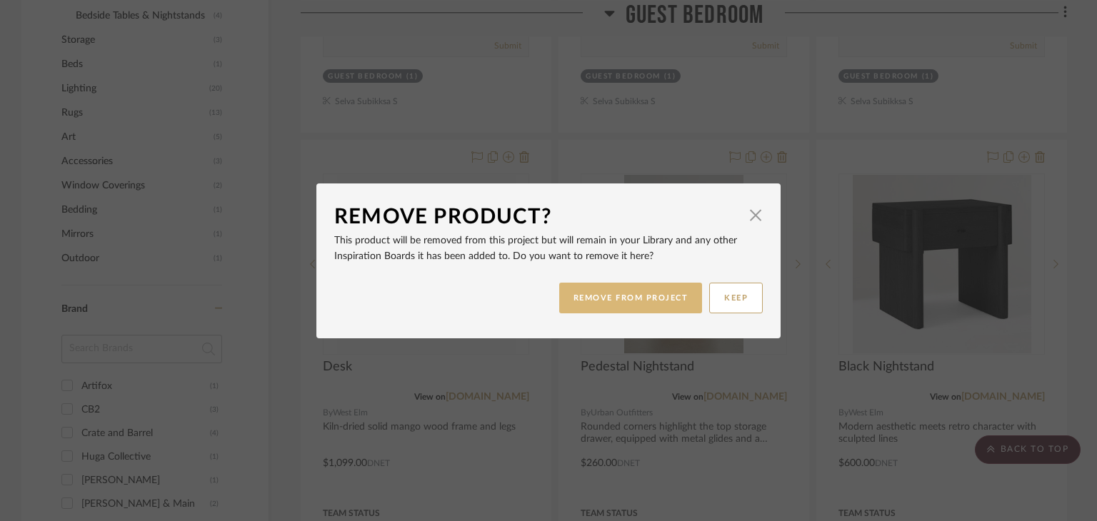
click at [605, 283] on button "REMOVE FROM PROJECT" at bounding box center [631, 298] width 144 height 31
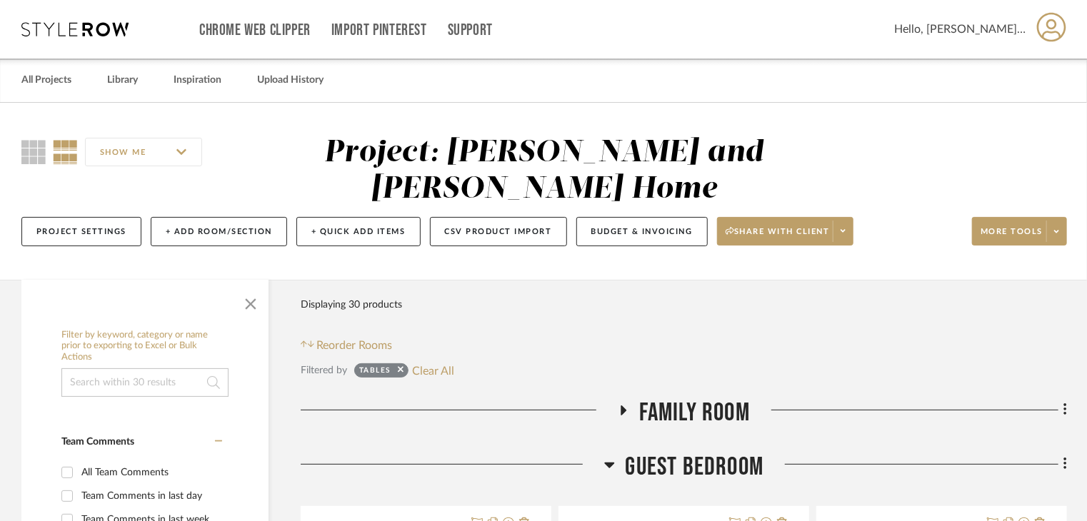
scroll to position [143, 0]
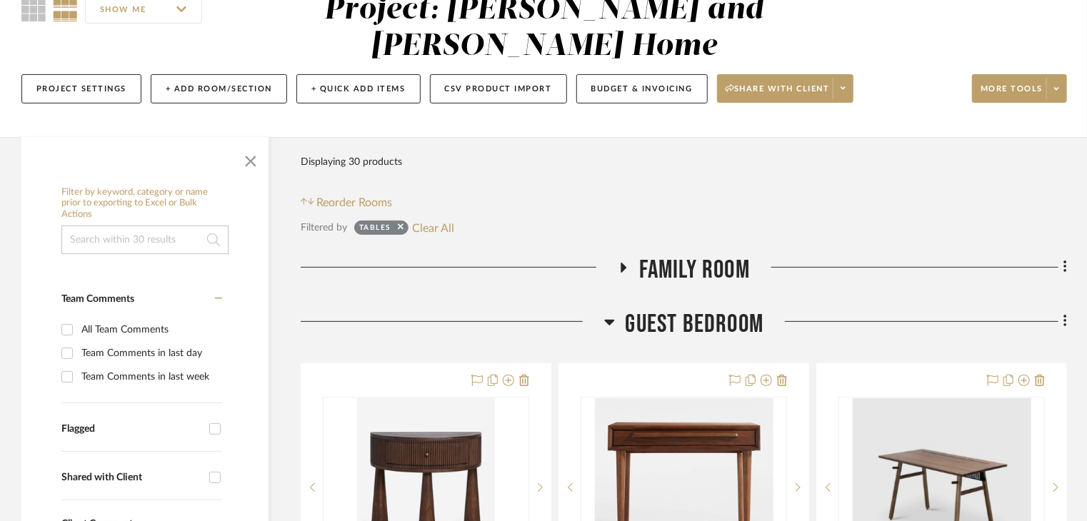
click at [710, 255] on span "Family Room" at bounding box center [694, 270] width 111 height 31
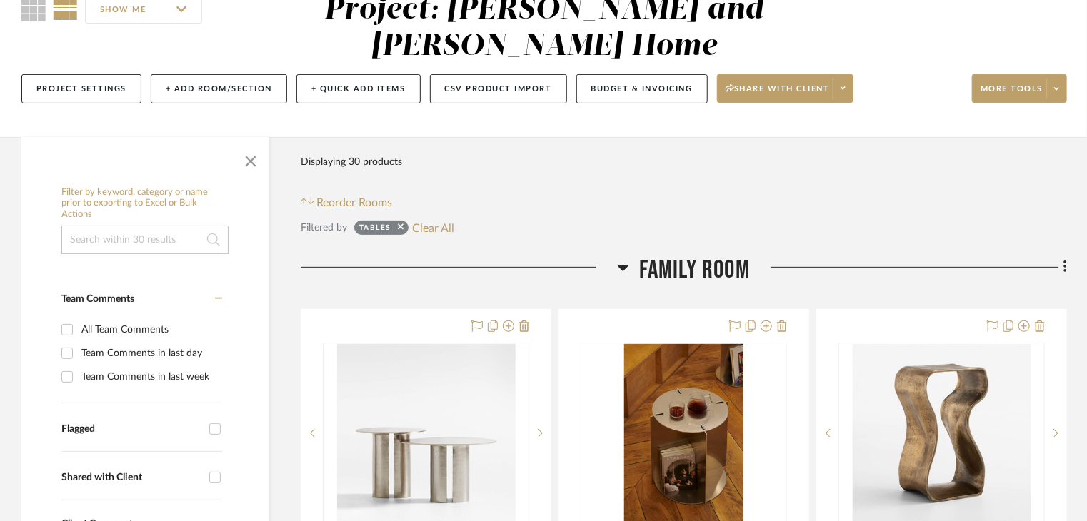
click at [710, 255] on span "Family Room" at bounding box center [694, 270] width 111 height 31
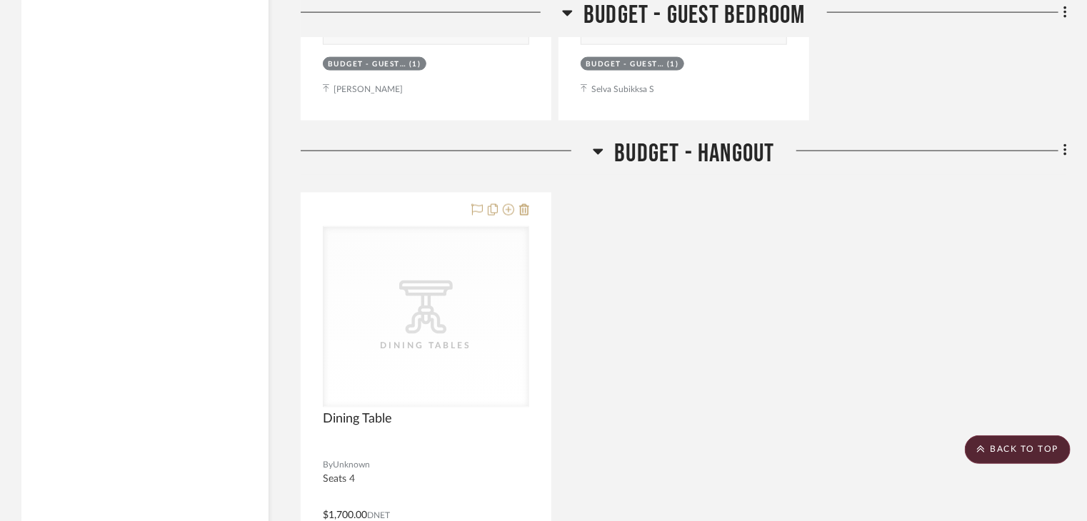
scroll to position [4142, 0]
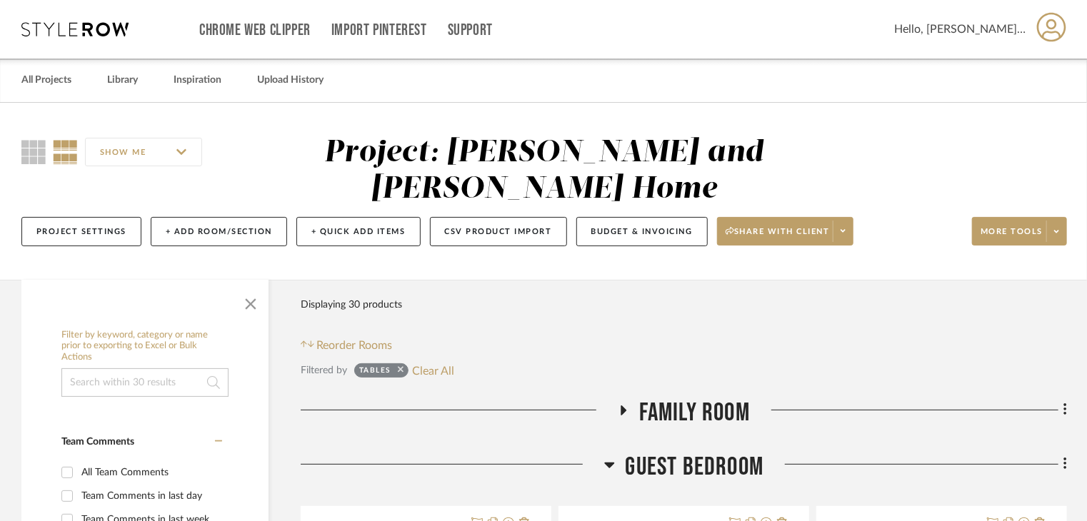
click at [402, 367] on icon at bounding box center [401, 370] width 6 height 6
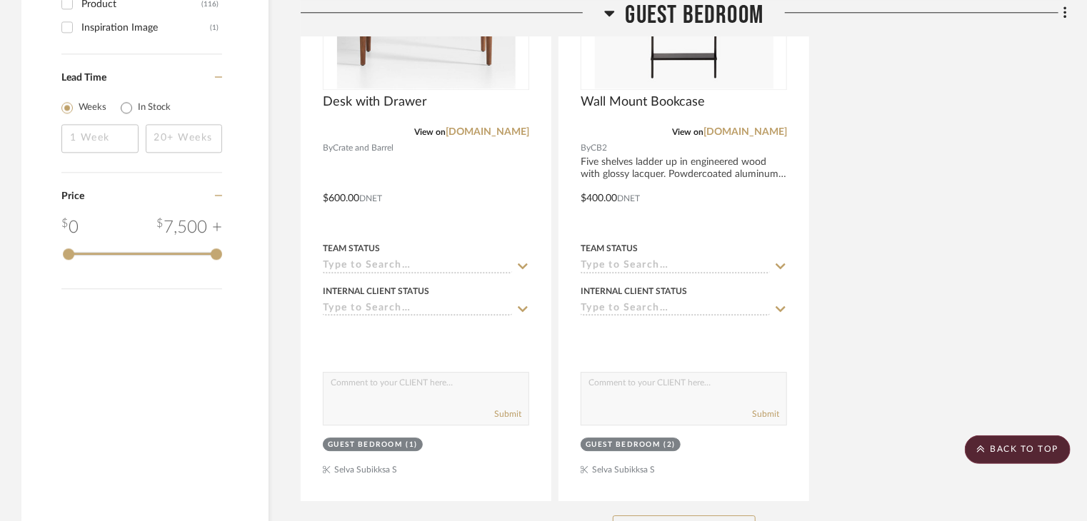
scroll to position [1928, 0]
click at [737, 514] on button "See More" at bounding box center [684, 528] width 143 height 29
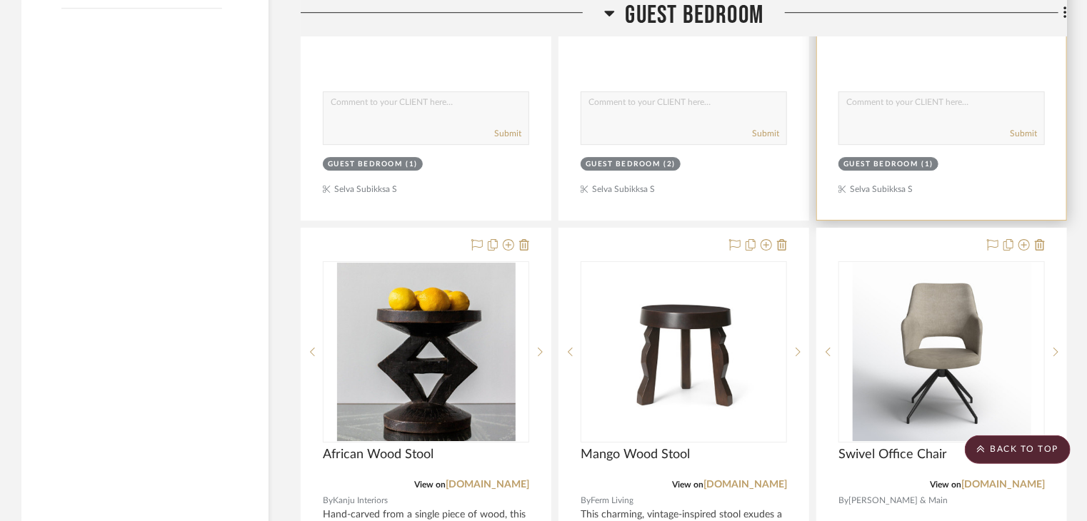
scroll to position [2357, 0]
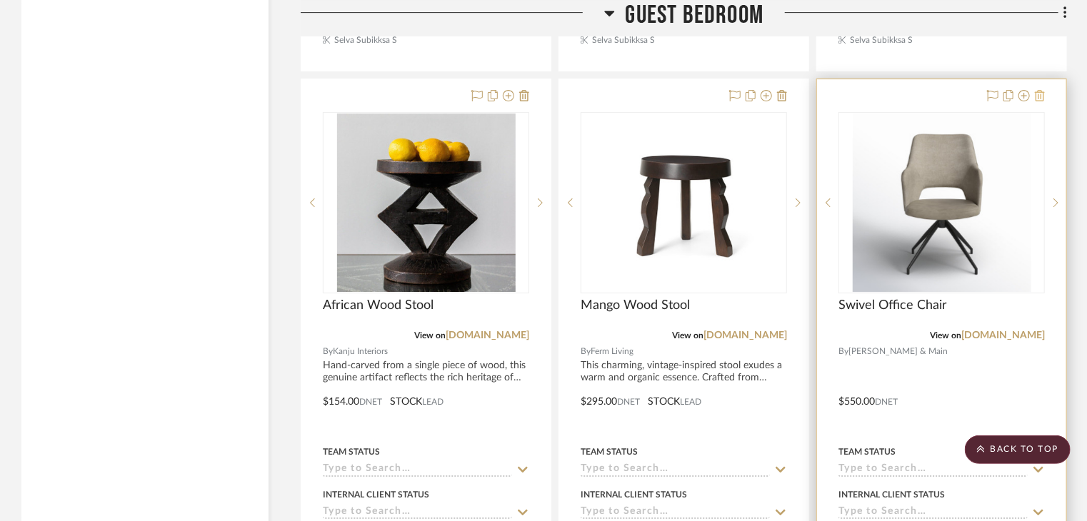
click at [1037, 90] on icon at bounding box center [1040, 95] width 10 height 11
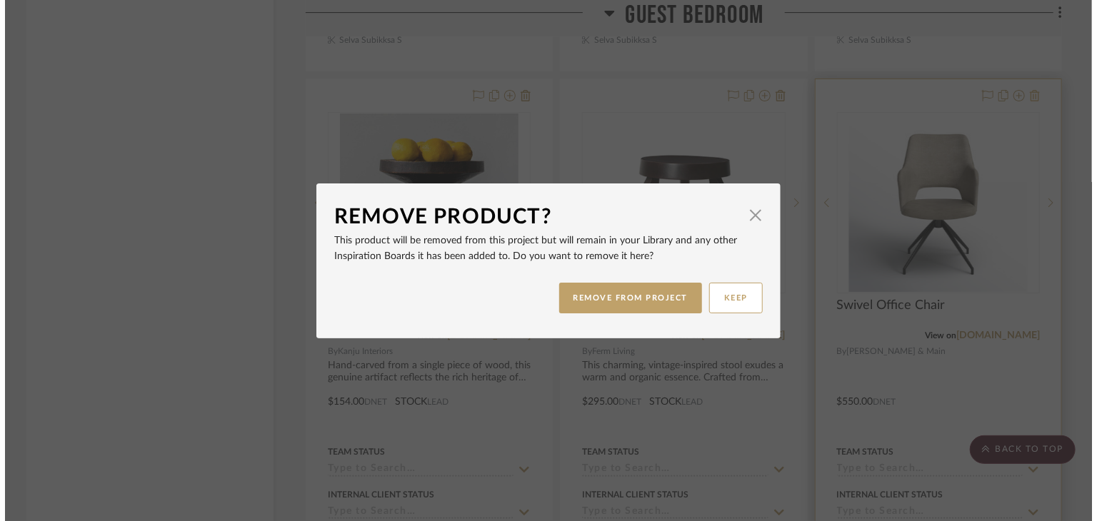
scroll to position [0, 0]
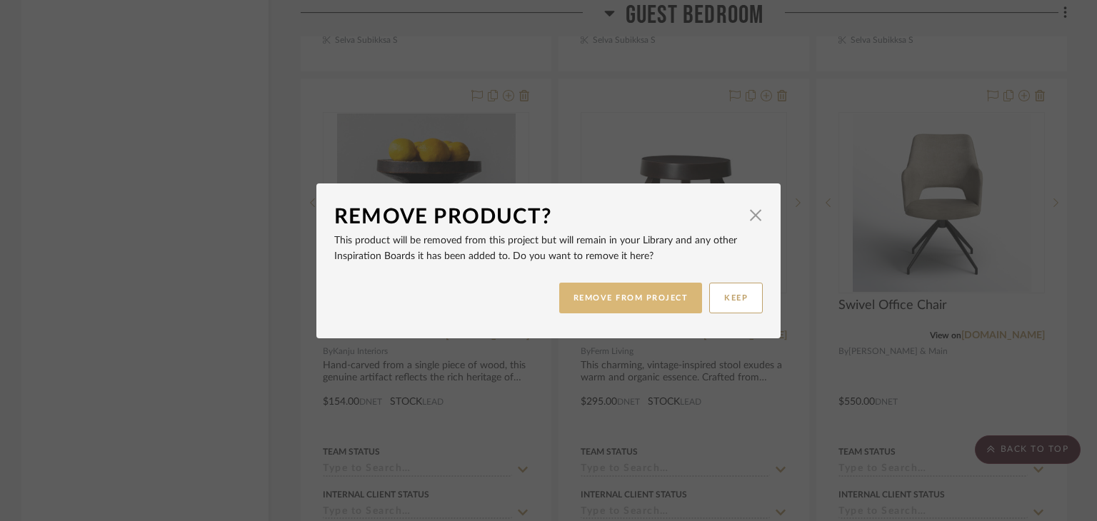
click at [640, 292] on button "REMOVE FROM PROJECT" at bounding box center [631, 298] width 144 height 31
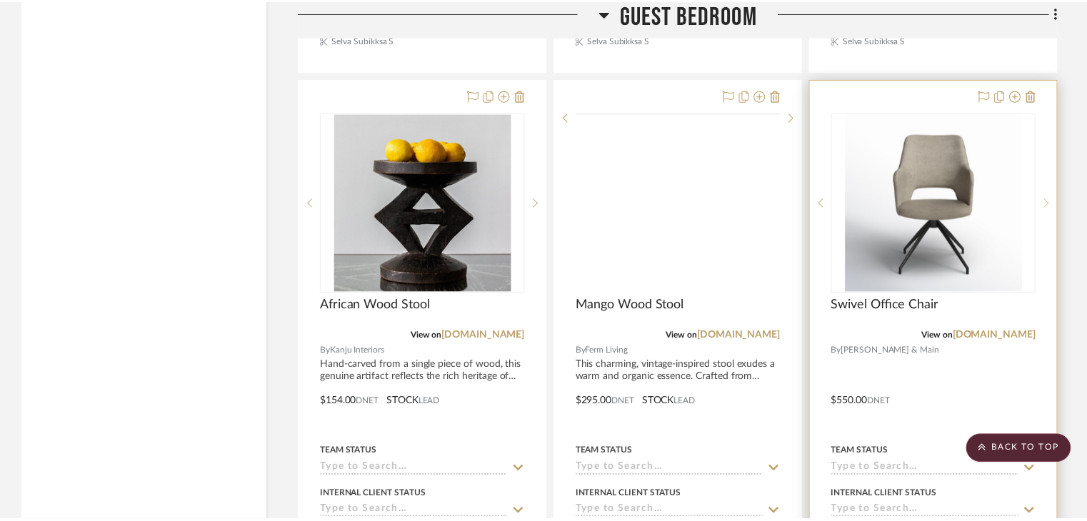
scroll to position [2357, 0]
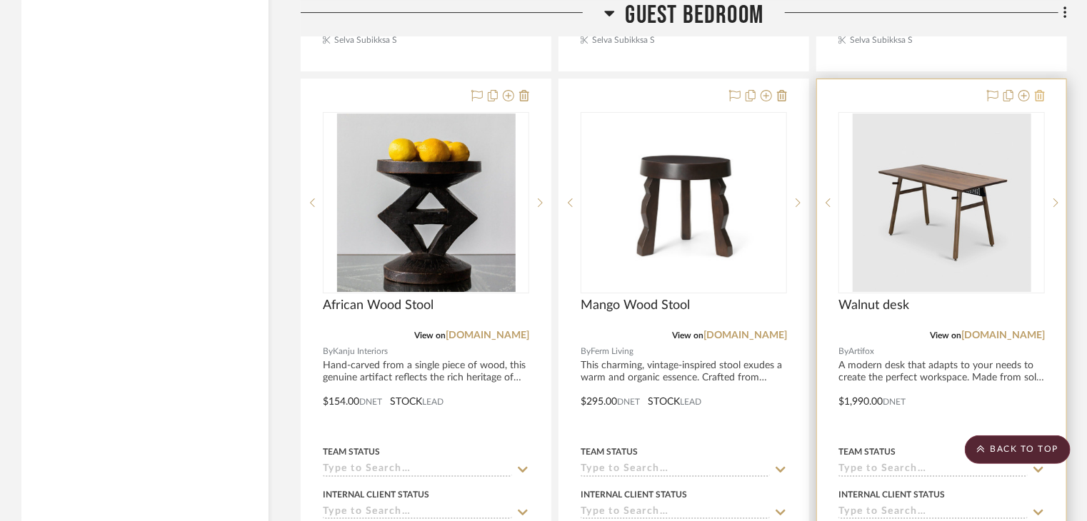
click at [1045, 90] on icon at bounding box center [1040, 95] width 10 height 11
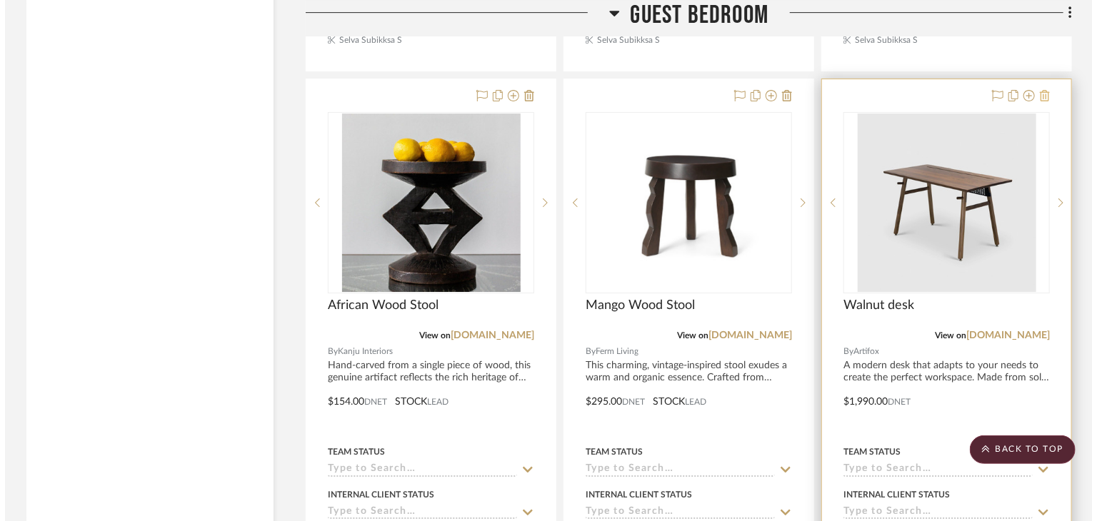
scroll to position [0, 0]
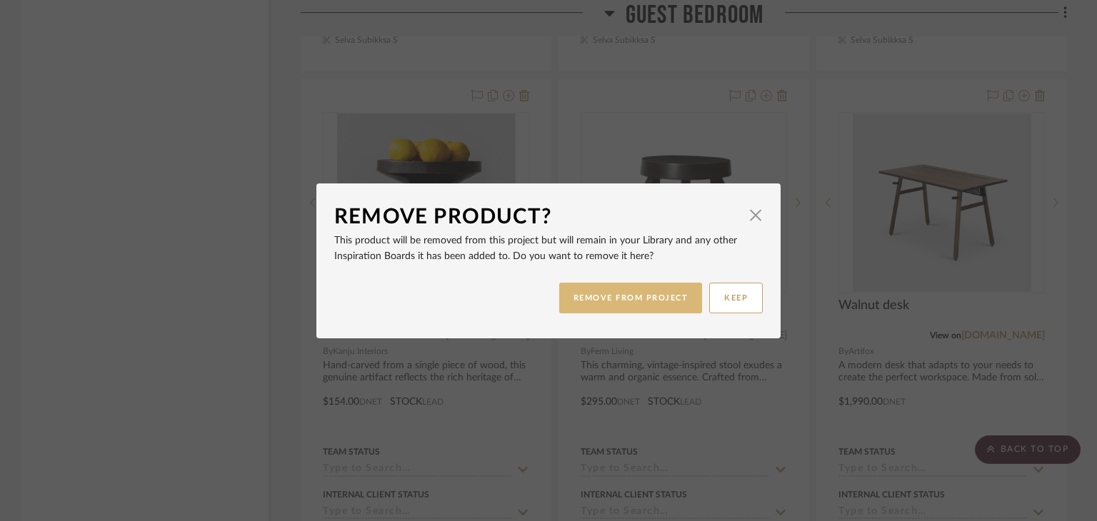
click at [633, 289] on button "REMOVE FROM PROJECT" at bounding box center [631, 298] width 144 height 31
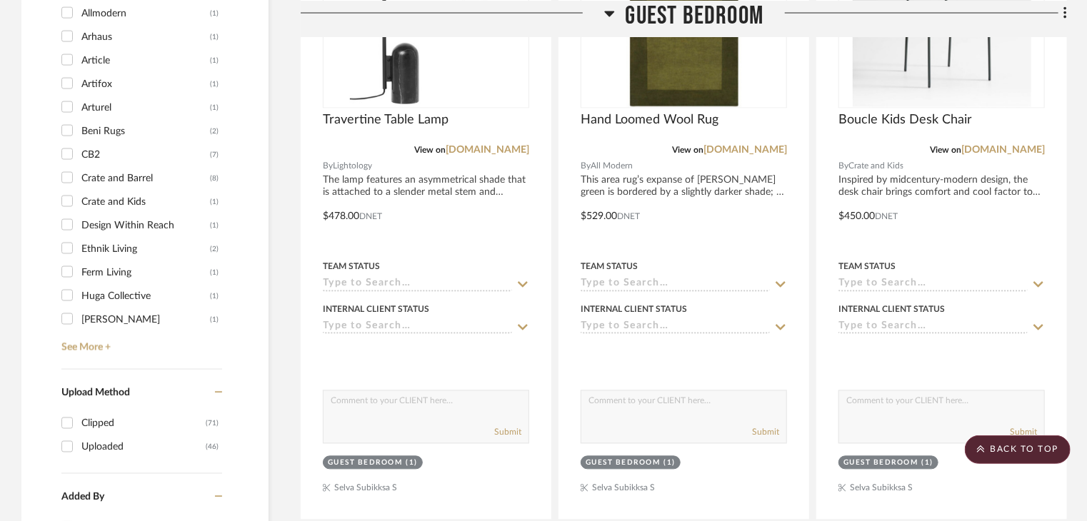
scroll to position [1642, 0]
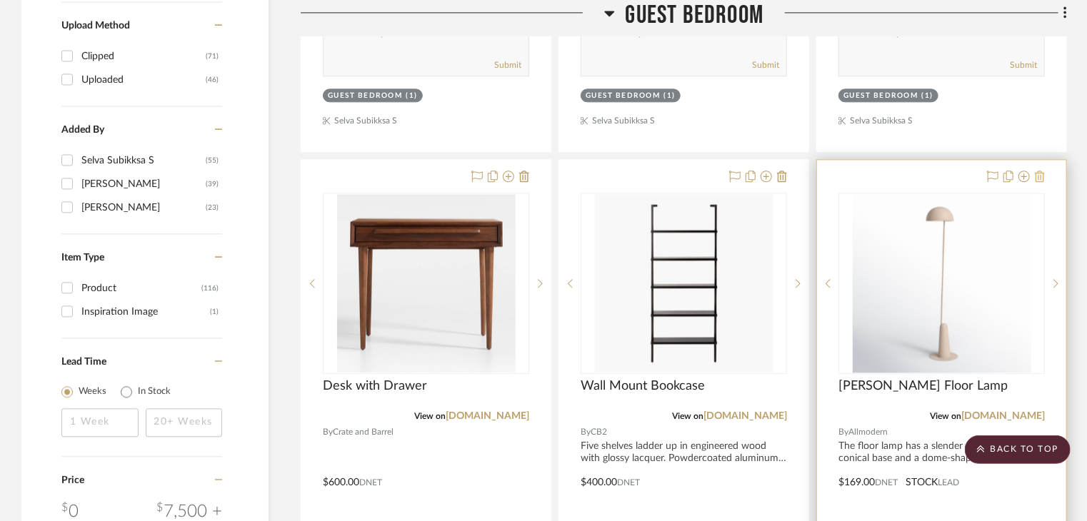
click at [1045, 171] on icon at bounding box center [1040, 176] width 10 height 11
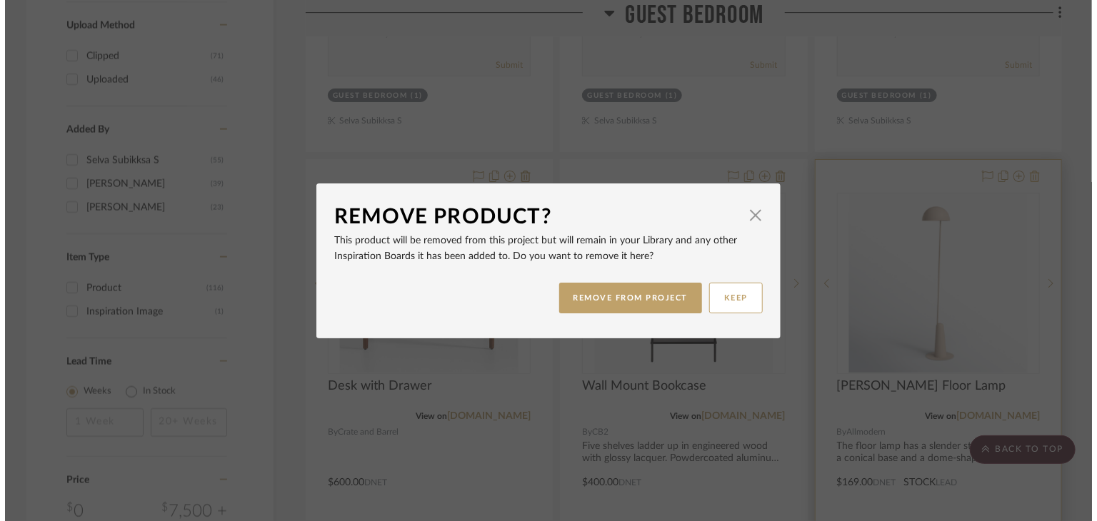
scroll to position [0, 0]
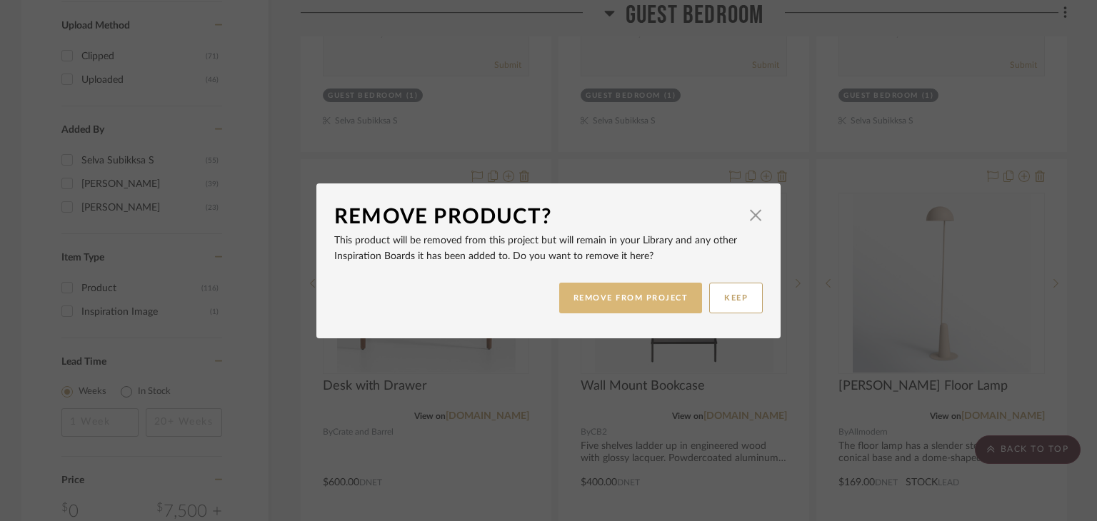
click at [650, 290] on button "REMOVE FROM PROJECT" at bounding box center [631, 298] width 144 height 31
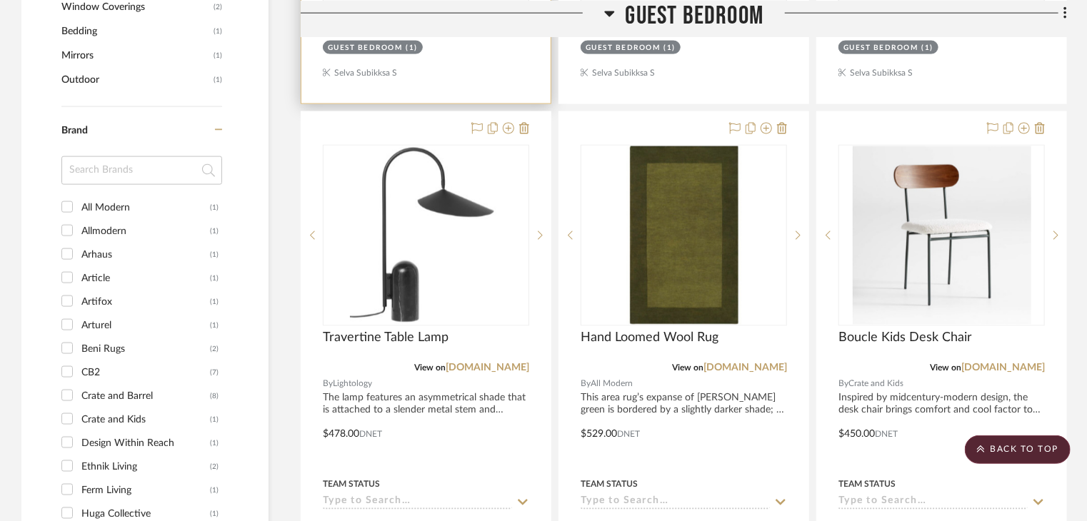
scroll to position [1285, 0]
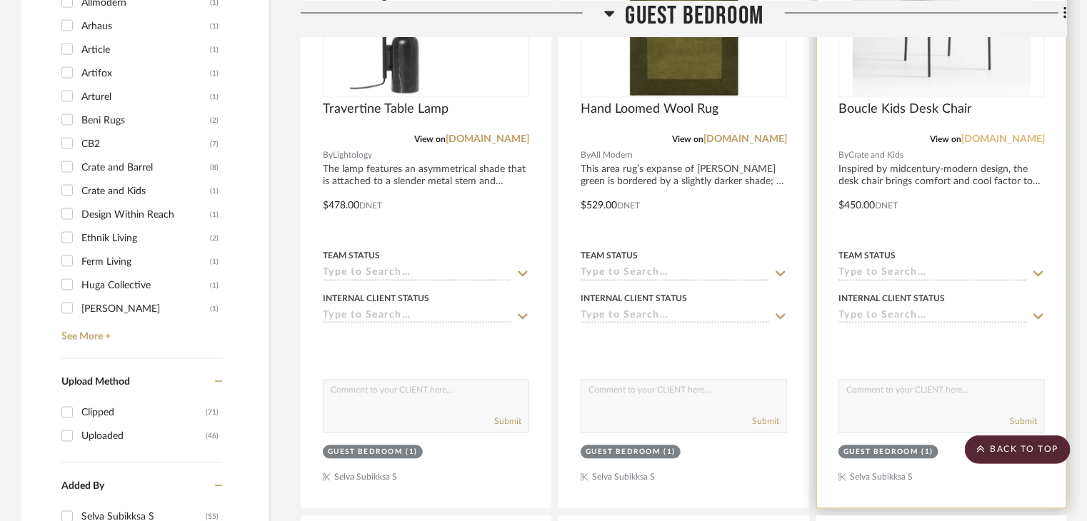
click at [997, 135] on link "[DOMAIN_NAME]" at bounding box center [1003, 140] width 84 height 10
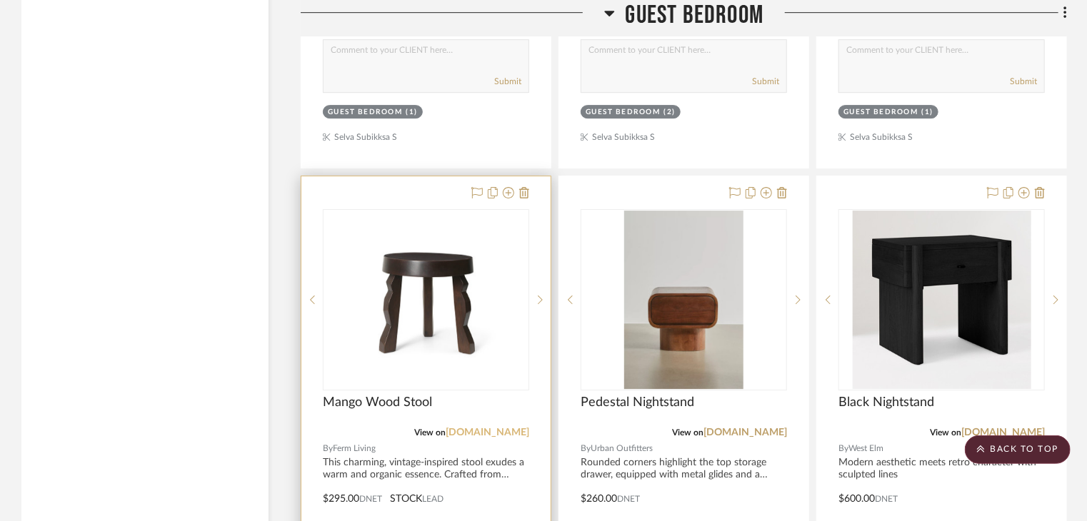
scroll to position [2285, 0]
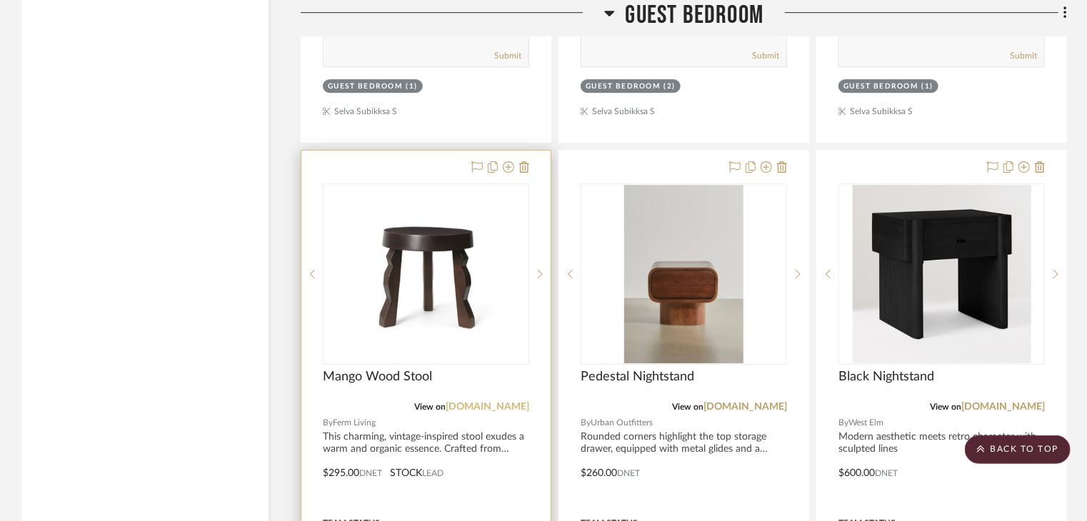
click at [486, 402] on link "foromshop.com" at bounding box center [488, 407] width 84 height 10
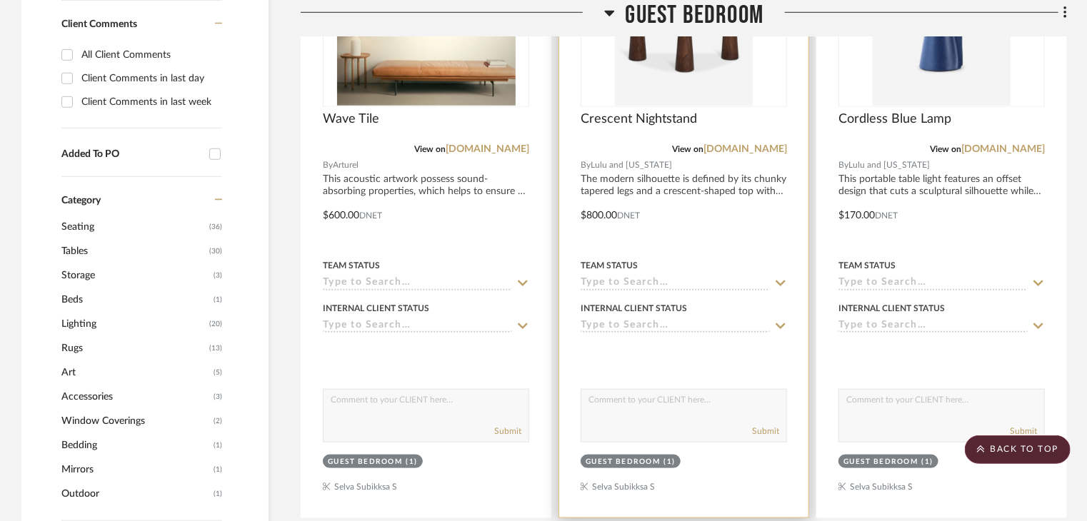
scroll to position [1214, 0]
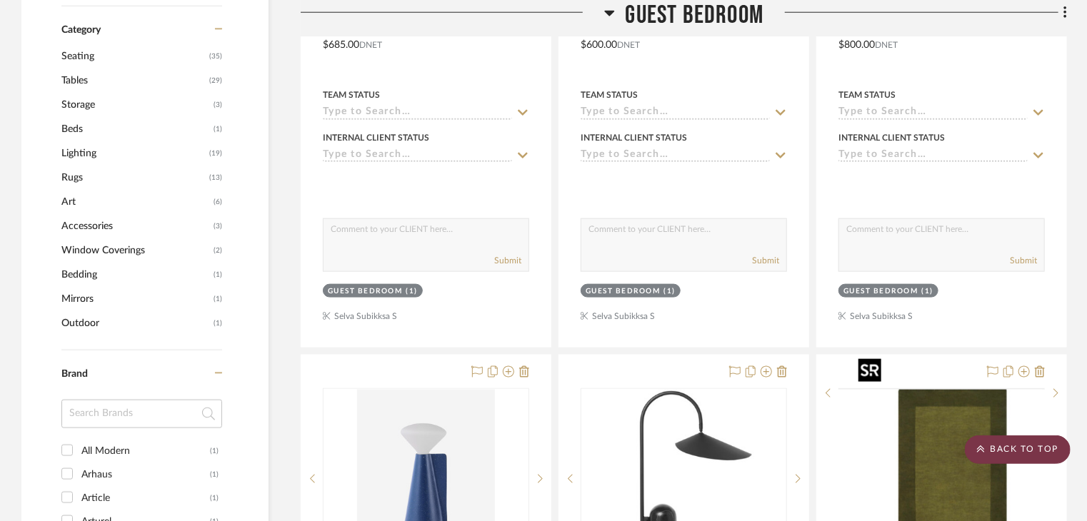
scroll to position [857, 0]
